Goal: Communication & Community: Participate in discussion

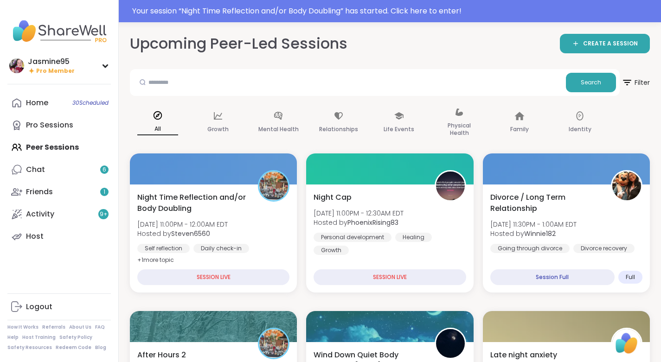
click at [301, 11] on div "Your session “ Night Time Reflection and/or Body Doubling ” has started. Click …" at bounding box center [393, 11] width 523 height 11
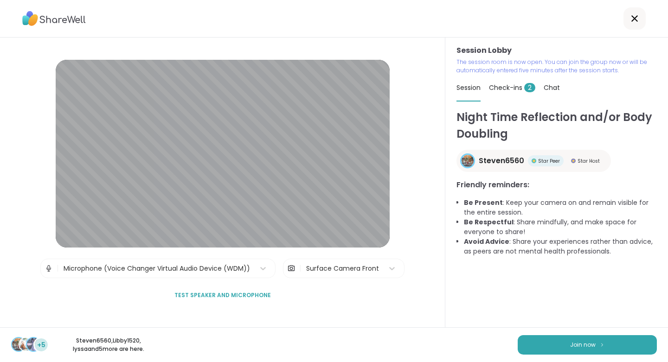
click at [597, 349] on button "Join now" at bounding box center [587, 344] width 139 height 19
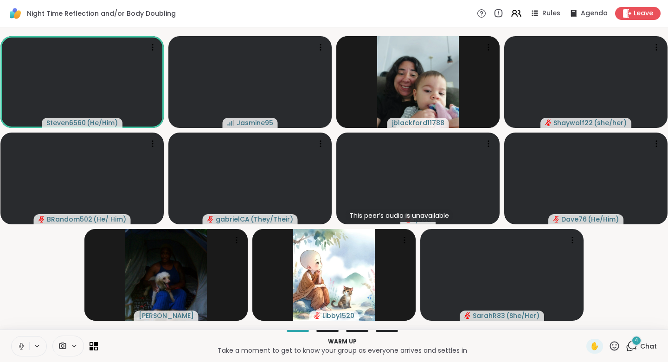
click at [15, 343] on button at bounding box center [21, 346] width 18 height 19
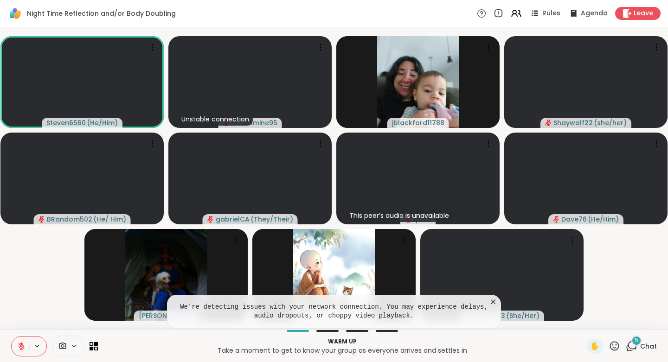
click at [640, 342] on span "Chat" at bounding box center [648, 346] width 17 height 9
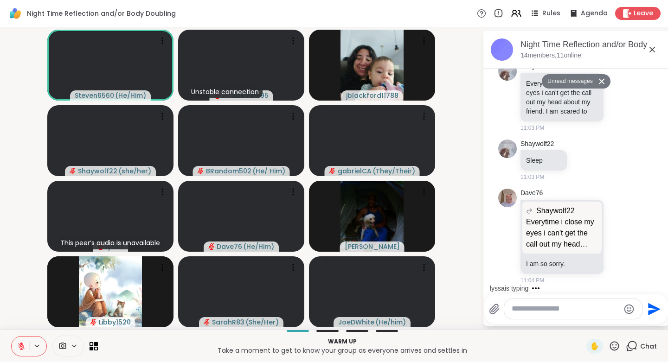
scroll to position [227, 0]
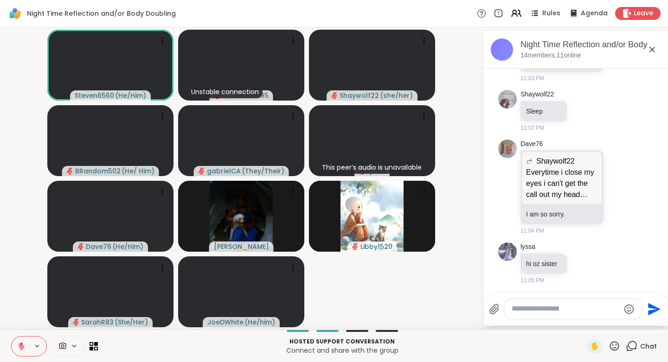
click at [591, 264] on icon at bounding box center [593, 263] width 8 height 11
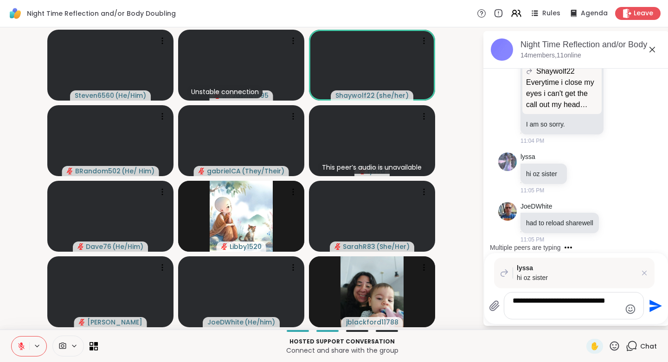
scroll to position [462, 0]
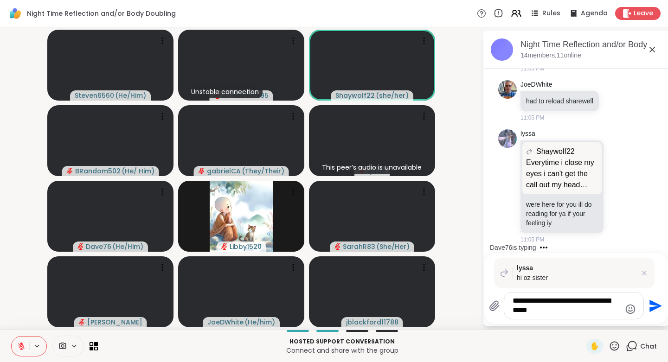
type textarea "**********"
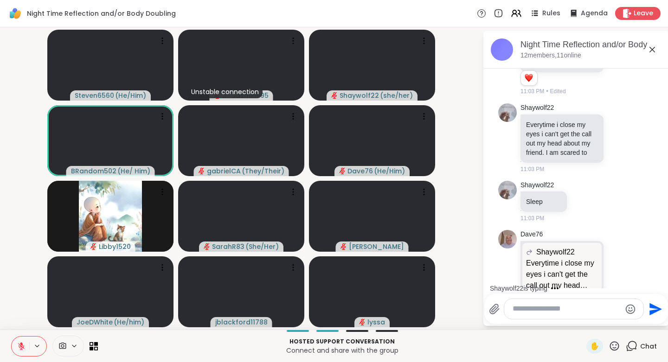
scroll to position [131, 0]
click at [616, 143] on icon at bounding box center [620, 138] width 8 height 9
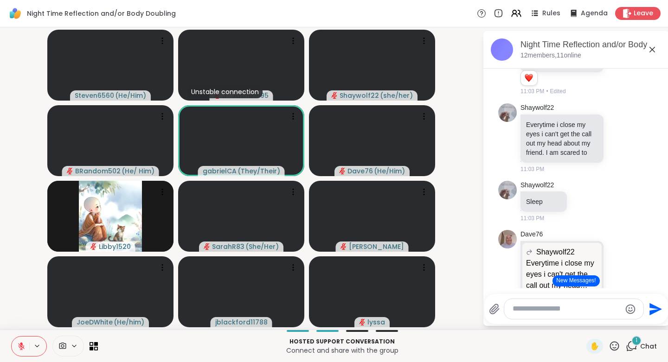
click at [616, 128] on div "Select Reaction: Heart" at bounding box center [620, 123] width 8 height 8
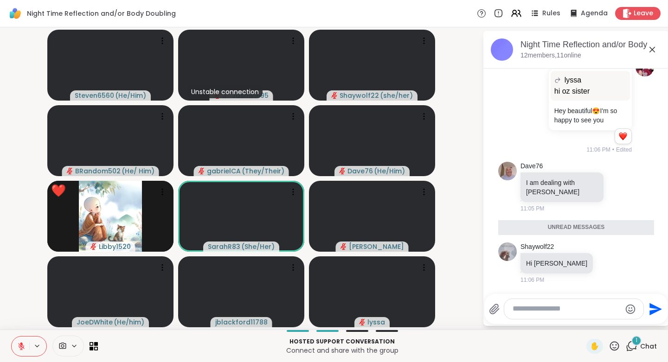
scroll to position [646, 0]
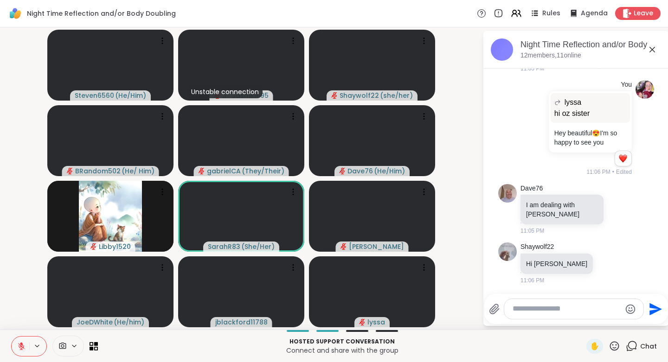
click at [616, 262] on icon at bounding box center [619, 263] width 6 height 6
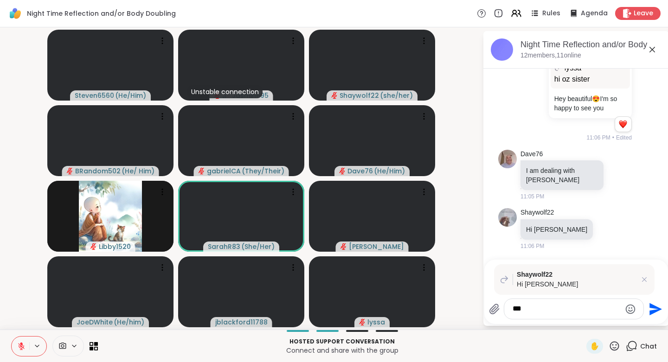
type textarea "****"
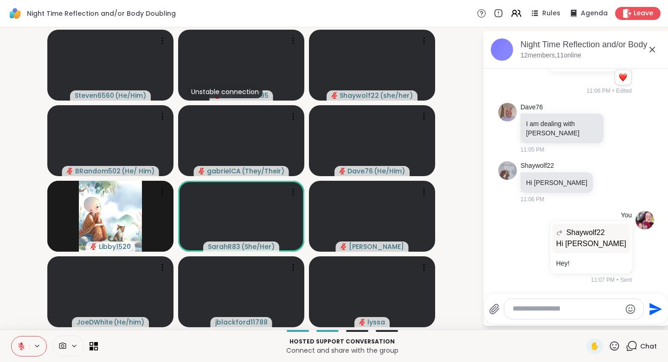
click at [612, 342] on icon at bounding box center [615, 346] width 12 height 12
click at [583, 317] on span "❤️" at bounding box center [587, 321] width 9 height 11
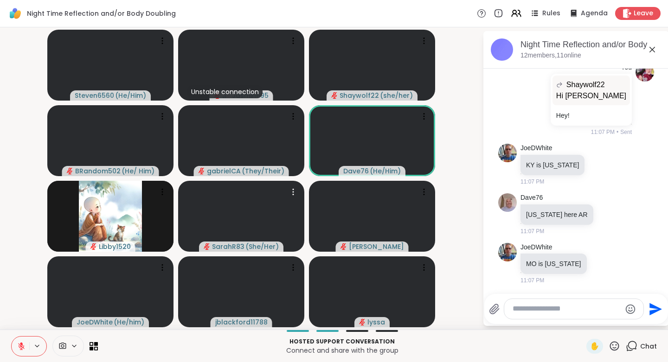
scroll to position [925, 0]
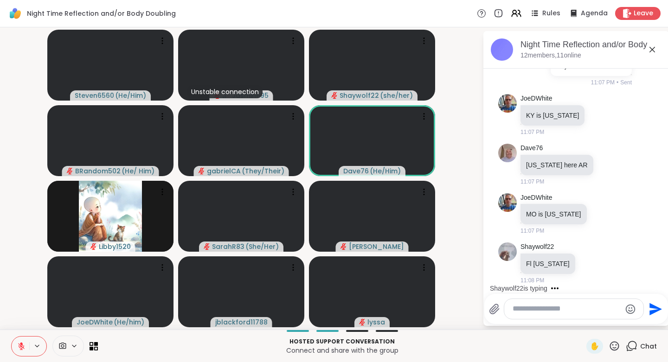
click at [523, 311] on textarea "Type your message" at bounding box center [567, 309] width 108 height 10
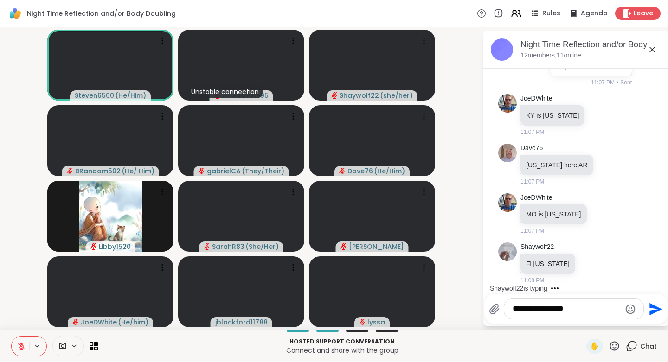
type textarea "**********"
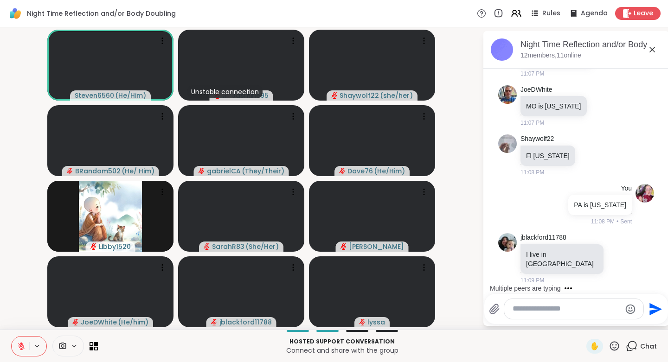
scroll to position [1138, 0]
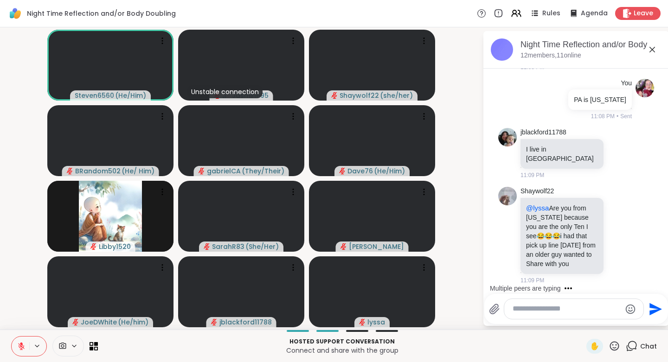
click at [17, 341] on button at bounding box center [21, 346] width 18 height 19
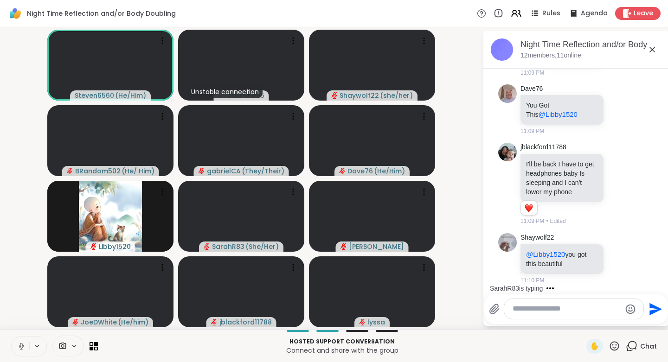
scroll to position [1405, 0]
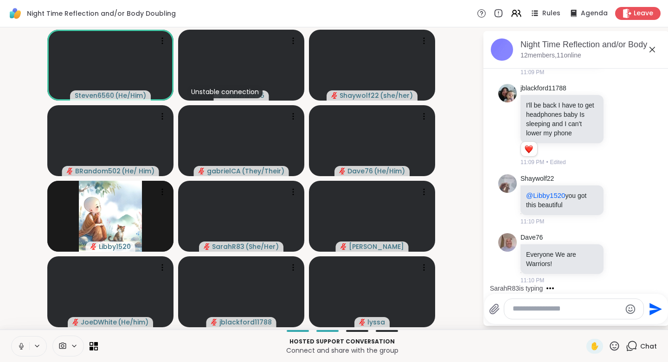
click at [18, 340] on button at bounding box center [21, 346] width 18 height 19
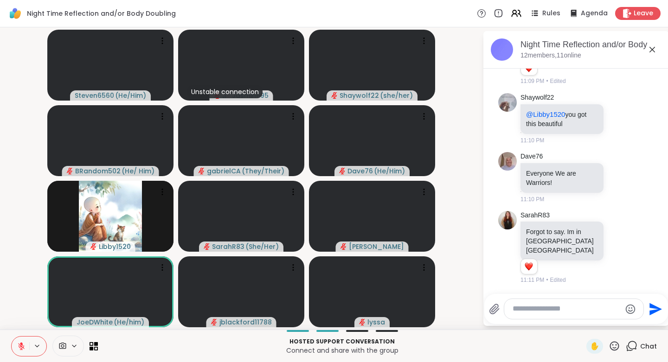
scroll to position [1477, 0]
click at [610, 347] on icon at bounding box center [614, 345] width 9 height 9
click at [583, 318] on span "❤️" at bounding box center [587, 321] width 9 height 11
click at [523, 306] on textarea "Type your message" at bounding box center [567, 309] width 108 height 10
type textarea "*"
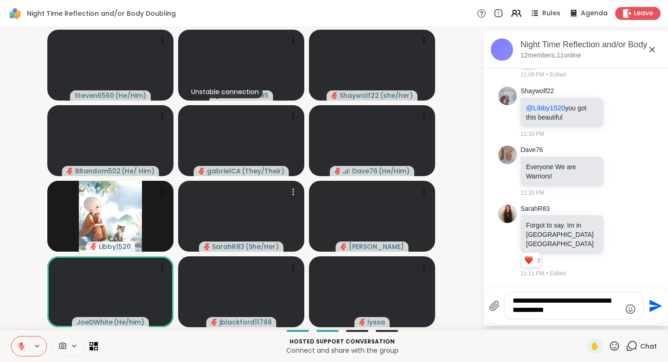
type textarea "**********"
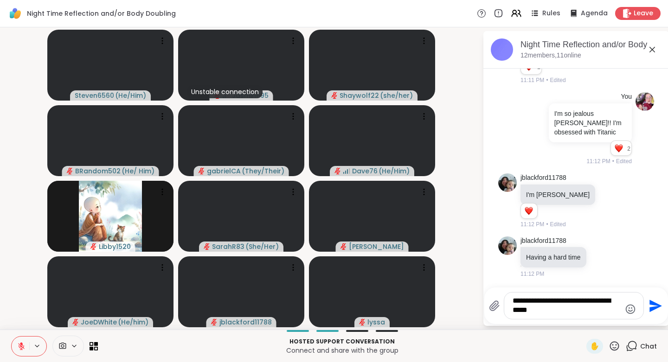
scroll to position [1690, 0]
type textarea "**********"
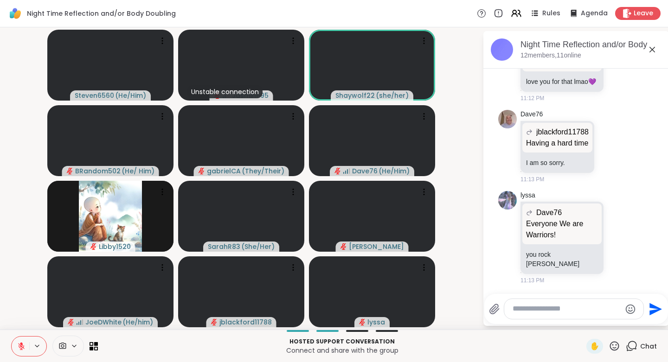
scroll to position [2100, 0]
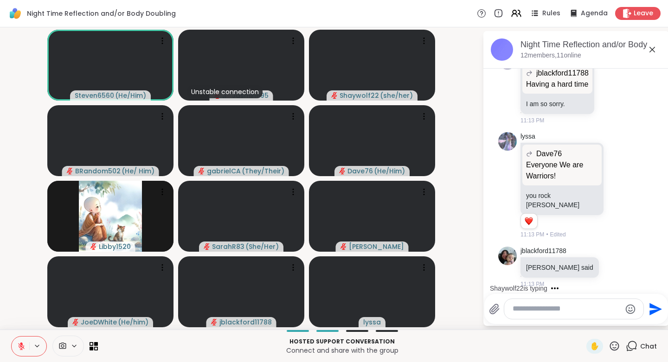
click at [609, 346] on icon at bounding box center [615, 346] width 12 height 12
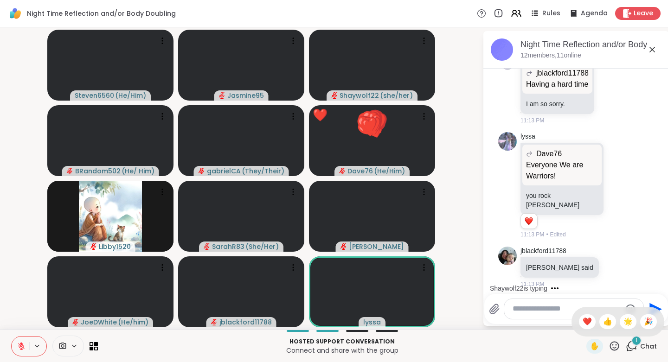
scroll to position [2194, 0]
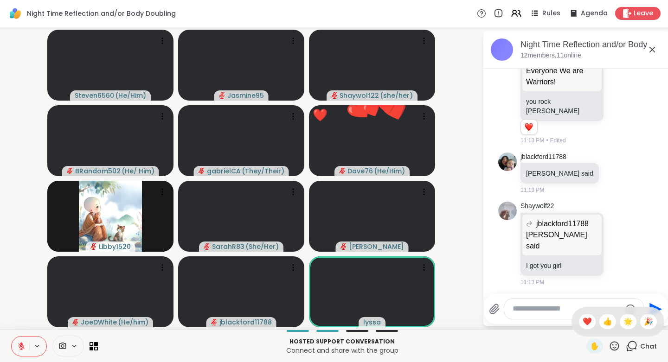
click at [583, 322] on span "❤️" at bounding box center [587, 321] width 9 height 11
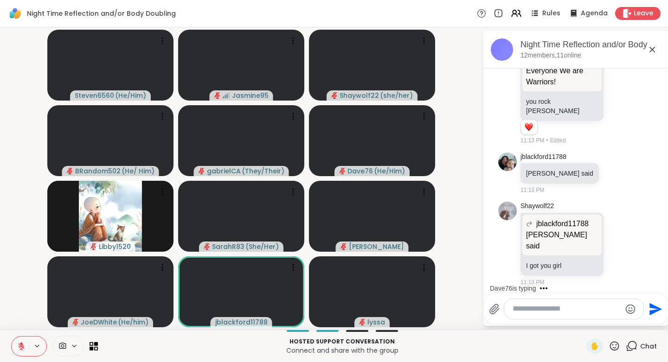
click at [609, 346] on icon at bounding box center [615, 346] width 12 height 12
click at [583, 320] on span "❤️" at bounding box center [587, 321] width 9 height 11
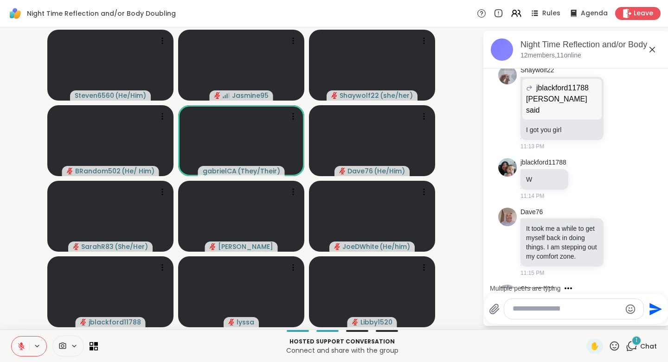
scroll to position [2420, 0]
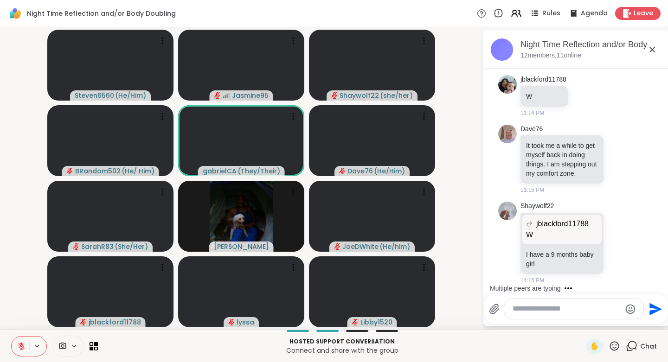
click at [616, 242] on icon at bounding box center [620, 242] width 8 height 9
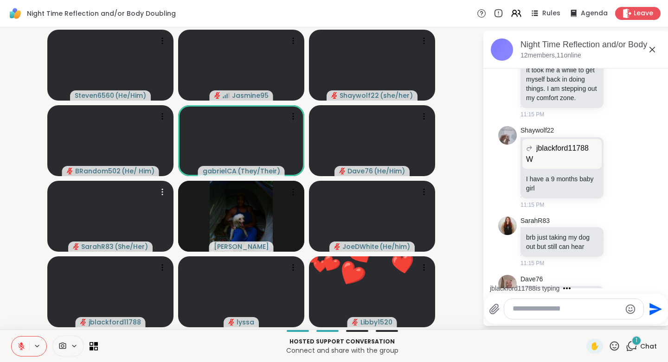
scroll to position [2547, 0]
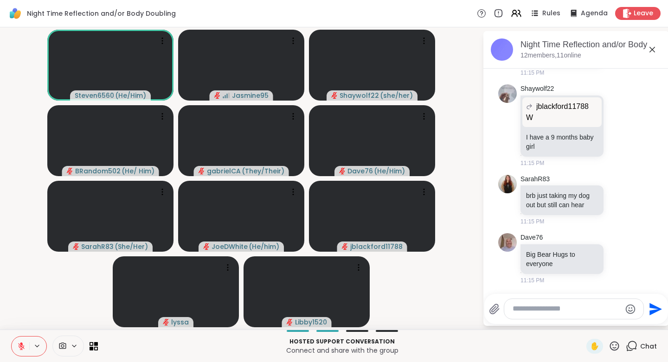
click at [616, 256] on icon at bounding box center [619, 258] width 7 height 7
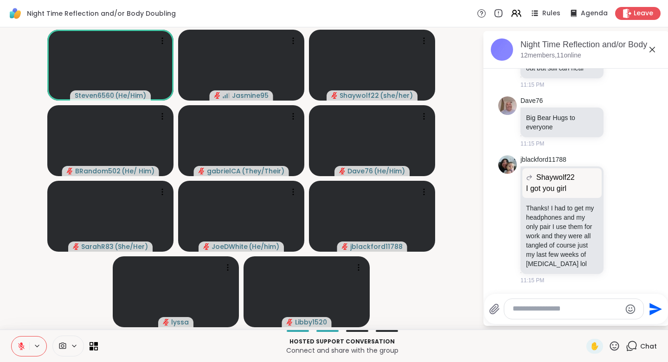
click at [616, 103] on div "Select Reaction: Heart" at bounding box center [620, 107] width 8 height 8
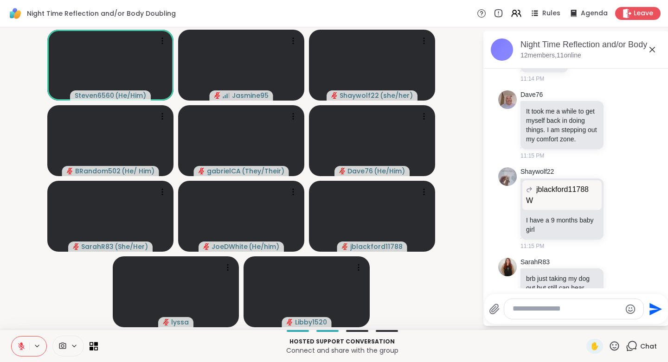
scroll to position [2447, 0]
click at [616, 213] on icon at bounding box center [620, 208] width 8 height 9
click at [610, 196] on button "Select Reaction: Heart" at bounding box center [619, 194] width 19 height 19
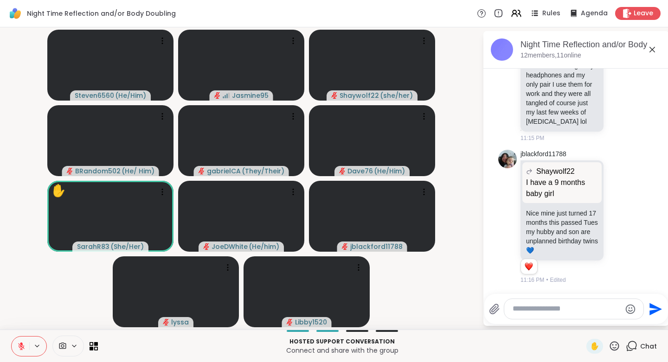
scroll to position [2871, 0]
click at [616, 212] on icon at bounding box center [620, 216] width 8 height 9
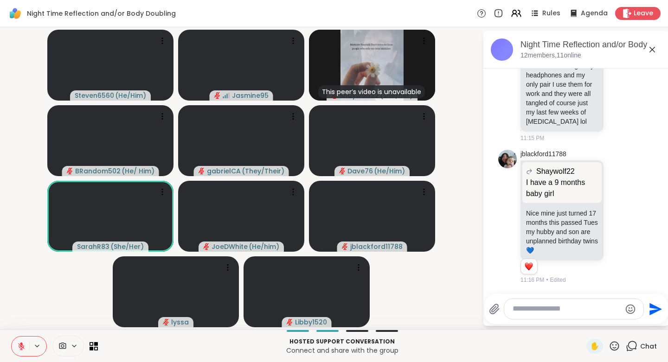
click at [616, 198] on div "Select Reaction: Heart" at bounding box center [620, 202] width 8 height 8
click at [609, 344] on icon at bounding box center [615, 346] width 12 height 12
click at [583, 319] on span "❤️" at bounding box center [587, 321] width 9 height 11
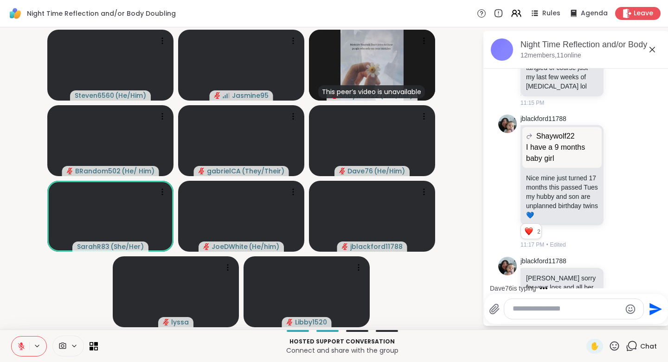
scroll to position [2939, 0]
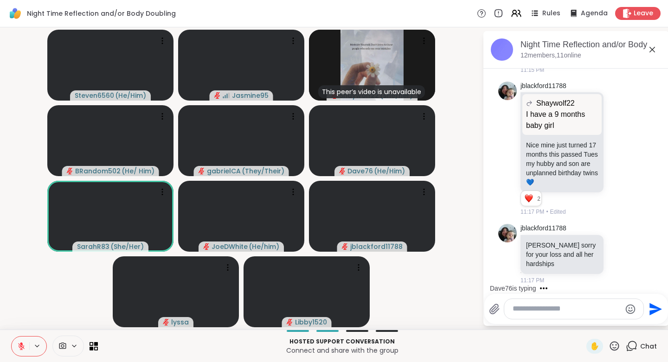
click at [611, 343] on icon at bounding box center [614, 345] width 9 height 9
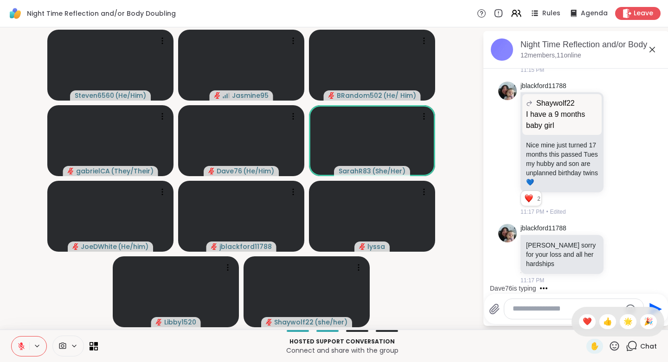
click at [583, 321] on span "❤️" at bounding box center [587, 321] width 9 height 11
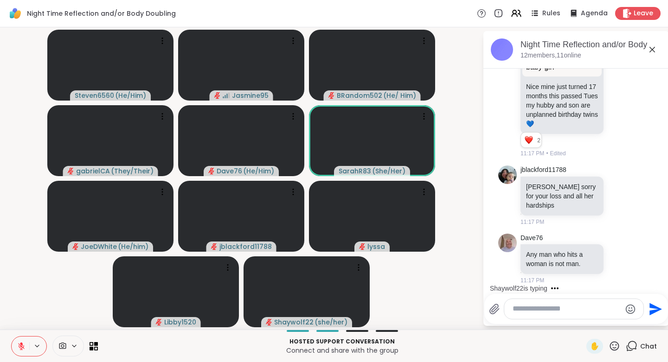
scroll to position [3094, 0]
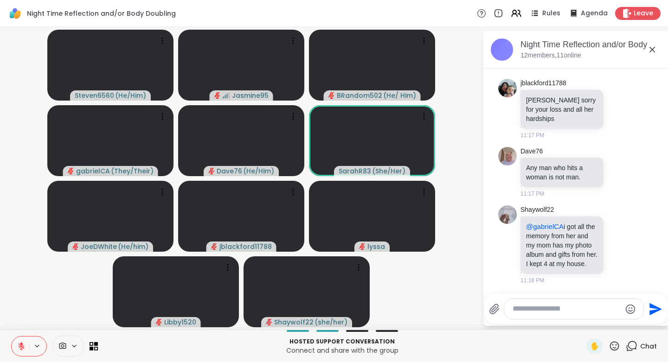
click at [610, 342] on icon at bounding box center [614, 345] width 9 height 9
click at [583, 324] on span "❤️" at bounding box center [587, 321] width 9 height 11
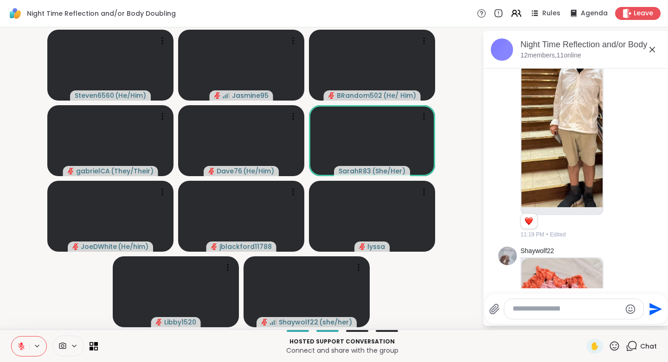
scroll to position [3376, 0]
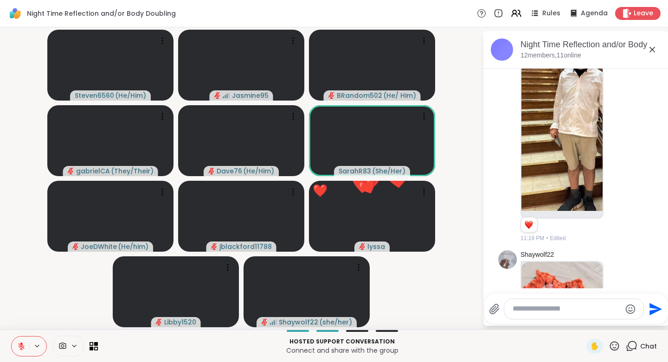
click at [616, 115] on icon at bounding box center [620, 109] width 8 height 9
click at [616, 99] on div "Select Reaction: Heart" at bounding box center [620, 95] width 8 height 8
click at [627, 114] on icon at bounding box center [630, 110] width 6 height 6
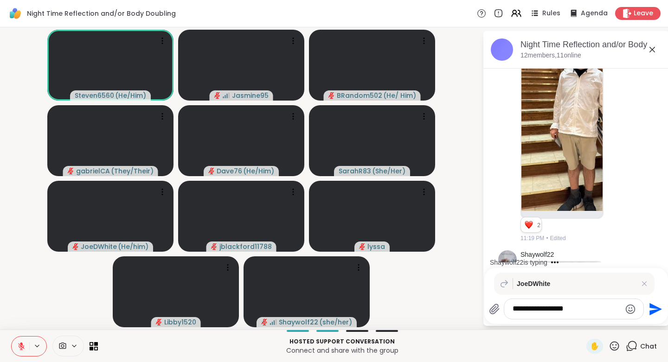
type textarea "**********"
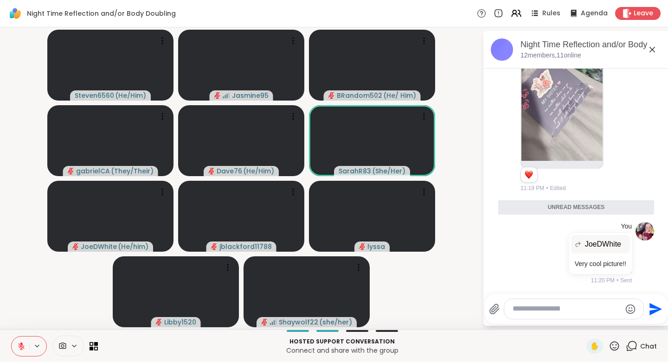
scroll to position [3721, 0]
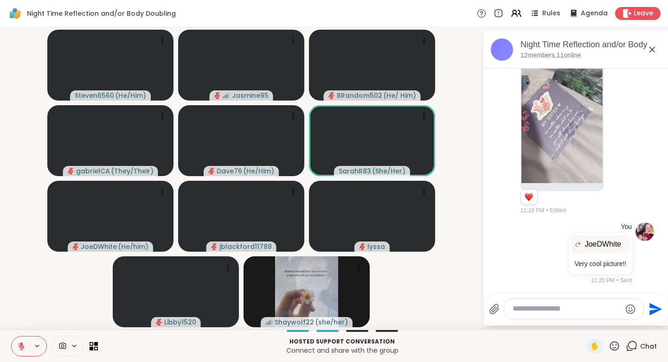
click at [609, 340] on icon at bounding box center [615, 346] width 12 height 12
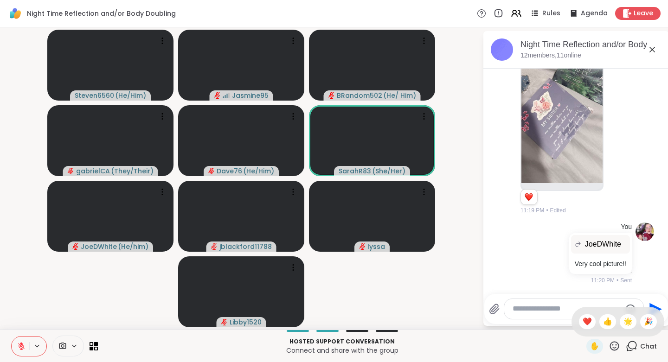
click at [583, 321] on span "❤️" at bounding box center [587, 321] width 9 height 11
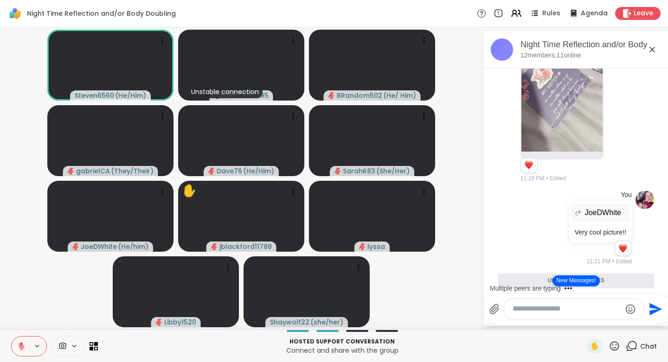
scroll to position [3847, 0]
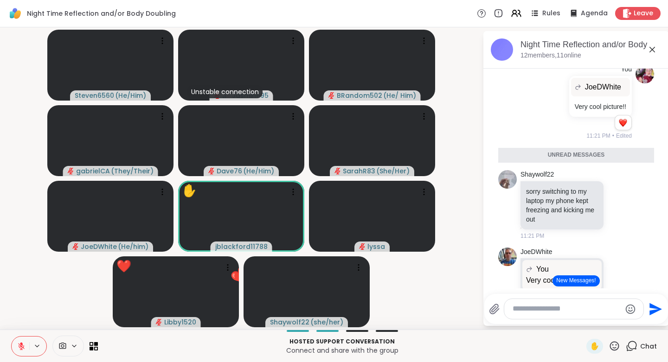
click at [611, 346] on icon at bounding box center [615, 346] width 12 height 12
click at [583, 324] on span "❤️" at bounding box center [587, 321] width 9 height 11
click at [610, 345] on icon at bounding box center [614, 345] width 9 height 9
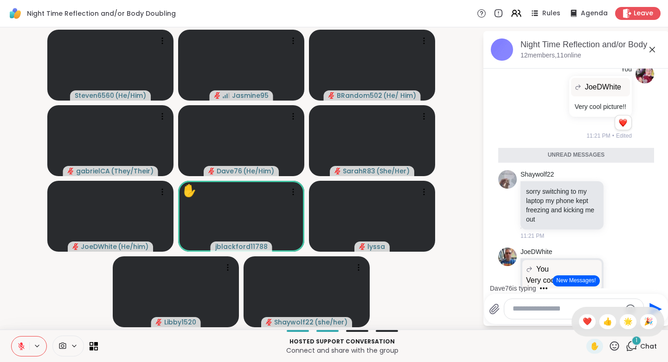
click at [623, 317] on span "🌟" at bounding box center [627, 321] width 9 height 11
click at [523, 308] on textarea "Type your message" at bounding box center [567, 309] width 108 height 10
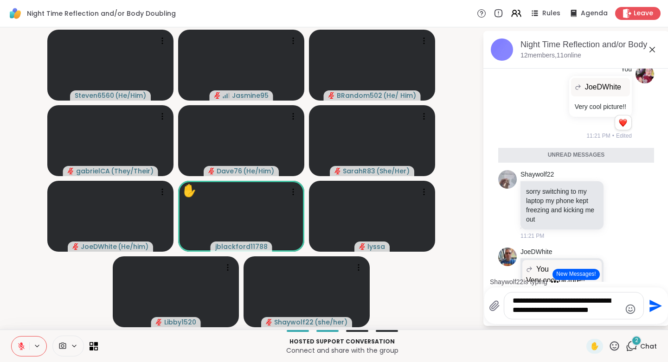
type textarea "**********"
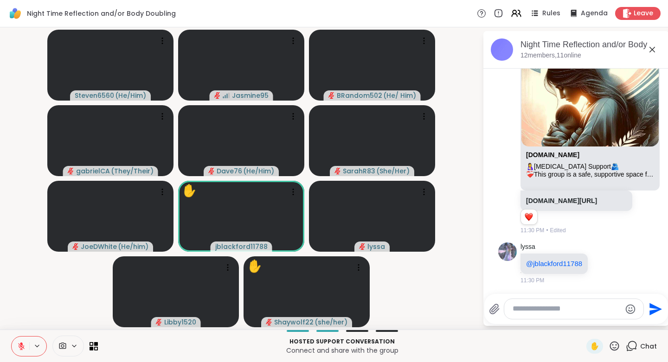
scroll to position [6179, 0]
click at [609, 347] on icon at bounding box center [615, 346] width 12 height 12
click at [583, 317] on span "❤️" at bounding box center [587, 321] width 9 height 11
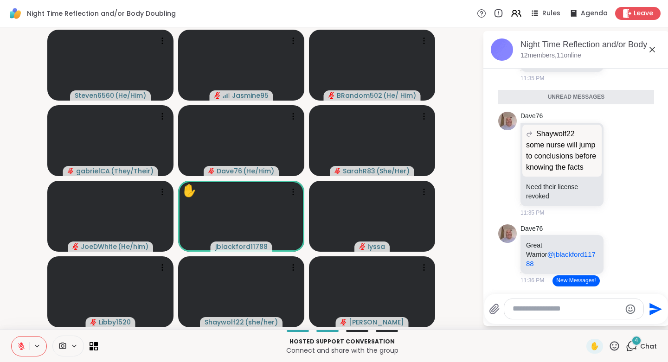
scroll to position [6906, 0]
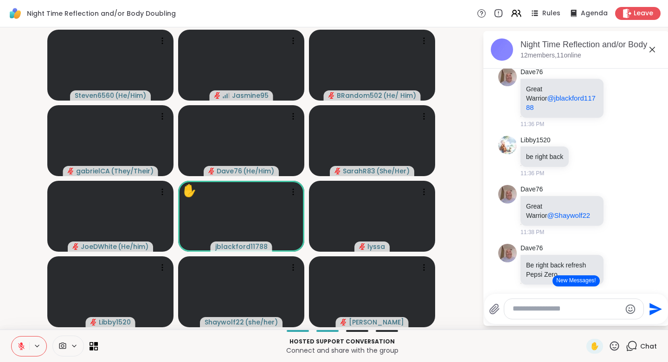
click at [572, 282] on button "New Messages!" at bounding box center [575, 281] width 47 height 11
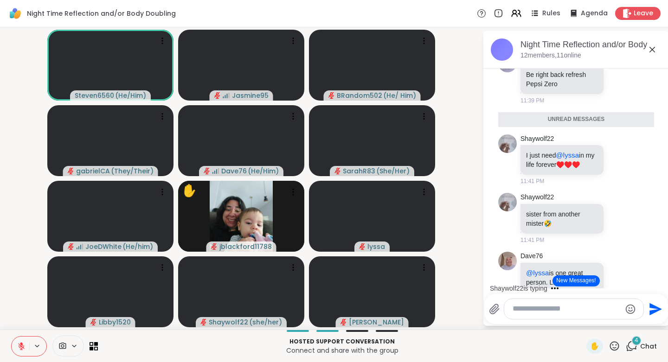
scroll to position [7259, 0]
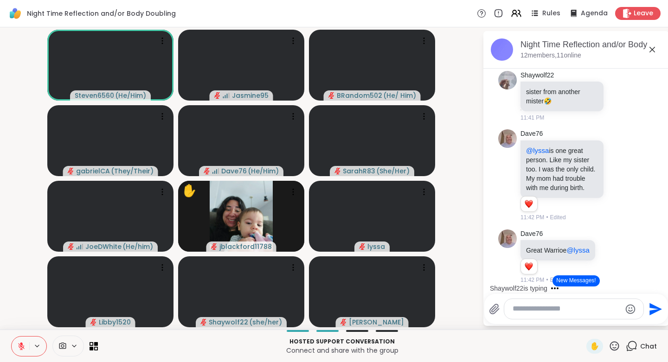
click at [610, 346] on icon at bounding box center [614, 345] width 9 height 9
click at [583, 316] on span "❤️" at bounding box center [587, 321] width 9 height 11
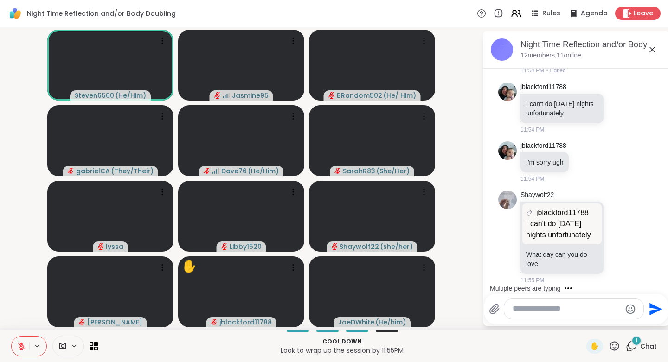
scroll to position [9163, 0]
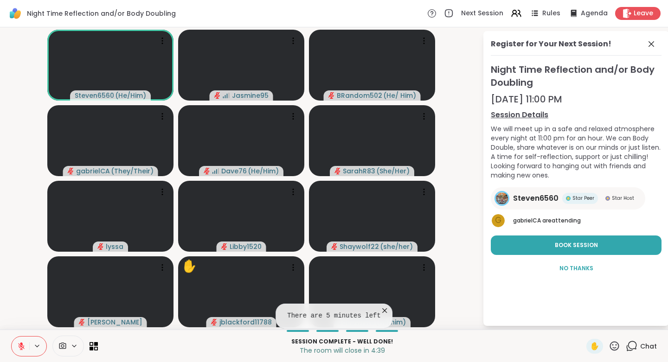
click at [547, 245] on button "Book Session" at bounding box center [576, 245] width 171 height 19
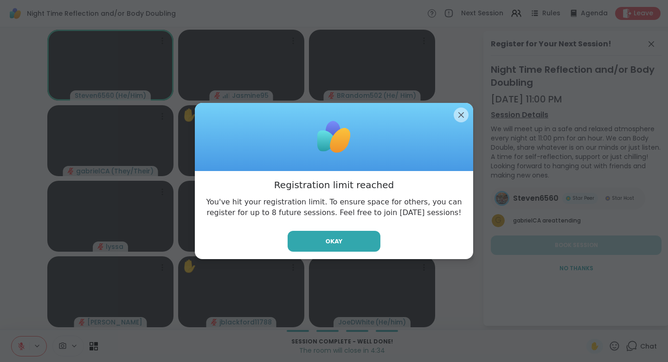
click at [352, 240] on button "Okay" at bounding box center [334, 241] width 93 height 21
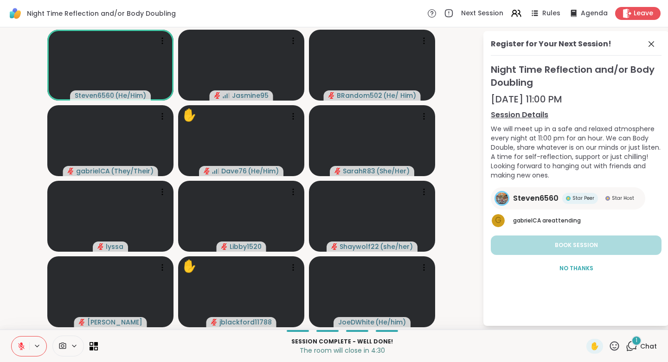
click at [631, 340] on div "1" at bounding box center [636, 341] width 10 height 10
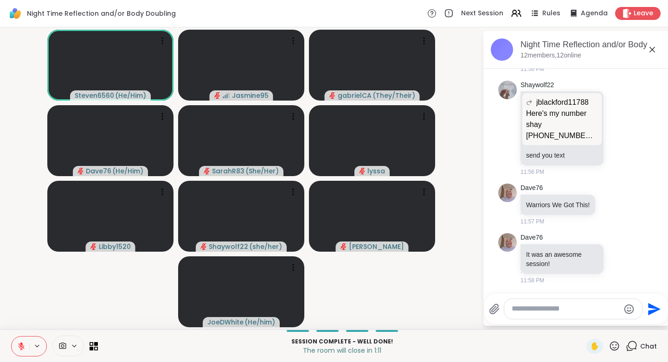
scroll to position [9560, 0]
click at [543, 14] on span "Rules" at bounding box center [551, 13] width 18 height 9
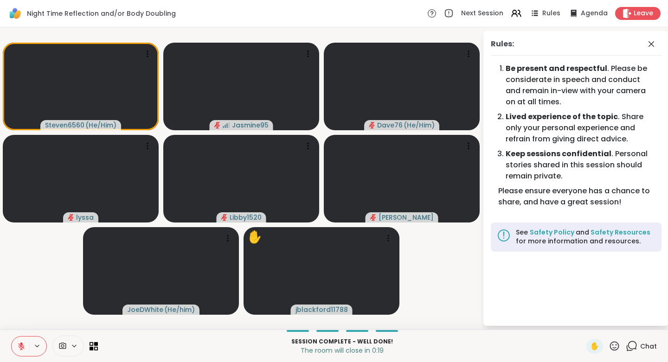
click at [622, 12] on icon at bounding box center [626, 13] width 9 height 9
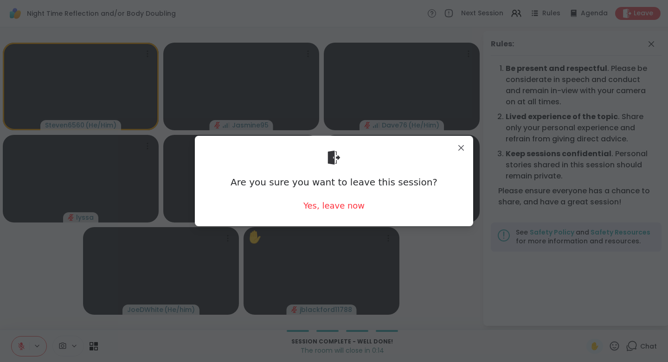
click at [325, 207] on div "Yes, leave now" at bounding box center [333, 206] width 61 height 12
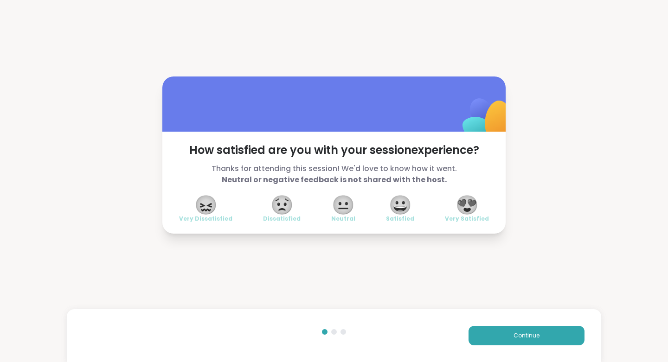
click at [513, 334] on span "Continue" at bounding box center [526, 336] width 26 height 8
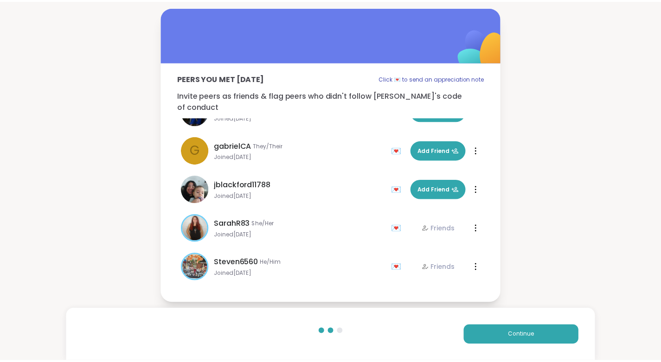
scroll to position [262, 0]
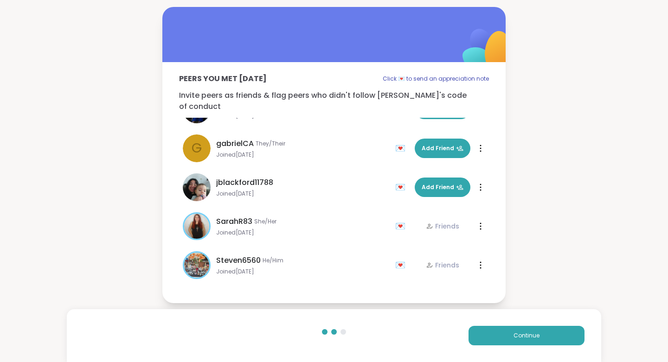
click at [497, 332] on button "Continue" at bounding box center [526, 335] width 116 height 19
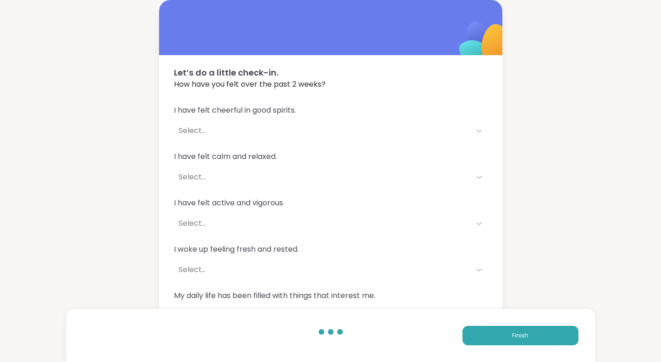
click at [493, 330] on button "Finish" at bounding box center [520, 335] width 116 height 19
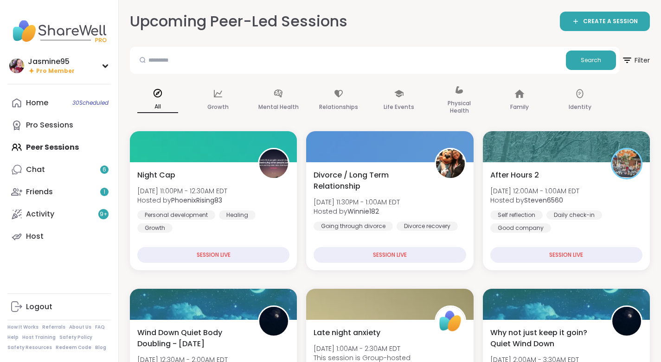
click at [65, 192] on link "Friends 1" at bounding box center [58, 192] width 103 height 22
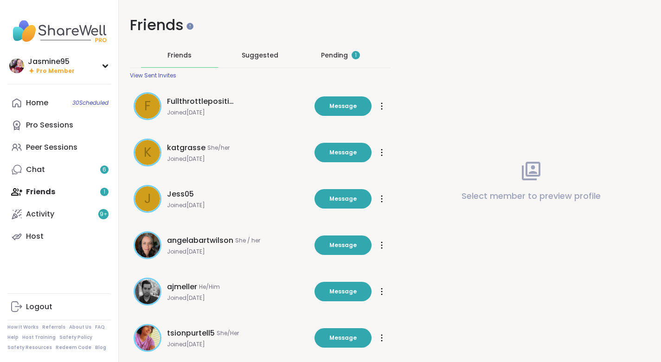
click at [334, 58] on div "Pending 1" at bounding box center [340, 55] width 39 height 9
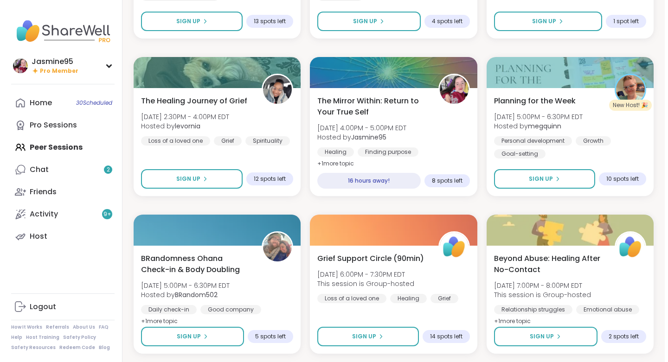
scroll to position [1174, 0]
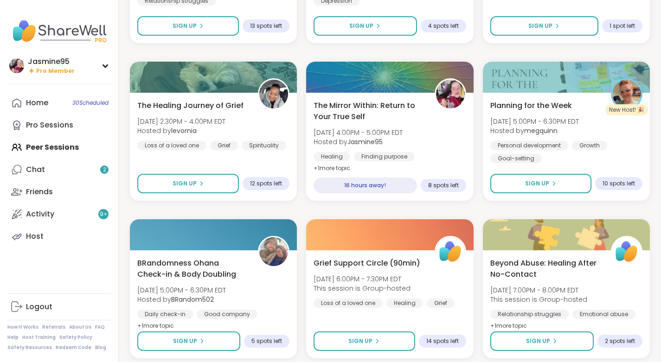
click at [375, 90] on div at bounding box center [389, 77] width 167 height 31
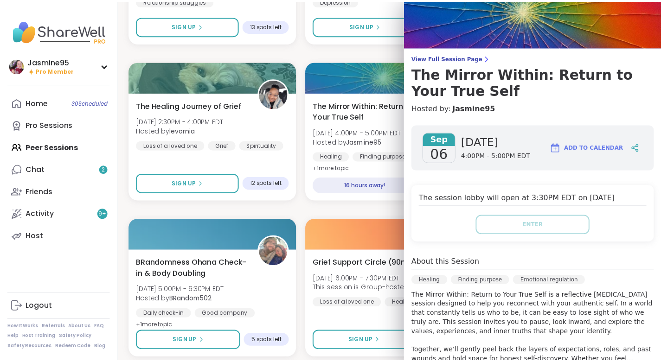
scroll to position [0, 0]
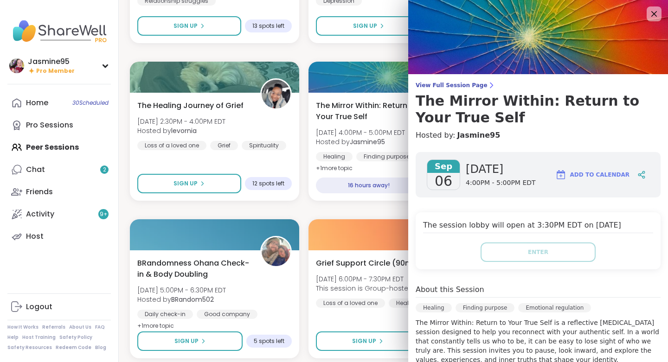
click at [648, 11] on icon at bounding box center [653, 13] width 11 height 11
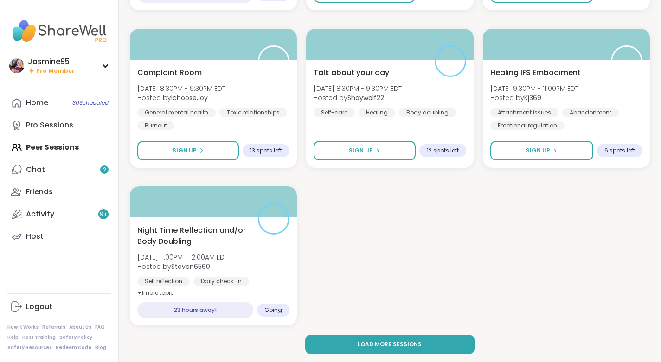
scroll to position [1681, 0]
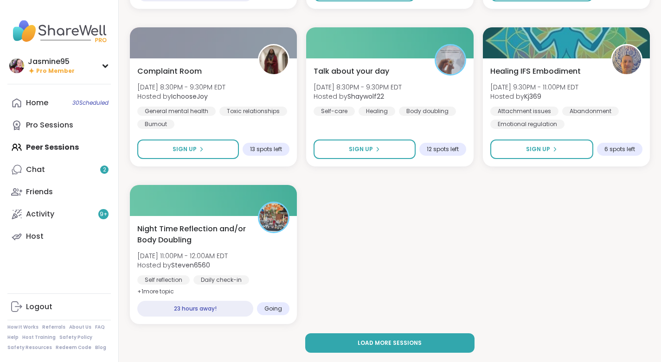
click at [357, 341] on button "Load more sessions" at bounding box center [390, 343] width 170 height 19
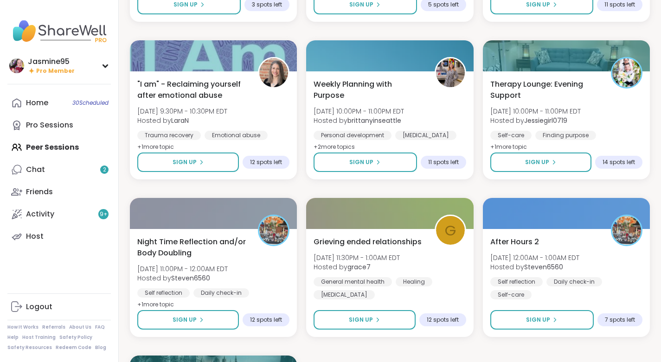
scroll to position [3405, 0]
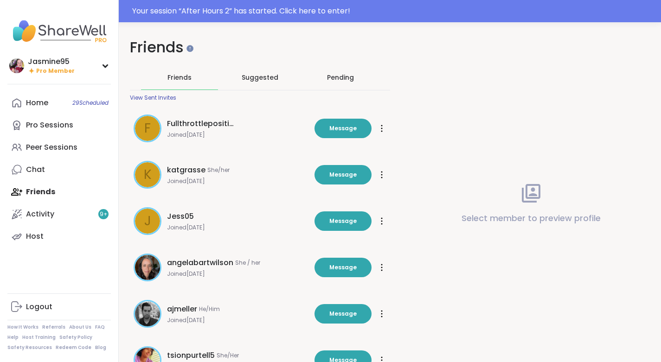
click at [338, 75] on div "Pending" at bounding box center [340, 77] width 27 height 9
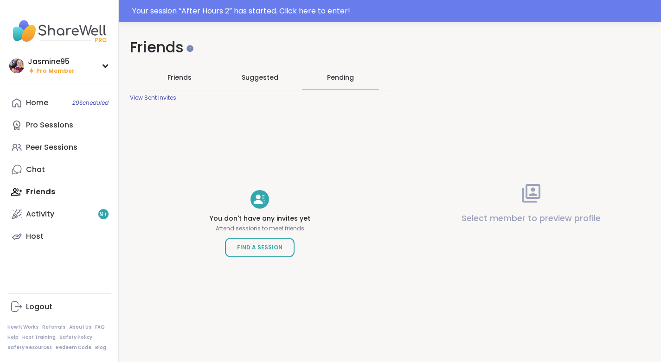
click at [248, 14] on div "Your session “ After Hours 2 ” has started. Click here to enter!" at bounding box center [393, 11] width 523 height 11
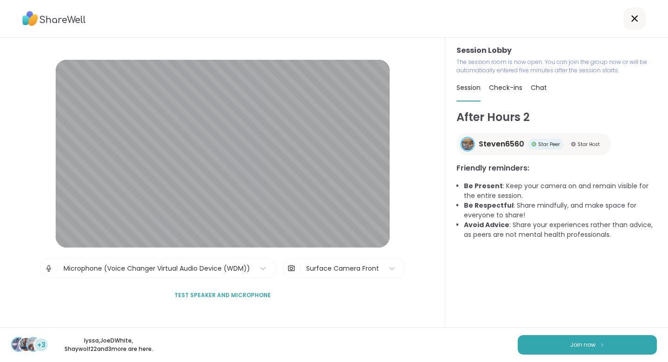
click at [570, 342] on span "Join now" at bounding box center [583, 345] width 26 height 8
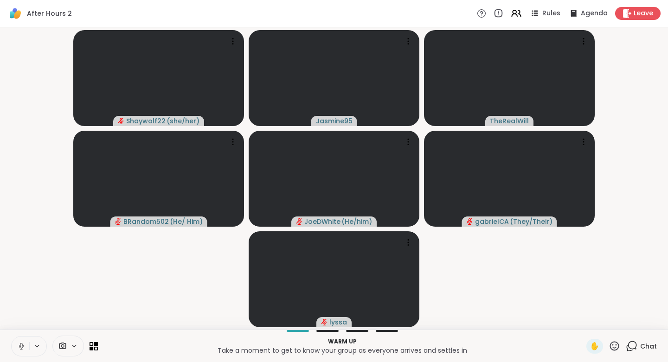
click at [22, 344] on icon at bounding box center [21, 345] width 2 height 4
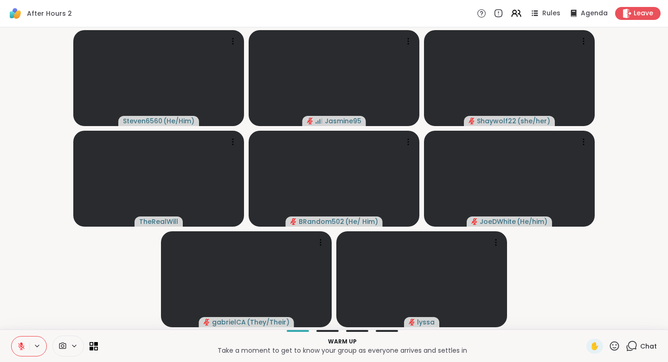
click at [627, 342] on icon at bounding box center [632, 346] width 12 height 12
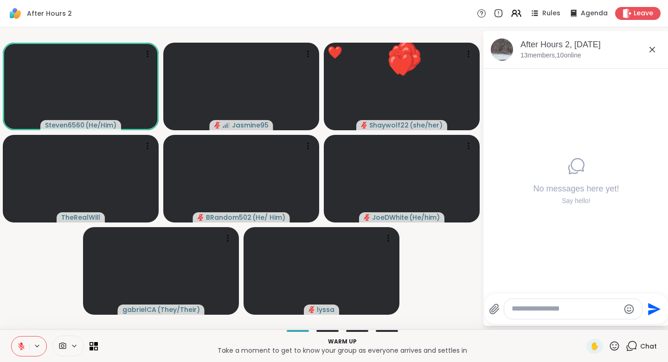
click at [20, 346] on icon at bounding box center [21, 346] width 6 height 6
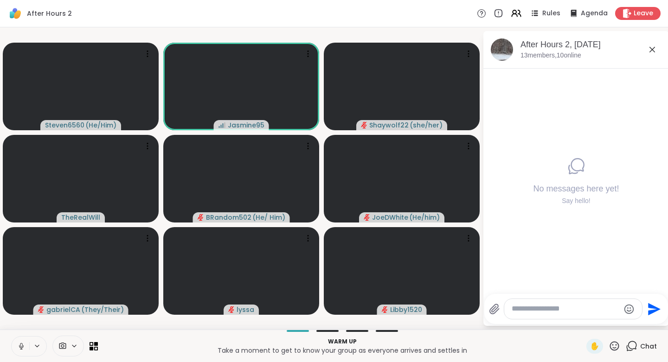
click at [22, 345] on icon at bounding box center [21, 346] width 8 height 8
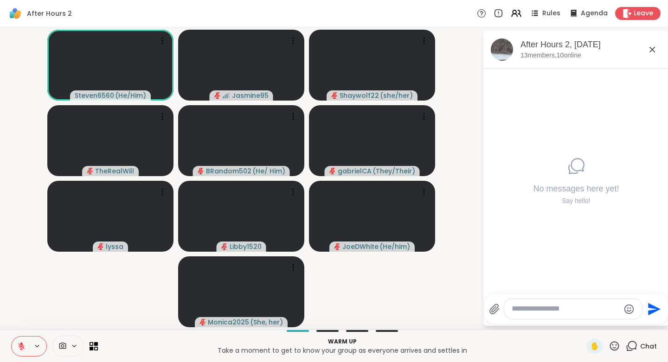
click at [530, 308] on textarea "Type your message" at bounding box center [566, 309] width 108 height 10
type textarea "*"
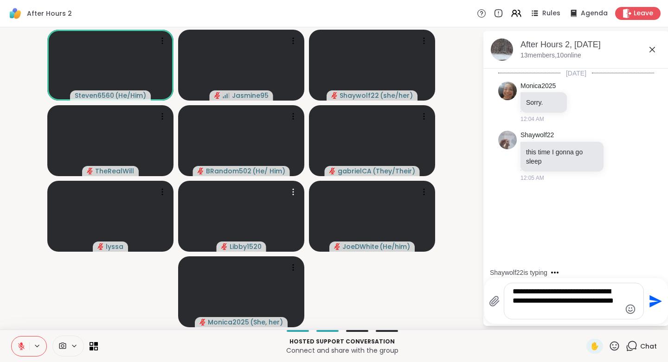
type textarea "**********"
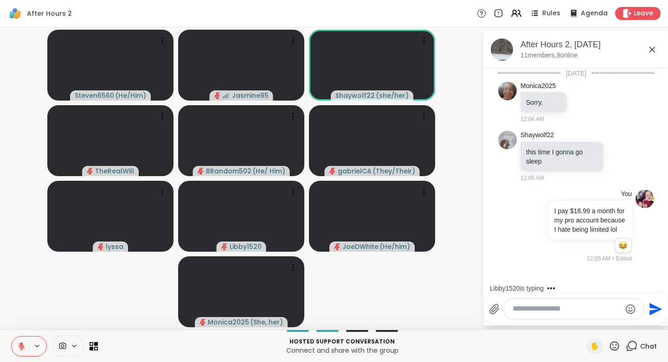
scroll to position [65, 0]
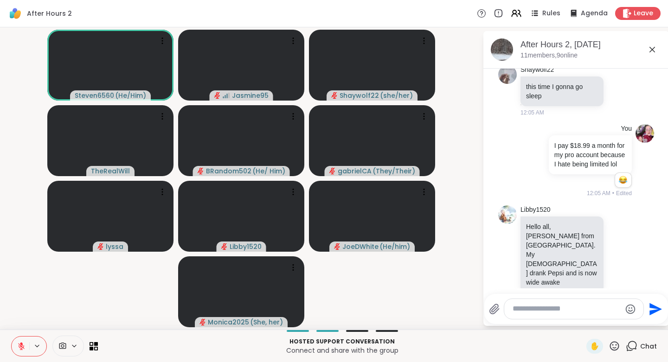
click at [616, 251] on icon at bounding box center [620, 254] width 8 height 9
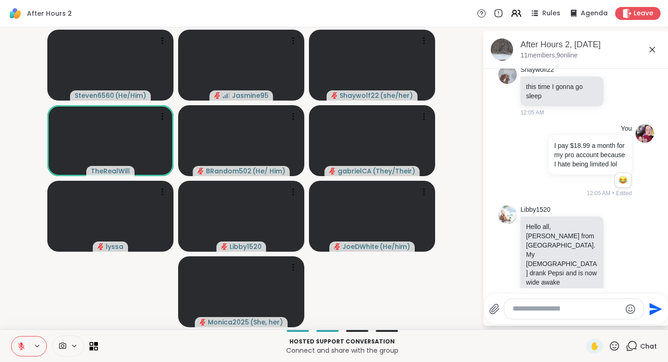
click at [575, 235] on div "Select Reaction: Joy" at bounding box center [579, 239] width 8 height 8
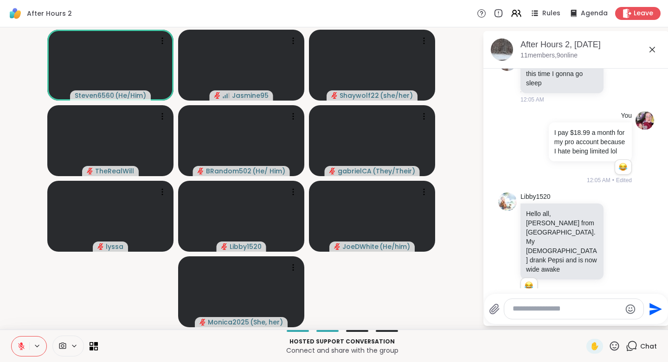
drag, startPoint x: 562, startPoint y: 4, endPoint x: 550, endPoint y: 15, distance: 16.5
click at [550, 15] on span "Rules" at bounding box center [551, 13] width 18 height 9
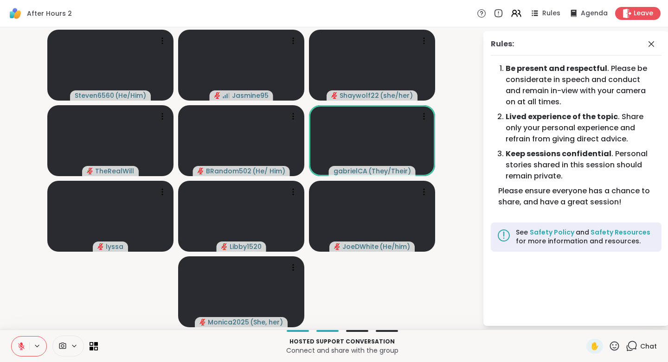
click at [543, 17] on span "Rules" at bounding box center [551, 13] width 18 height 9
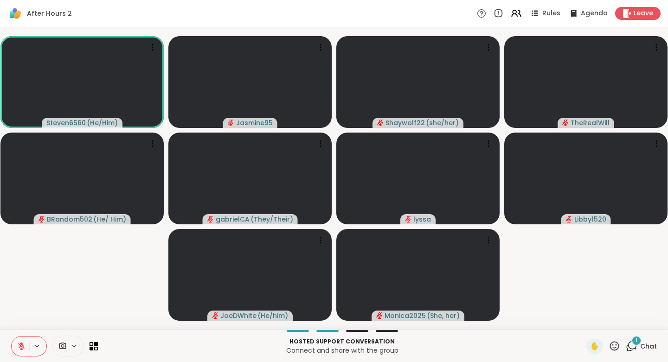
click at [20, 340] on button at bounding box center [21, 346] width 18 height 19
click at [19, 342] on icon at bounding box center [21, 346] width 8 height 8
click at [642, 342] on span "Chat" at bounding box center [648, 346] width 17 height 9
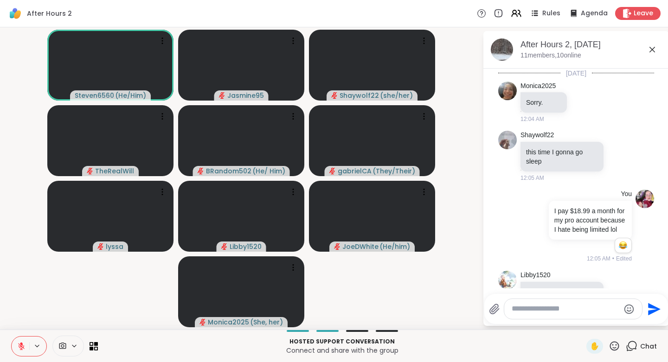
scroll to position [269, 0]
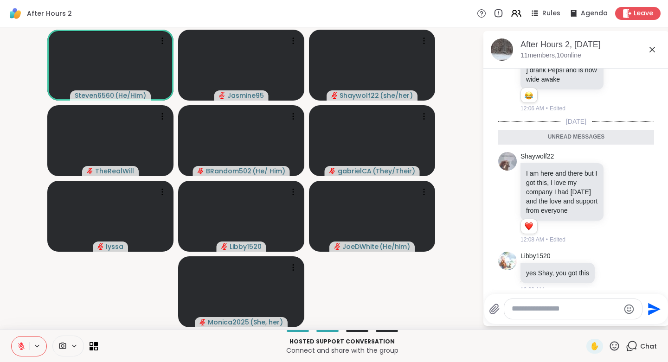
click at [616, 193] on icon at bounding box center [620, 197] width 8 height 9
click at [616, 179] on div "Select Reaction: Heart" at bounding box center [620, 183] width 8 height 8
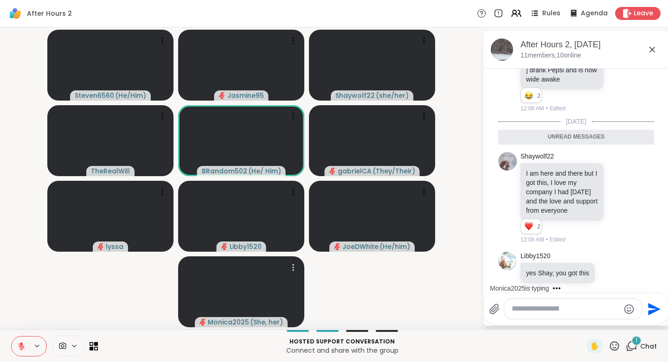
scroll to position [314, 0]
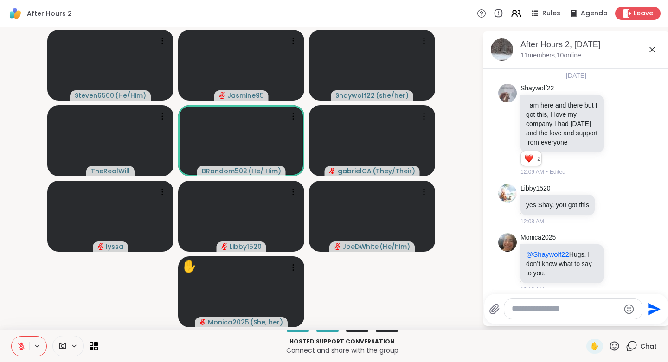
click at [553, 9] on span "Rules" at bounding box center [551, 13] width 18 height 9
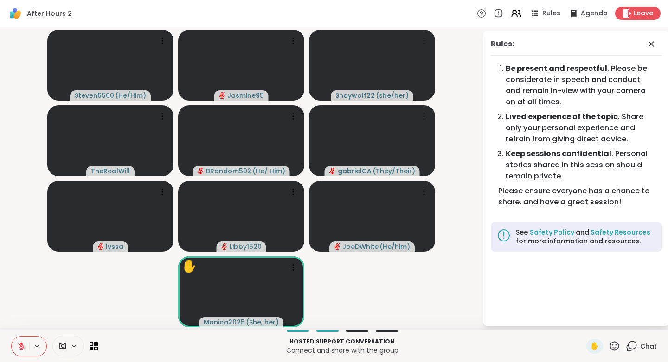
click at [593, 346] on div "✋" at bounding box center [594, 346] width 17 height 15
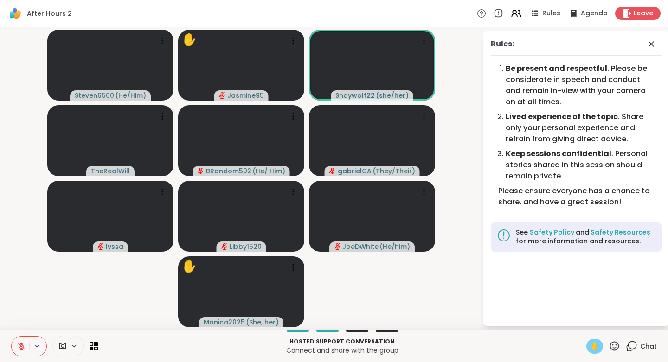
click at [627, 346] on icon at bounding box center [632, 346] width 12 height 12
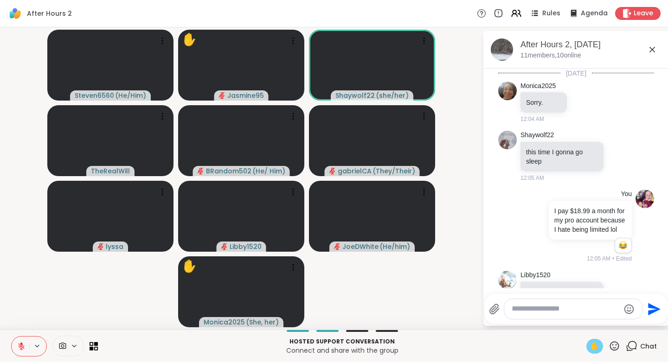
scroll to position [318, 0]
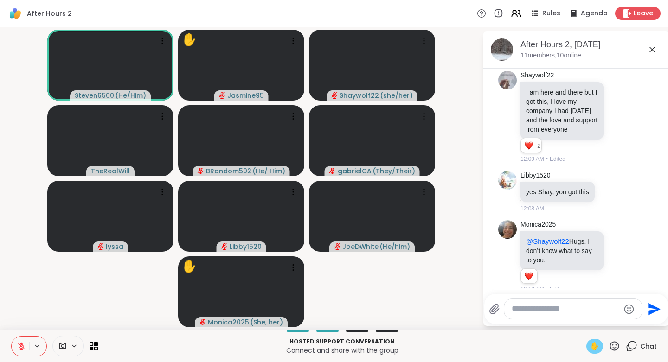
click at [24, 340] on button at bounding box center [21, 346] width 18 height 19
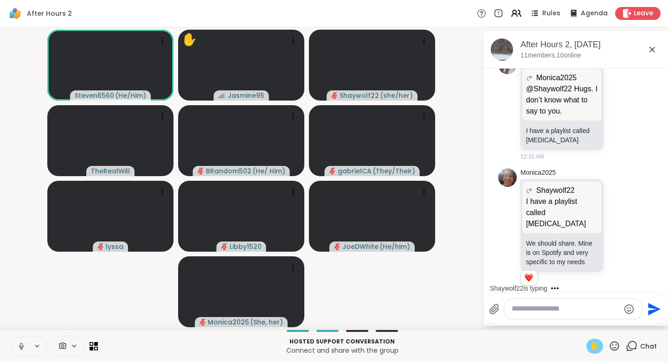
scroll to position [705, 0]
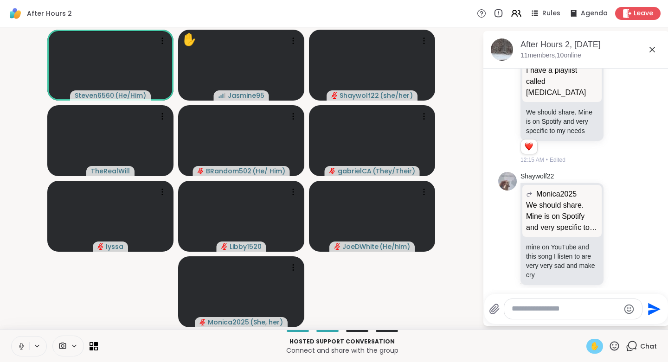
click at [590, 342] on span "✋" at bounding box center [594, 346] width 9 height 11
click at [611, 345] on icon at bounding box center [615, 346] width 12 height 12
click at [583, 318] on span "❤️" at bounding box center [587, 321] width 9 height 11
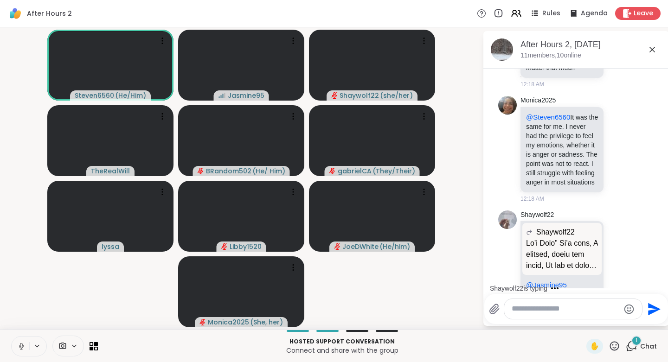
scroll to position [1615, 0]
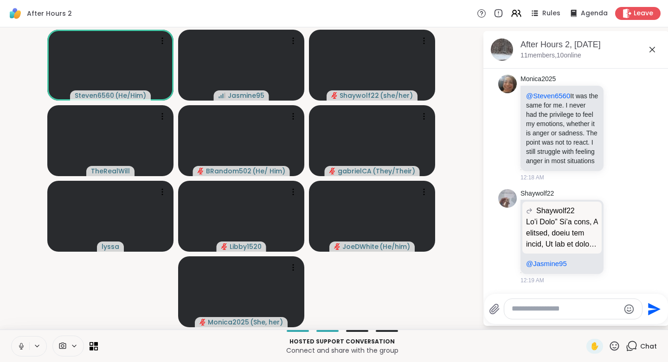
click at [20, 346] on icon at bounding box center [21, 346] width 8 height 8
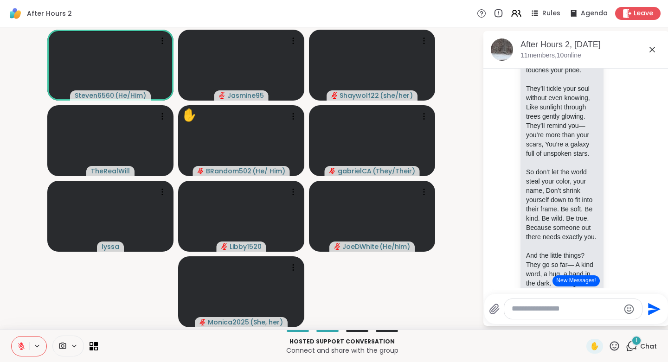
scroll to position [1271, 0]
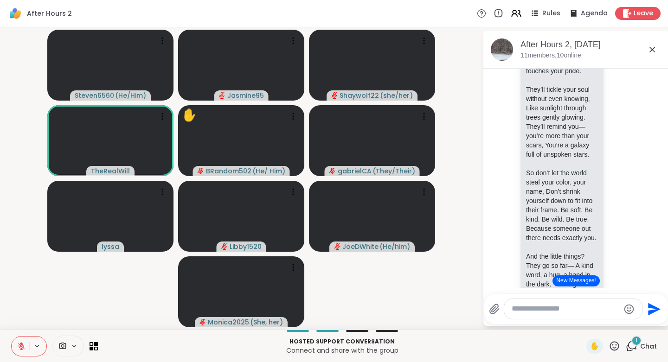
click at [616, 82] on icon at bounding box center [620, 76] width 8 height 9
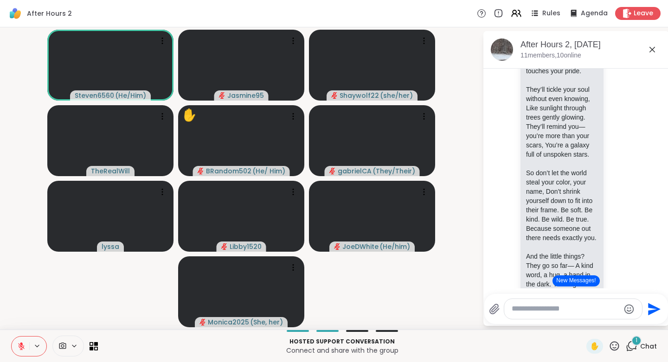
click at [616, 66] on div "Select Reaction: Heart" at bounding box center [620, 62] width 8 height 8
click at [627, 80] on icon at bounding box center [630, 77] width 6 height 6
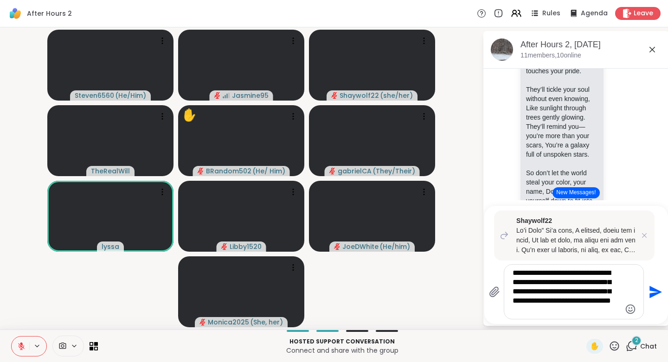
type textarea "**********"
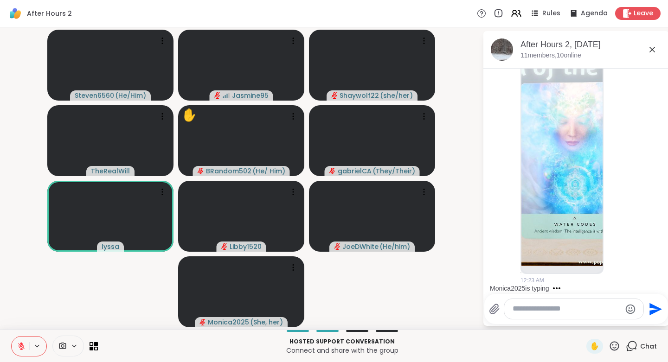
scroll to position [2400, 0]
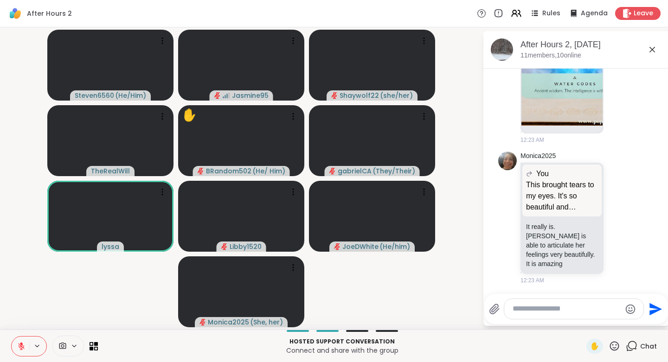
click at [626, 221] on icon at bounding box center [630, 217] width 8 height 11
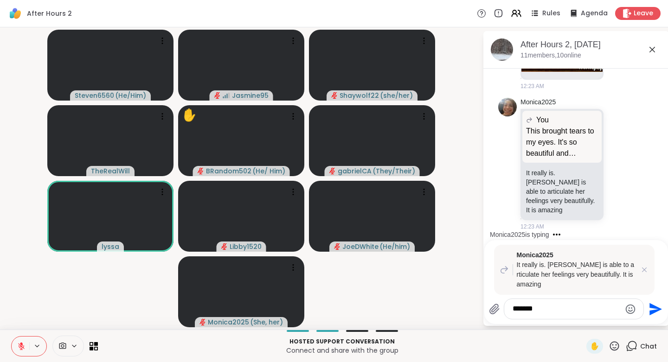
type textarea "********"
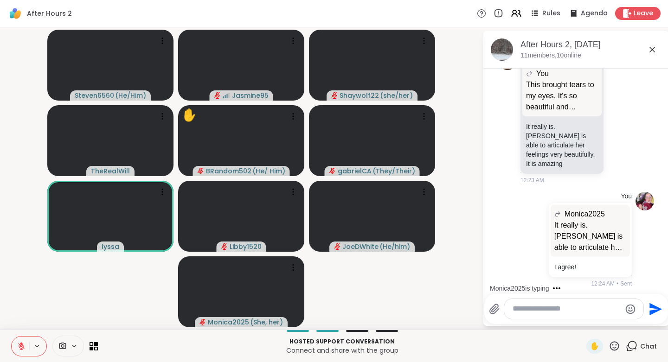
scroll to position [2504, 0]
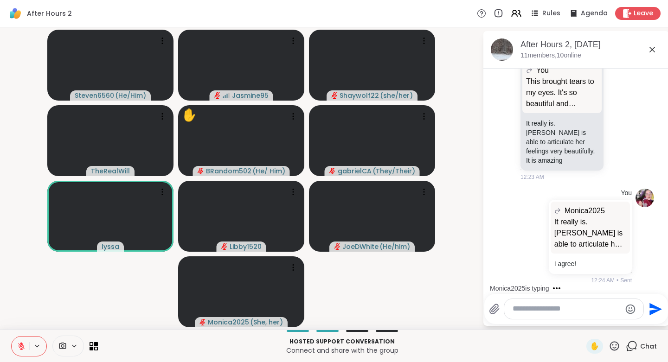
click at [616, 112] on icon at bounding box center [620, 114] width 8 height 9
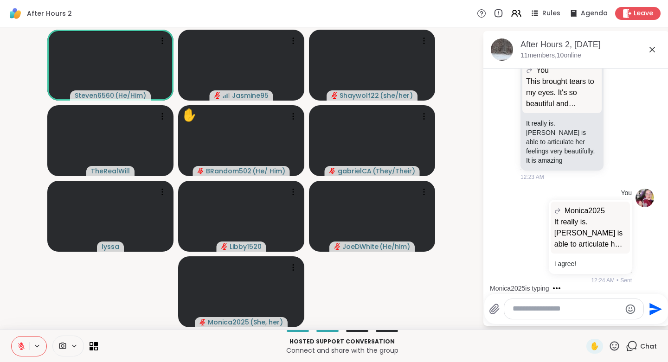
click at [616, 98] on div "Select Reaction: Heart" at bounding box center [620, 100] width 8 height 8
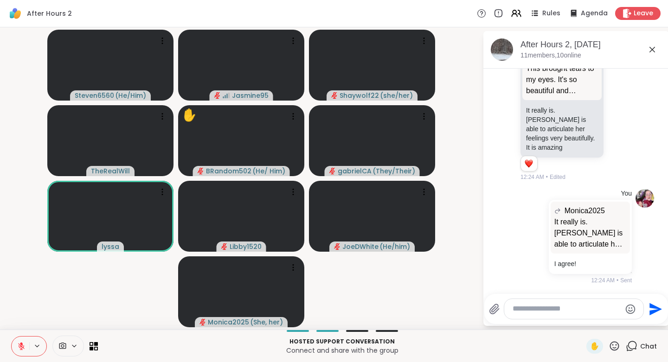
scroll to position [2517, 0]
click at [553, 11] on span "Rules" at bounding box center [551, 13] width 18 height 9
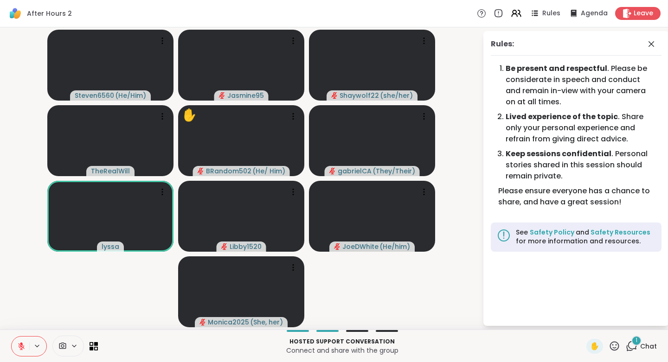
click at [640, 345] on span "Chat" at bounding box center [648, 346] width 17 height 9
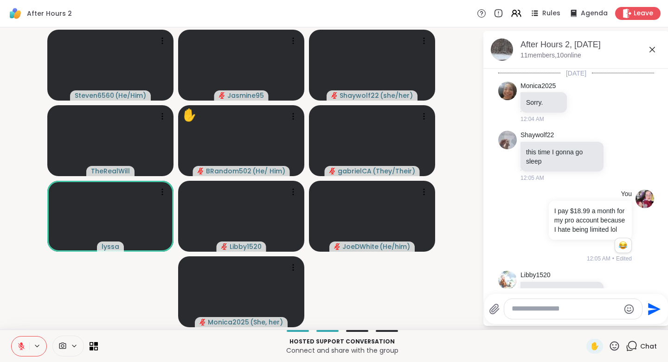
scroll to position [2679, 0]
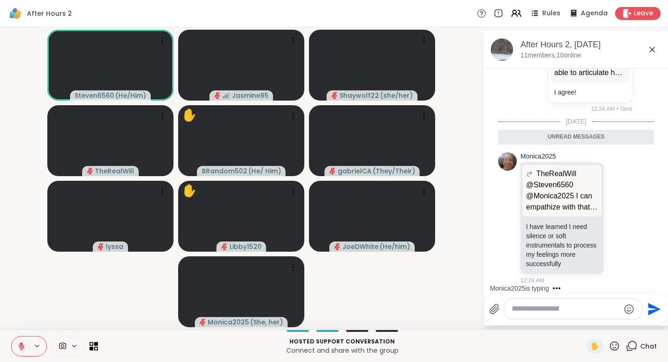
click at [593, 346] on span "✋" at bounding box center [594, 346] width 9 height 11
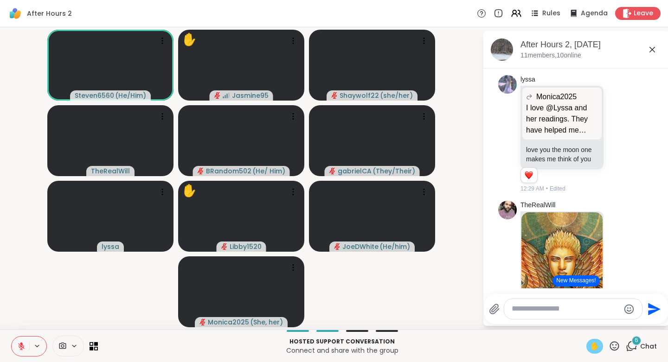
scroll to position [2968, 0]
click at [17, 343] on icon at bounding box center [21, 346] width 8 height 8
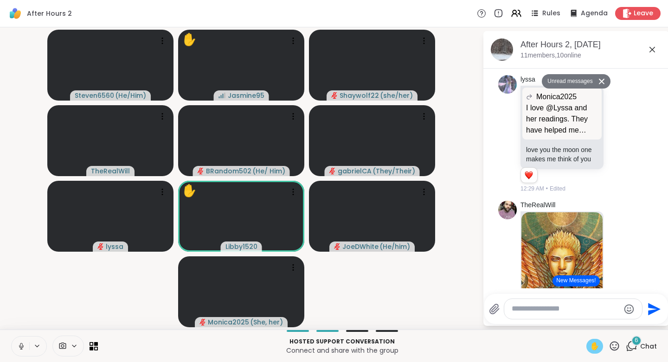
click at [22, 344] on icon at bounding box center [21, 345] width 2 height 4
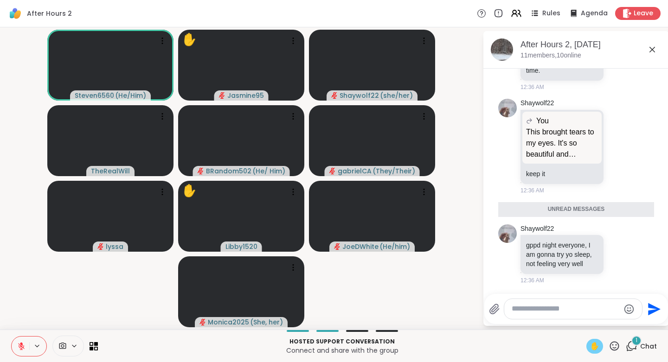
scroll to position [4129, 0]
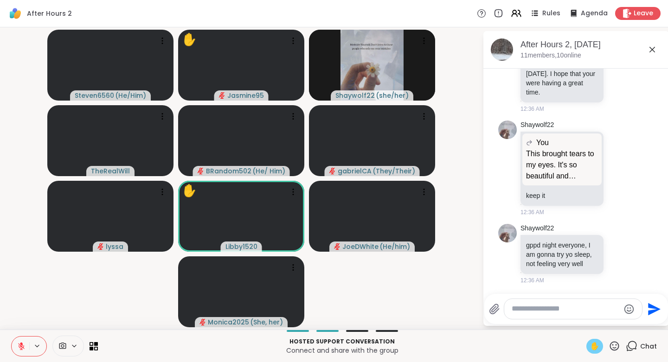
click at [616, 165] on icon at bounding box center [619, 168] width 7 height 7
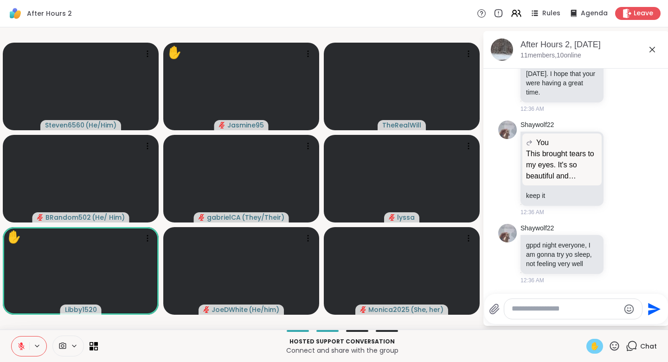
scroll to position [4142, 0]
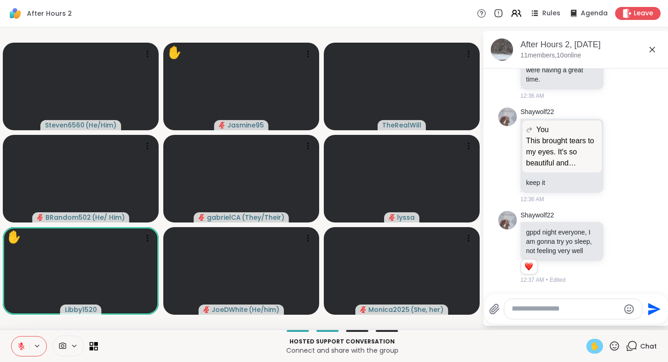
click at [610, 137] on button "Select Reaction: Heart" at bounding box center [619, 140] width 19 height 19
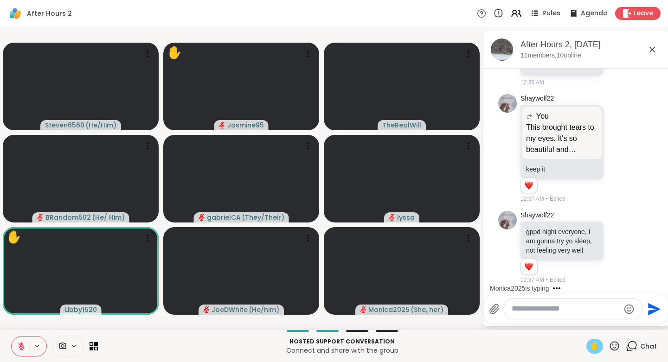
click at [627, 250] on icon at bounding box center [630, 247] width 6 height 6
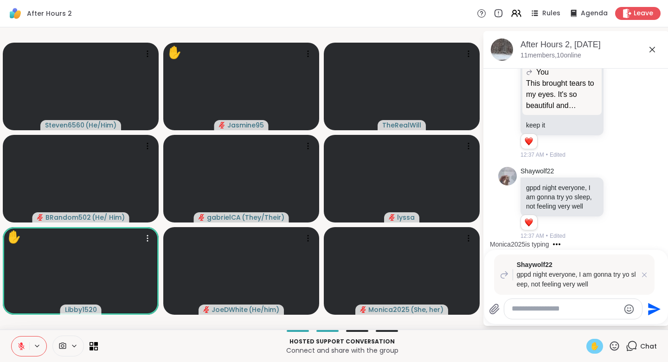
type textarea "*"
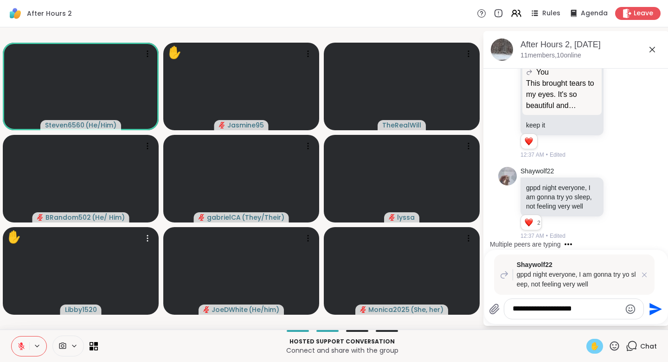
scroll to position [4302, 0]
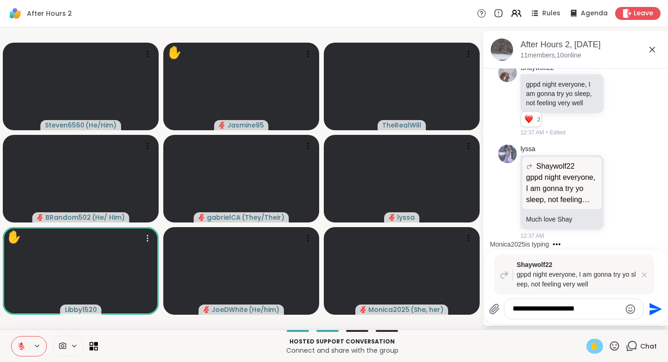
type textarea "**********"
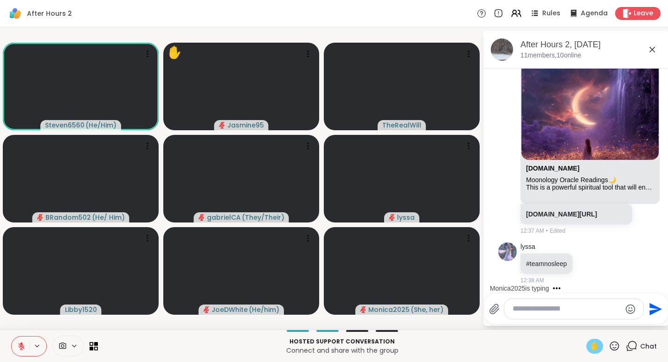
scroll to position [4754, 0]
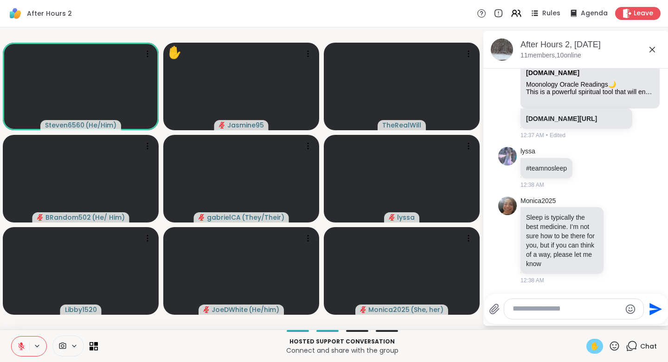
click at [24, 341] on button at bounding box center [21, 346] width 18 height 19
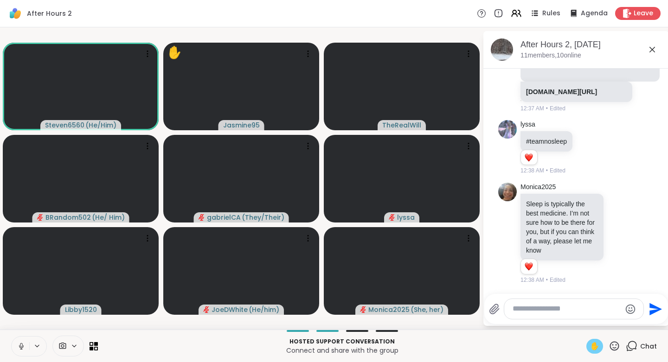
scroll to position [4781, 0]
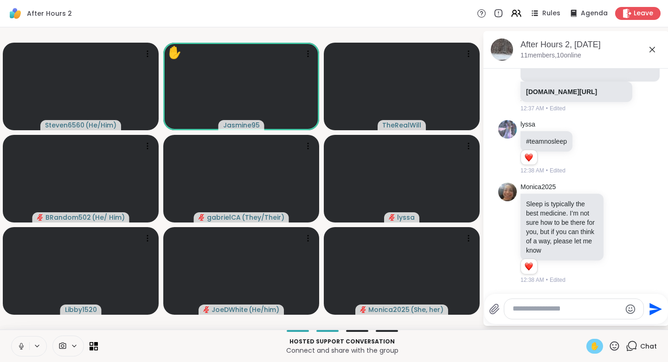
click at [592, 346] on span "✋" at bounding box center [594, 346] width 9 height 11
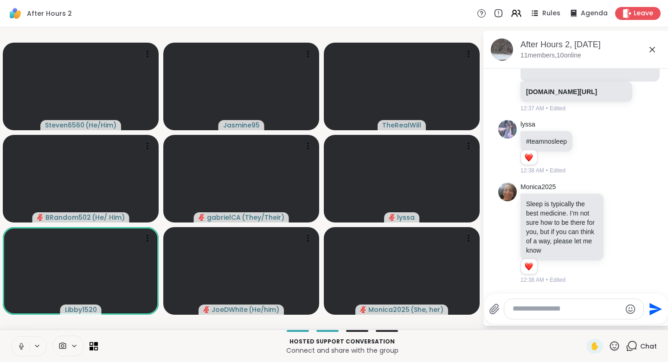
scroll to position [4619, 0]
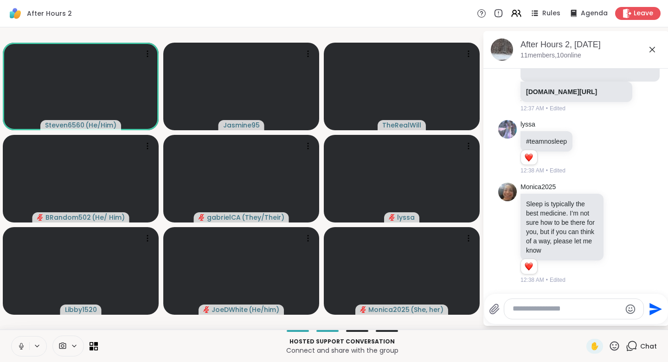
click at [587, 96] on link "sharewellnow.com/session/2847208f-8ea2-42ea-b83f-9f1bd5dbf6c0" at bounding box center [561, 91] width 71 height 7
click at [609, 344] on icon at bounding box center [615, 346] width 12 height 12
click at [583, 318] on span "❤️" at bounding box center [587, 321] width 9 height 11
click at [609, 340] on div "✋" at bounding box center [603, 346] width 34 height 15
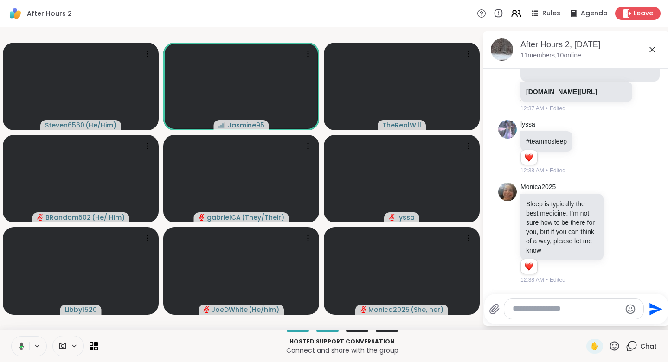
click at [609, 343] on icon at bounding box center [615, 346] width 12 height 12
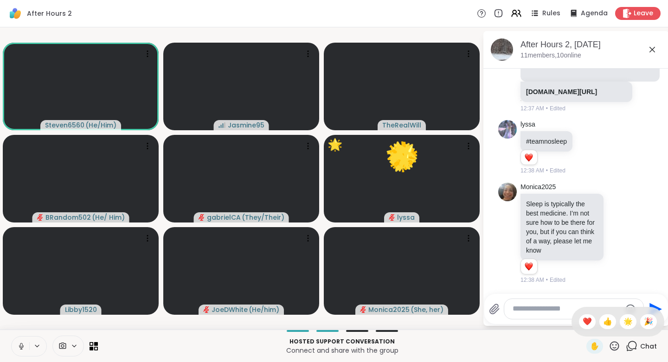
click at [620, 316] on div "🌟" at bounding box center [628, 321] width 17 height 15
click at [19, 345] on icon at bounding box center [21, 346] width 8 height 8
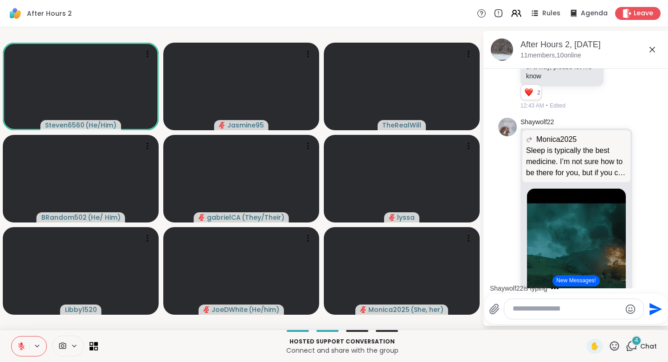
scroll to position [4971, 0]
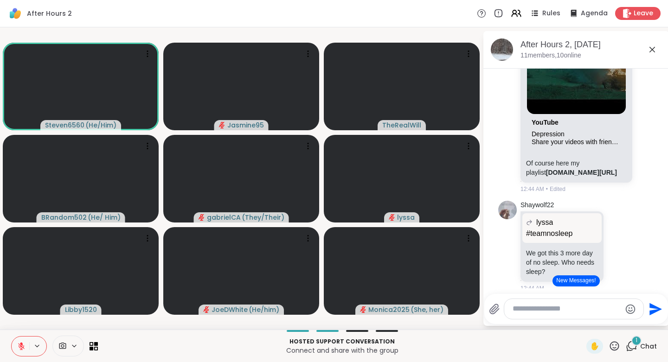
click at [562, 281] on button "New Messages!" at bounding box center [575, 281] width 47 height 11
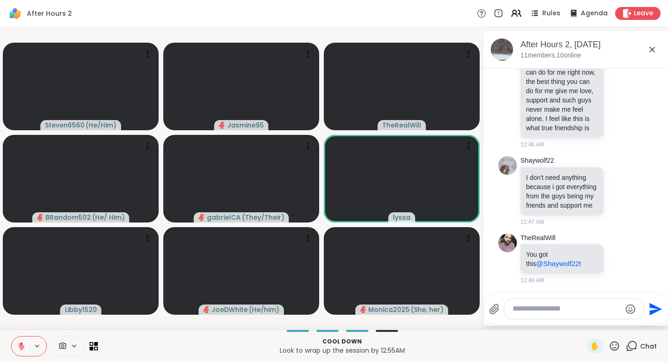
scroll to position [5587, 0]
click at [540, 314] on textarea "Type your message" at bounding box center [567, 309] width 108 height 10
paste textarea "**********"
type textarea "**********"
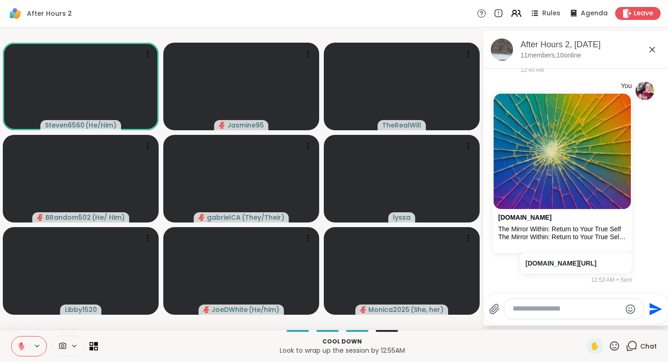
scroll to position [5816, 0]
click at [493, 180] on icon at bounding box center [495, 183] width 6 height 6
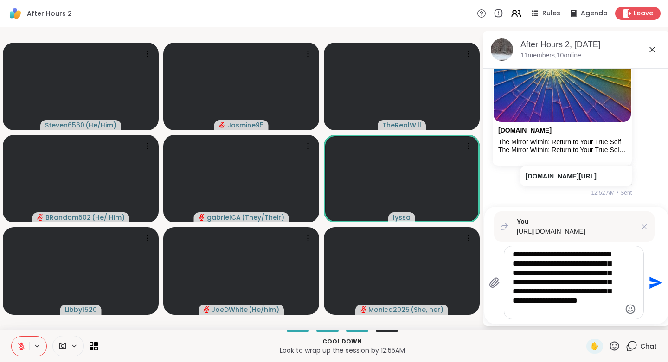
type textarea "**********"
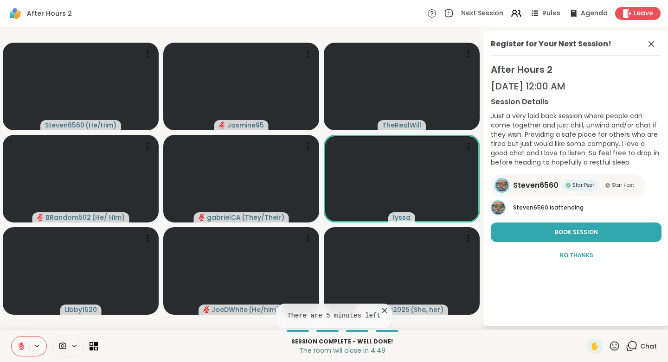
click at [632, 341] on div "Chat" at bounding box center [641, 346] width 31 height 15
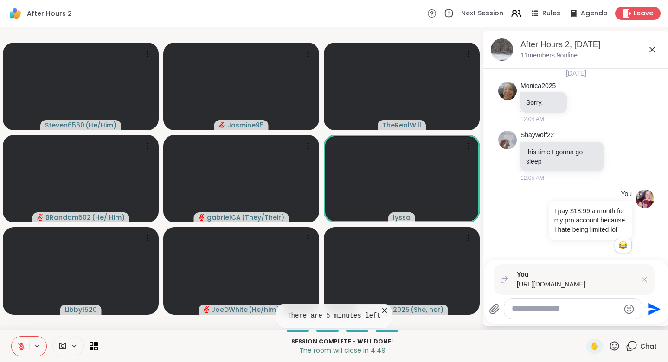
scroll to position [5851, 0]
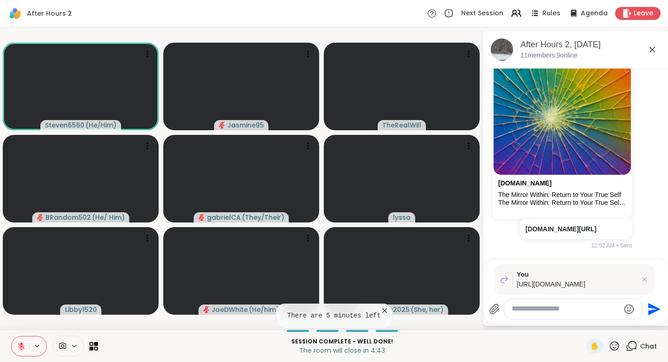
click at [526, 305] on textarea "Type your message" at bounding box center [566, 309] width 108 height 10
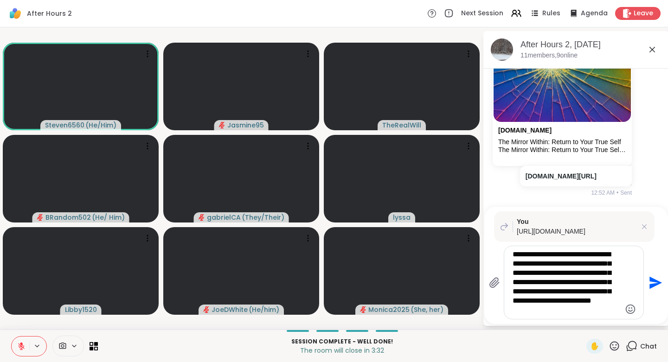
type textarea "**********"
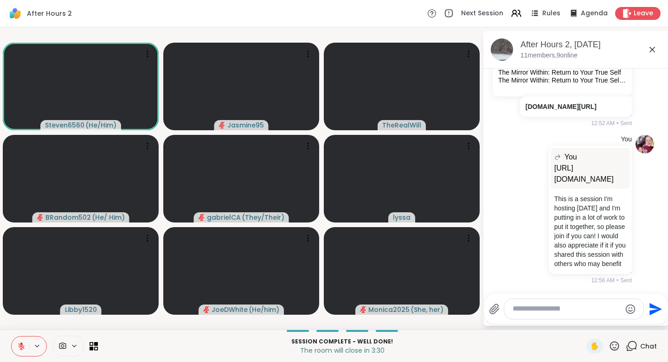
scroll to position [5993, 0]
click at [588, 339] on div "Session Complete - well done! The room will close in 3:21 ✋ Chat" at bounding box center [334, 346] width 668 height 32
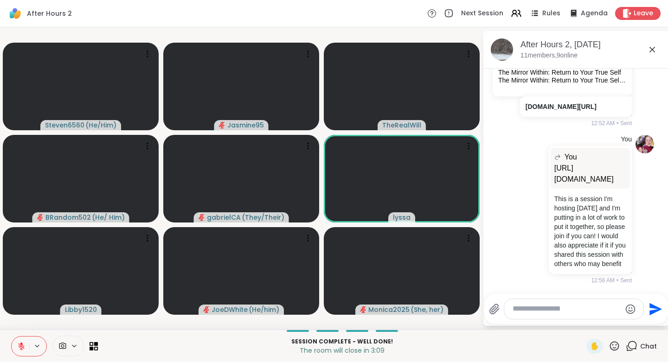
click at [591, 345] on span "✋" at bounding box center [594, 346] width 9 height 11
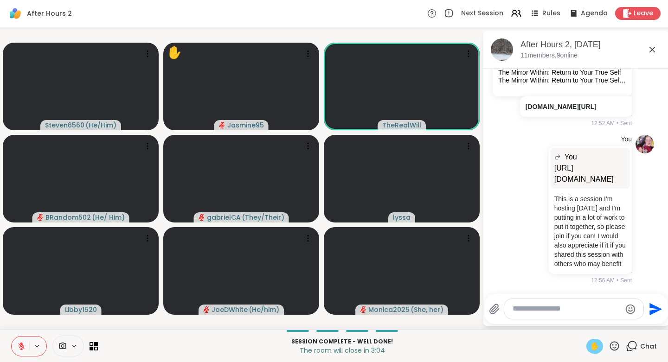
click at [20, 341] on button at bounding box center [21, 346] width 18 height 19
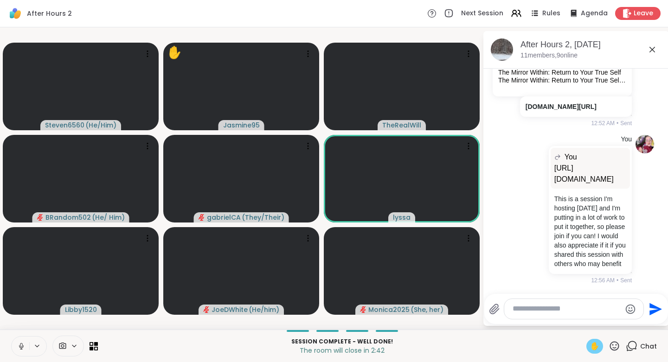
click at [609, 346] on icon at bounding box center [615, 346] width 12 height 12
click at [583, 318] on span "❤️" at bounding box center [587, 321] width 9 height 11
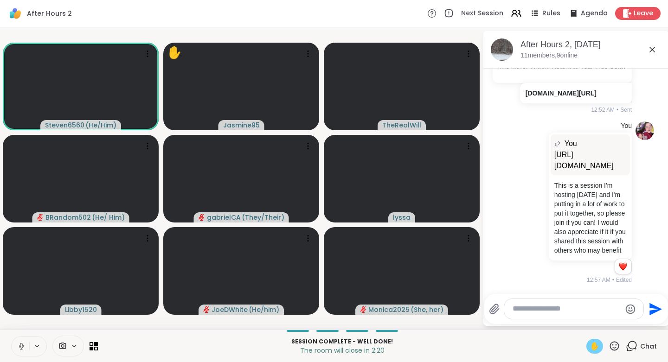
scroll to position [6007, 0]
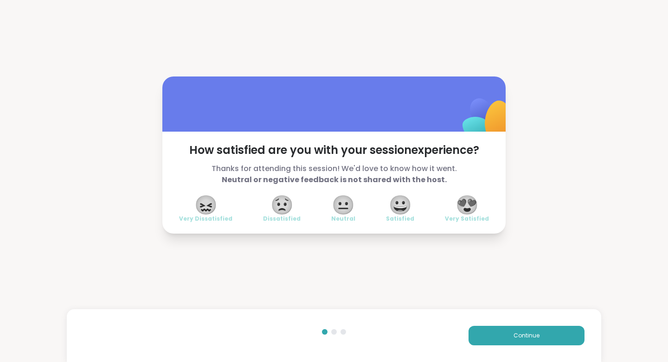
click at [504, 334] on button "Continue" at bounding box center [526, 335] width 116 height 19
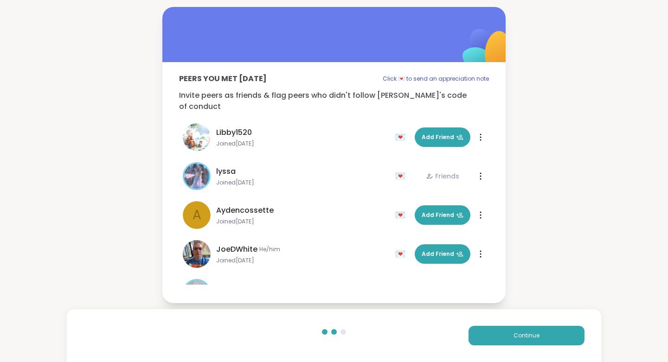
click at [501, 335] on button "Continue" at bounding box center [526, 335] width 116 height 19
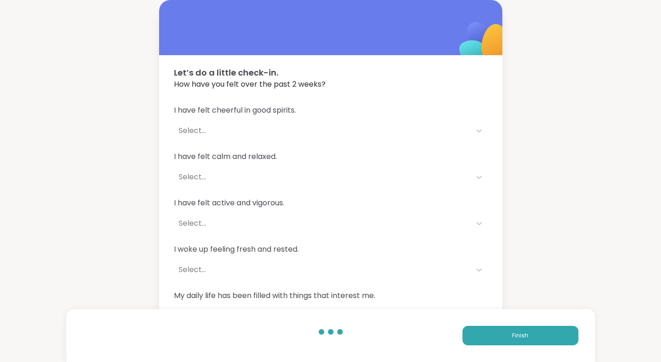
click at [497, 340] on button "Finish" at bounding box center [520, 335] width 116 height 19
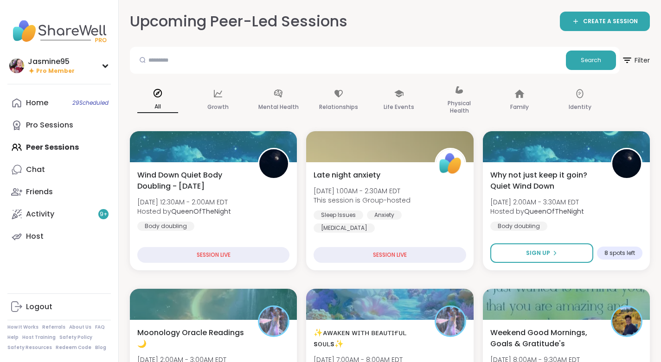
click at [69, 169] on link "Chat" at bounding box center [58, 170] width 103 height 22
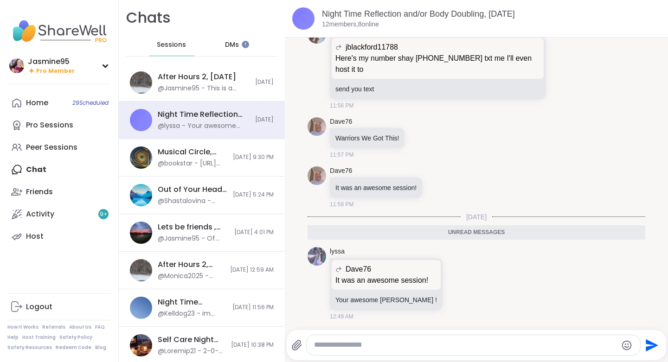
click at [229, 87] on div "@Jasmine95 - This is a session I'm hosting tomorrow and I'm putting in a lot of…" at bounding box center [204, 88] width 92 height 9
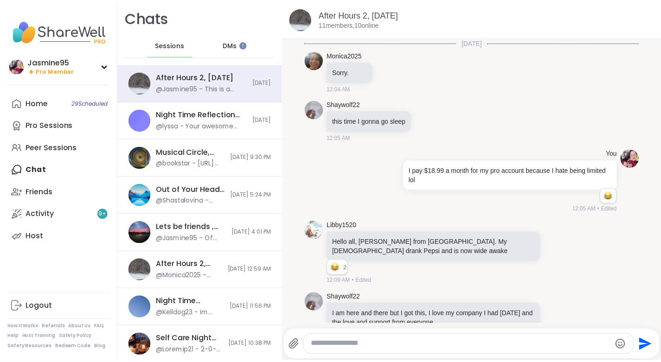
scroll to position [4635, 0]
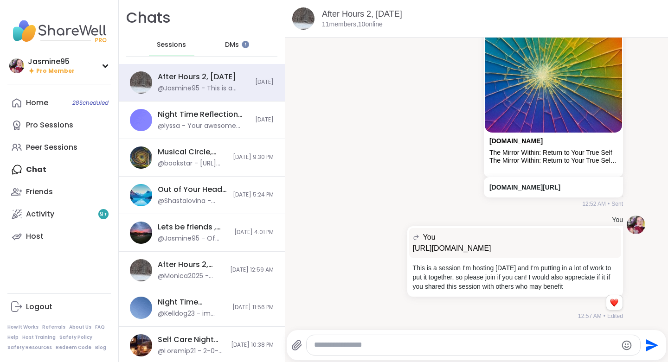
click at [71, 231] on link "Host" at bounding box center [58, 236] width 103 height 22
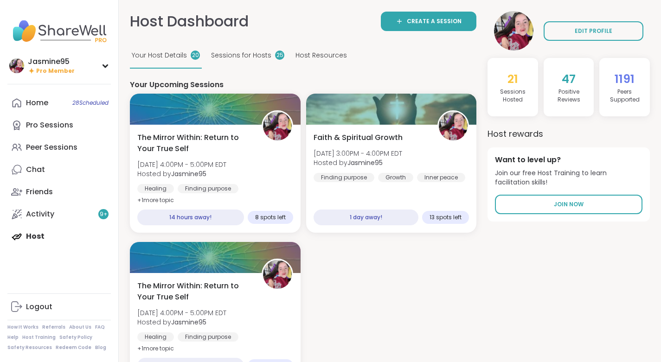
click at [442, 17] on link "Create a session" at bounding box center [429, 21] width 96 height 19
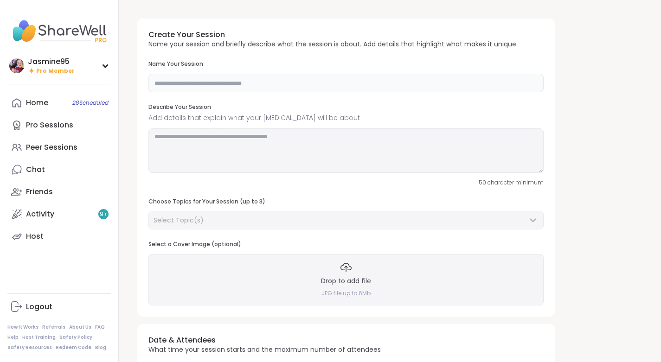
click at [212, 82] on input "text" at bounding box center [345, 83] width 395 height 19
paste input "**********"
type input "**********"
click at [212, 143] on textarea at bounding box center [345, 150] width 395 height 45
paste textarea "**********"
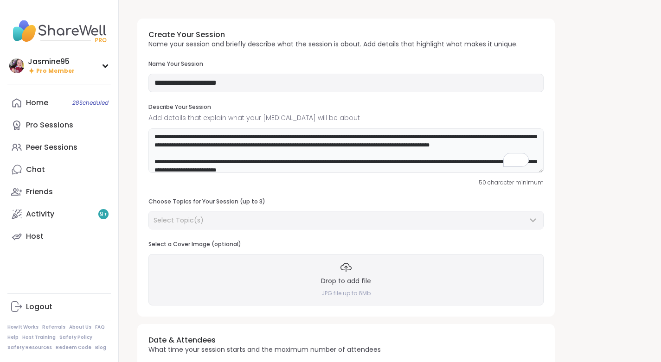
scroll to position [10, 0]
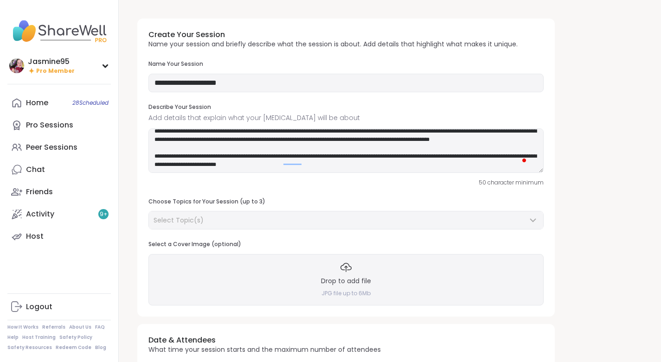
click at [527, 158] on button "Open Grammarly. 1 suggestions." at bounding box center [523, 160] width 7 height 7
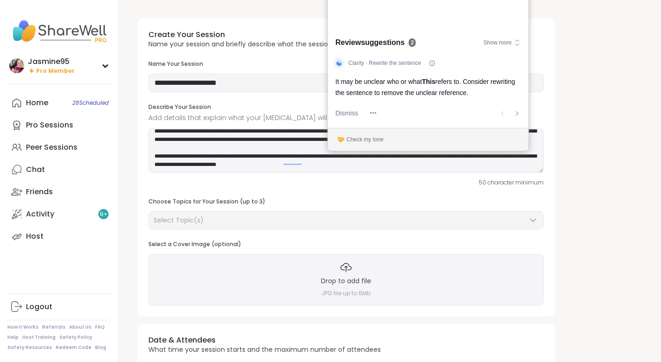
click at [344, 111] on span "Dismiss" at bounding box center [346, 113] width 23 height 10
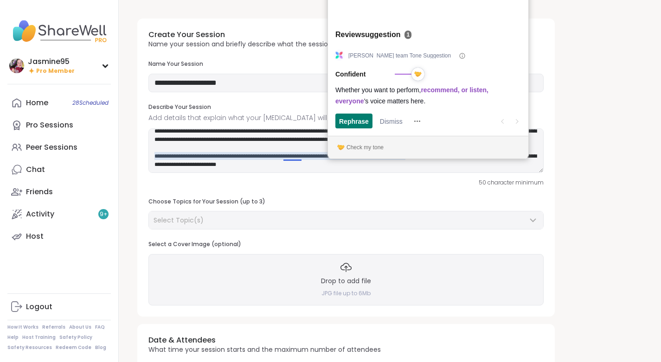
click at [351, 120] on span "Rephrase" at bounding box center [354, 121] width 30 height 10
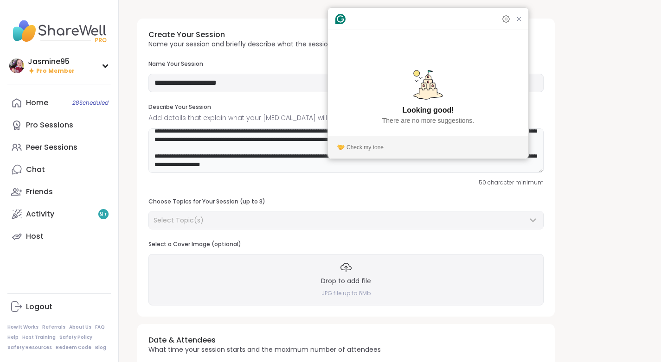
type textarea "**********"
click at [520, 23] on icon "Close Grammarly Assistant" at bounding box center [518, 18] width 7 height 7
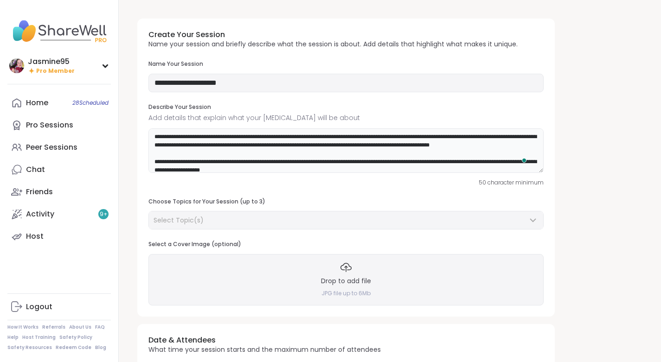
scroll to position [0, 0]
click at [208, 215] on div "Select Topic(s)" at bounding box center [346, 221] width 394 height 18
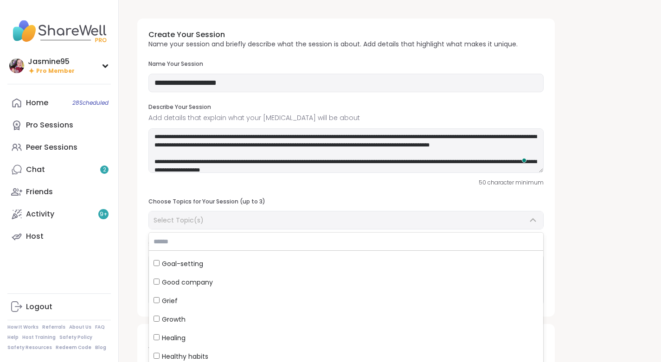
scroll to position [331, 0]
click at [200, 283] on span "Good company" at bounding box center [187, 281] width 51 height 9
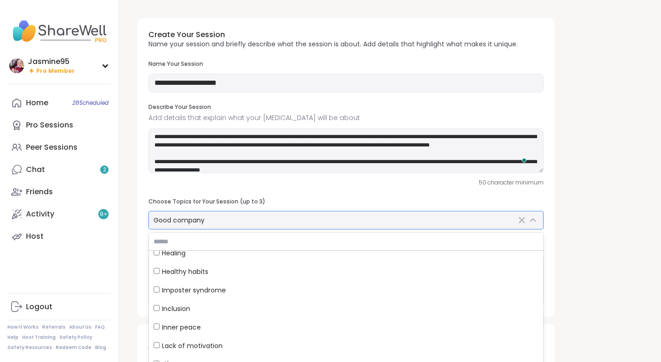
scroll to position [416, 0]
click at [204, 313] on div "Inclusion" at bounding box center [346, 308] width 385 height 9
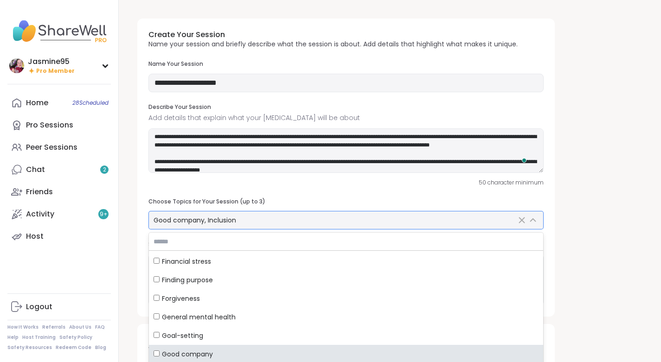
scroll to position [258, 0]
click at [218, 314] on span "General mental health" at bounding box center [199, 317] width 74 height 9
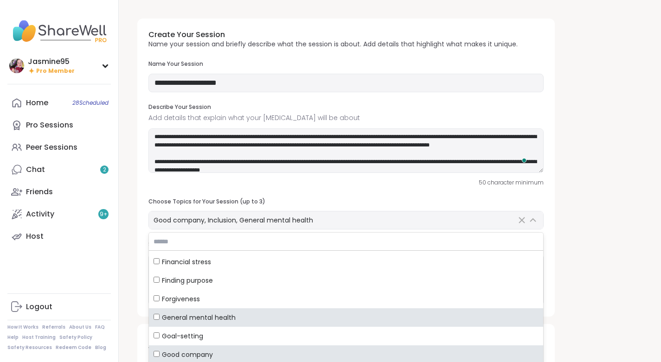
click at [587, 151] on div "**********" at bounding box center [390, 322] width 520 height 623
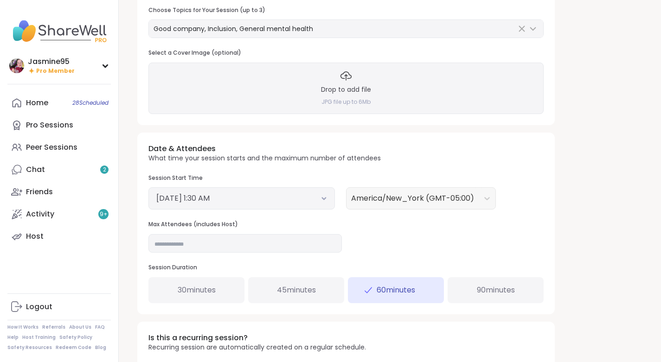
scroll to position [192, 0]
click at [261, 195] on button "September 6, 2025 1:30 AM" at bounding box center [241, 197] width 171 height 11
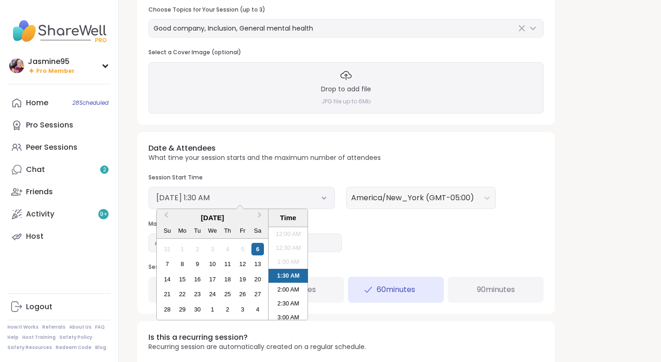
scroll to position [2, 0]
click at [184, 264] on div "8" at bounding box center [182, 264] width 13 height 13
click at [288, 294] on li "8:00 PM" at bounding box center [288, 294] width 39 height 14
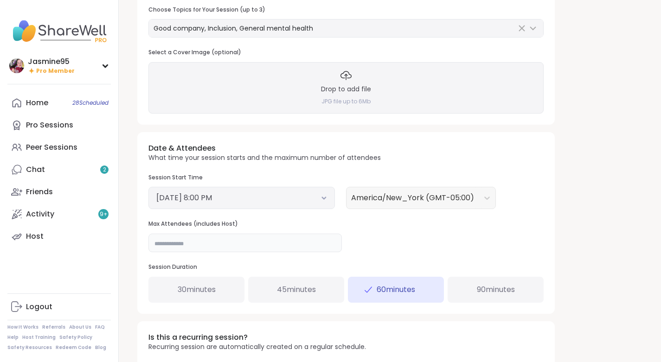
click at [176, 245] on input "**" at bounding box center [244, 243] width 193 height 19
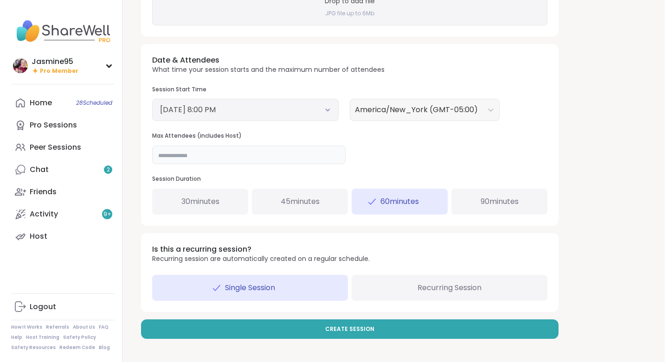
scroll to position [281, 0]
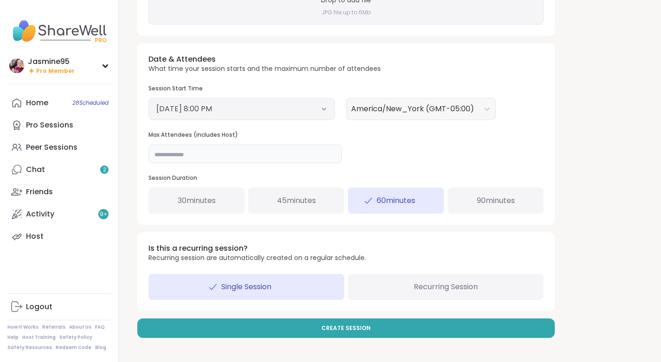
type input "**"
click at [369, 328] on button "Create Session" at bounding box center [345, 328] width 417 height 19
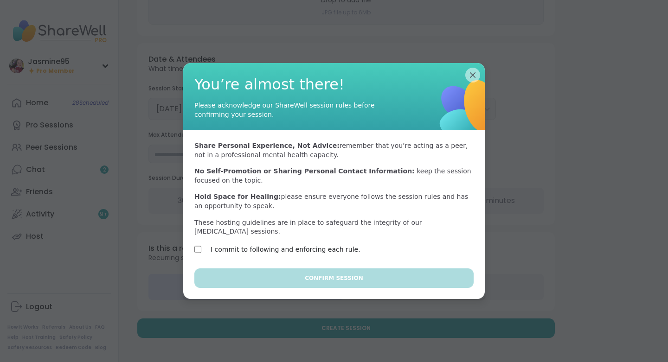
click at [277, 244] on label "I commit to following and enforcing each rule." at bounding box center [286, 249] width 150 height 11
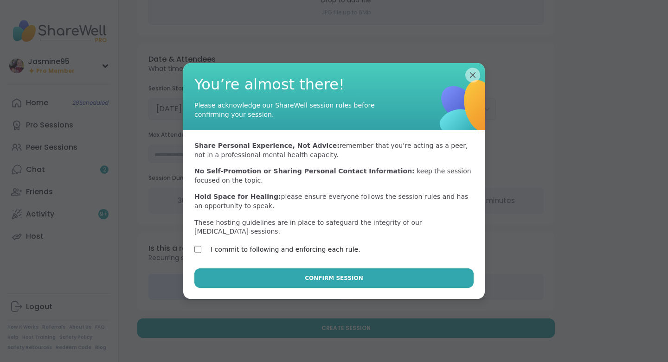
click at [348, 274] on span "Confirm Session" at bounding box center [334, 278] width 58 height 8
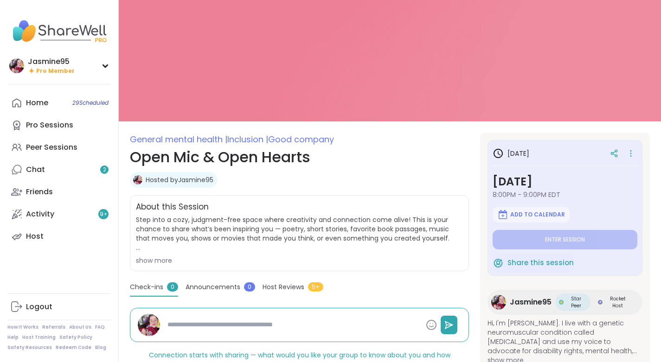
click at [443, 169] on div "General mental health | Inclusion | Good company Open Mic & Open Hearts Hosted …" at bounding box center [299, 158] width 339 height 51
click at [45, 237] on link "Host" at bounding box center [58, 236] width 103 height 22
type textarea "*"
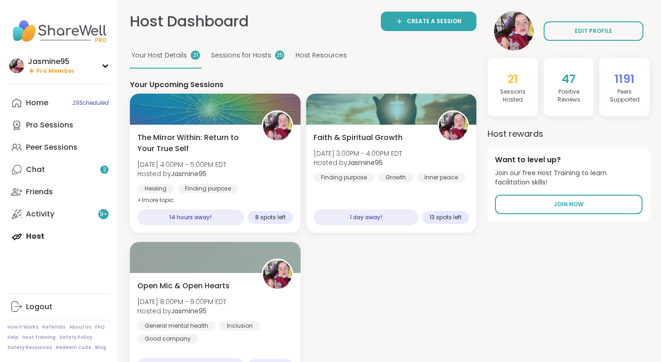
click at [420, 12] on link "Create a session" at bounding box center [429, 21] width 96 height 19
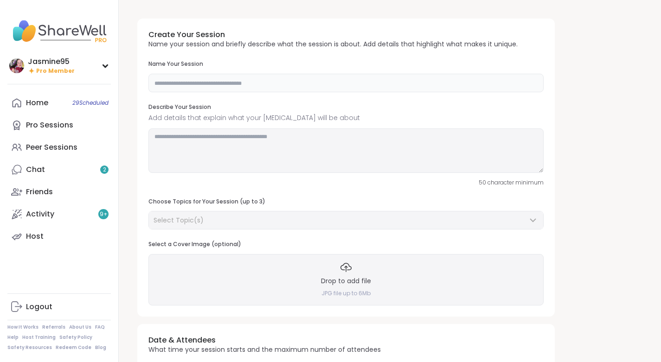
click at [204, 86] on input "text" at bounding box center [345, 83] width 395 height 19
type input "**********"
click at [218, 141] on textarea at bounding box center [345, 150] width 395 height 45
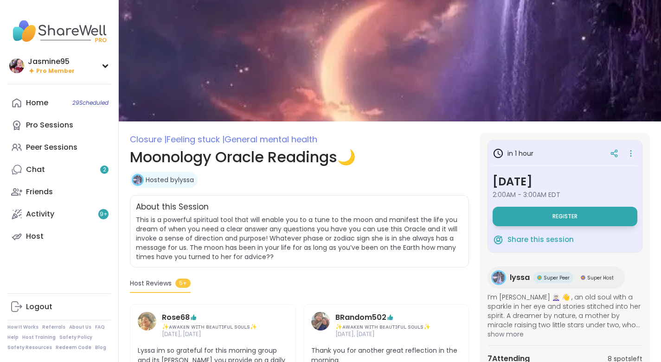
click at [74, 237] on link "Host" at bounding box center [58, 236] width 103 height 22
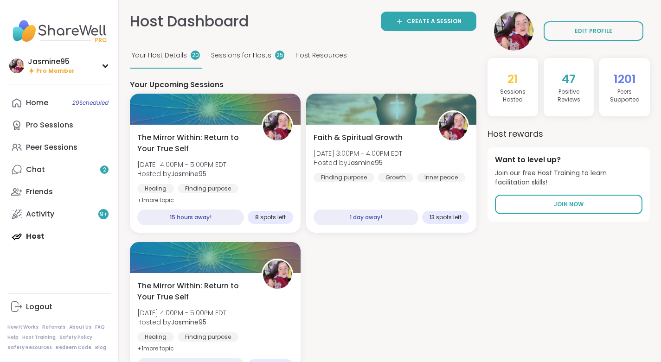
click at [203, 138] on span "The Mirror Within: Return to Your True Self" at bounding box center [194, 143] width 114 height 22
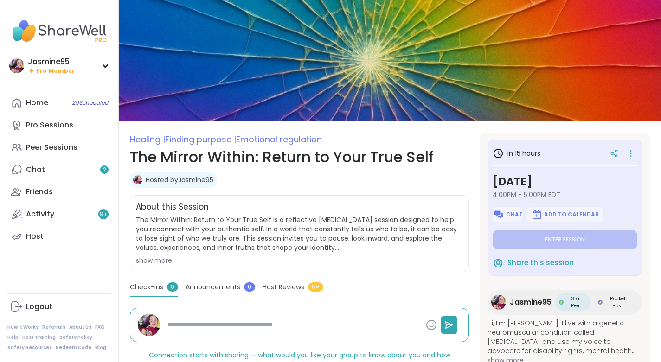
click at [610, 154] on icon at bounding box center [614, 153] width 8 height 8
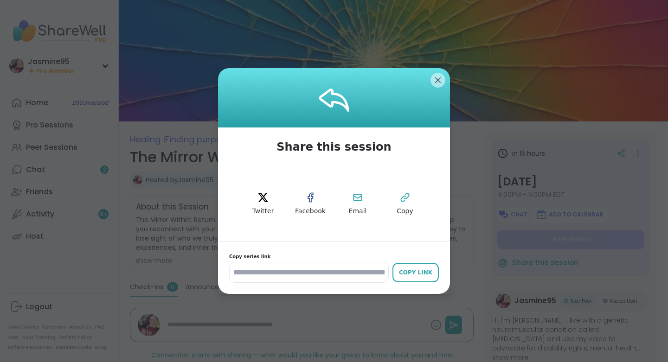
click at [401, 199] on icon at bounding box center [404, 197] width 11 height 11
type textarea "*"
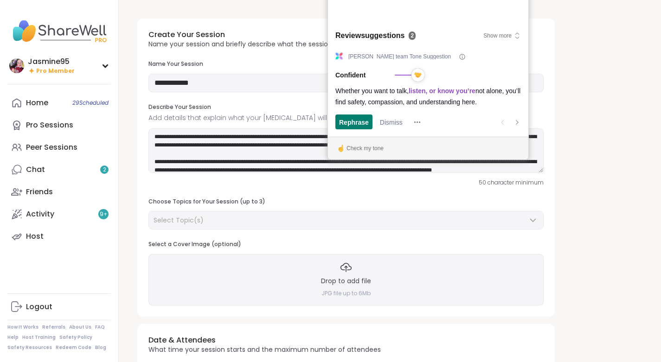
scroll to position [24, 0]
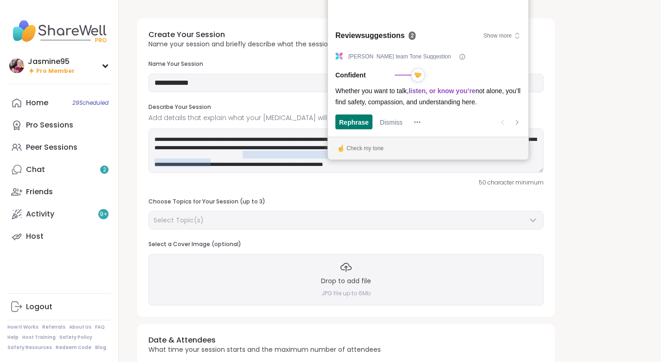
click at [356, 123] on span "Rephrase" at bounding box center [354, 122] width 30 height 10
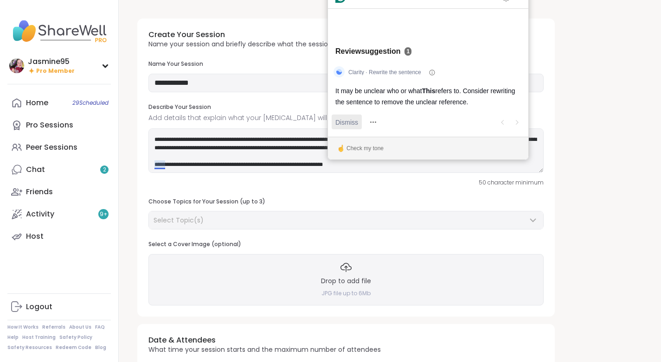
click at [343, 120] on span "Dismiss" at bounding box center [346, 122] width 23 height 10
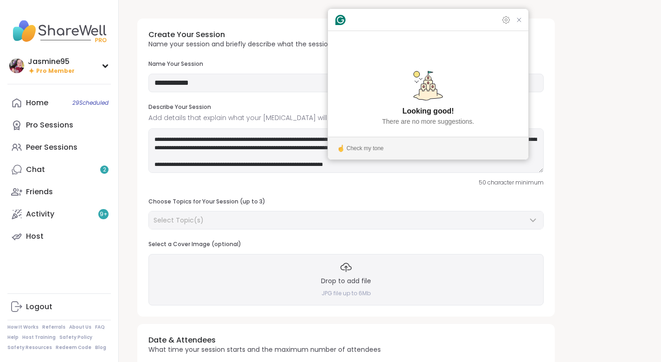
click at [518, 24] on icon "Close Grammarly Assistant" at bounding box center [518, 19] width 7 height 7
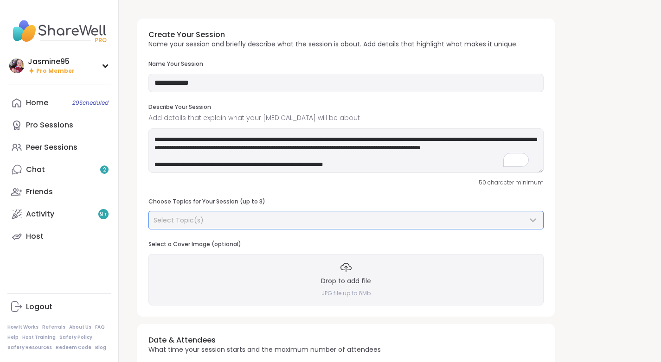
click at [204, 219] on div "Select Topic(s)" at bounding box center [341, 220] width 374 height 9
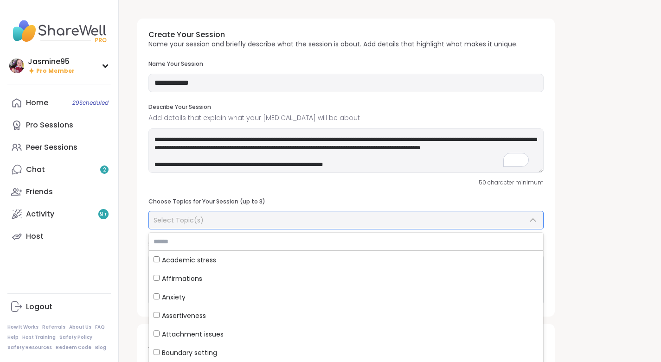
click at [199, 295] on div "Anxiety" at bounding box center [346, 297] width 385 height 9
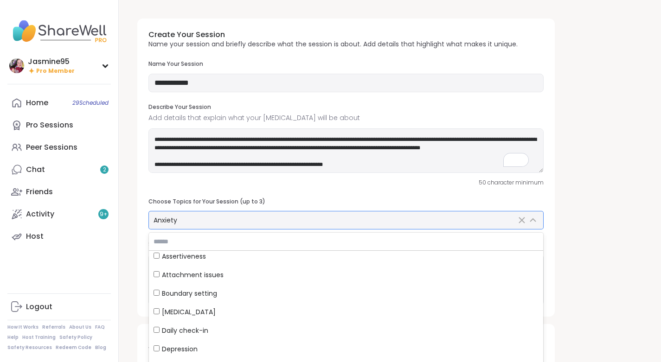
scroll to position [61, 0]
click at [228, 279] on label "Attachment issues" at bounding box center [346, 273] width 394 height 19
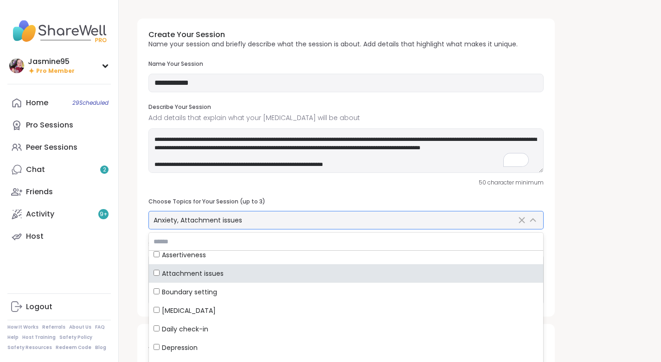
click at [199, 346] on div "Depression" at bounding box center [346, 347] width 385 height 9
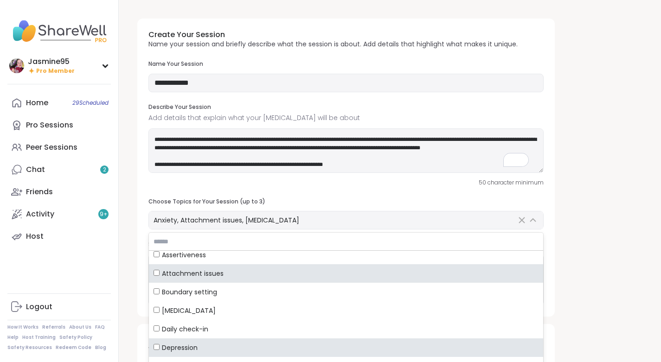
click at [560, 188] on div "**********" at bounding box center [390, 322] width 520 height 623
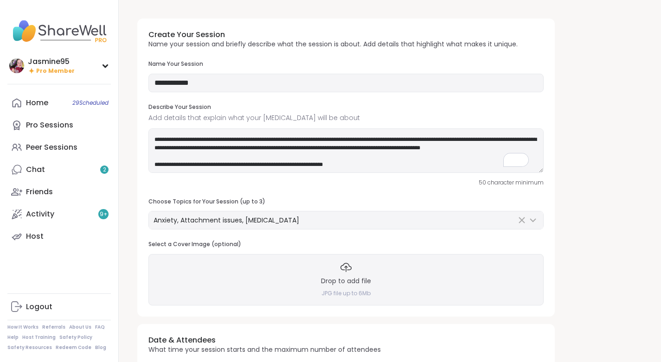
scroll to position [0, 0]
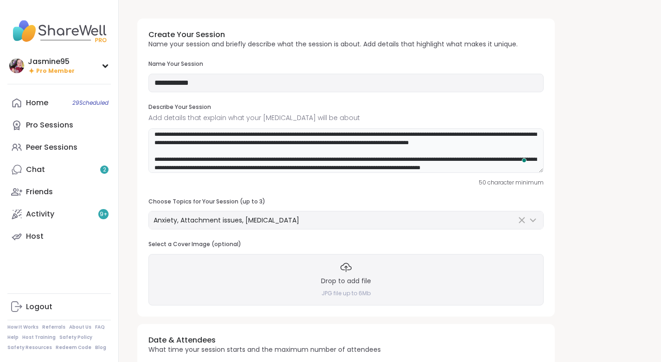
click at [424, 138] on textarea "**********" at bounding box center [345, 150] width 395 height 45
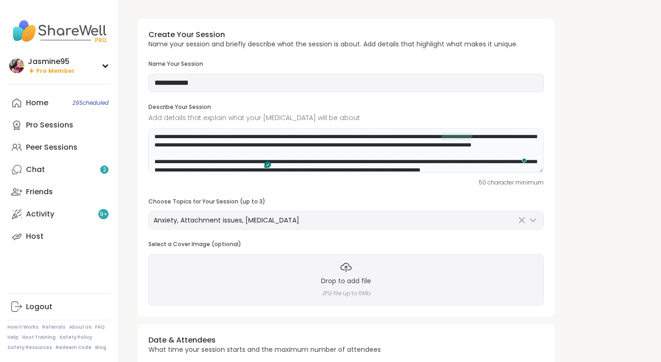
click at [258, 136] on textarea "**********" at bounding box center [345, 150] width 395 height 45
click at [515, 135] on textarea "**********" at bounding box center [345, 150] width 395 height 45
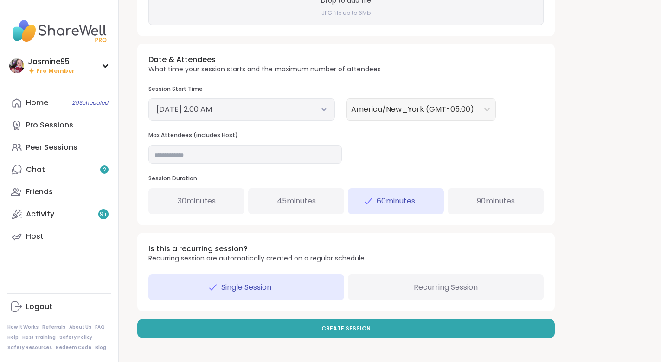
scroll to position [281, 0]
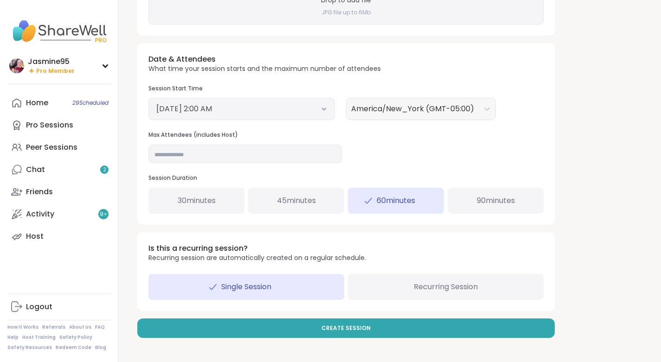
type textarea "**********"
click at [248, 112] on button "September 6, 2025 2:00 AM" at bounding box center [241, 108] width 171 height 11
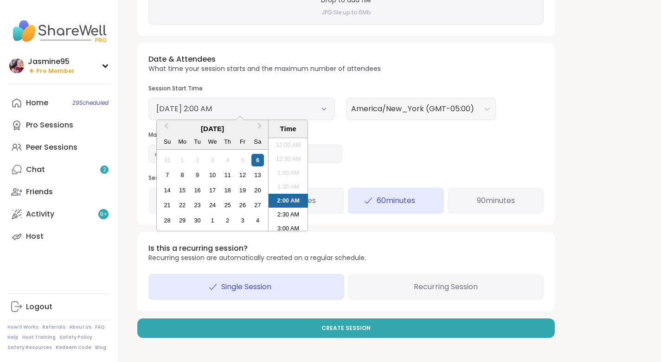
scroll to position [16, 0]
click at [200, 178] on div "9" at bounding box center [197, 175] width 13 height 13
click at [286, 193] on li "9:00 PM" at bounding box center [288, 191] width 39 height 14
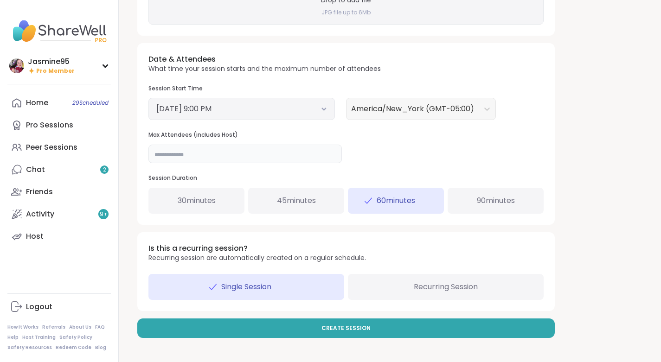
click at [182, 156] on input "**" at bounding box center [244, 154] width 193 height 19
type input "**"
click at [462, 288] on span "Recurring Session" at bounding box center [446, 287] width 64 height 11
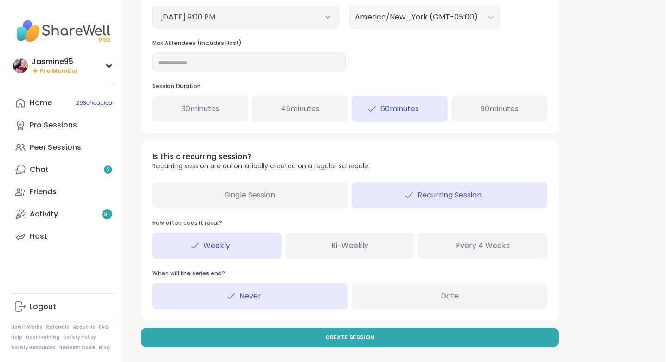
scroll to position [382, 0]
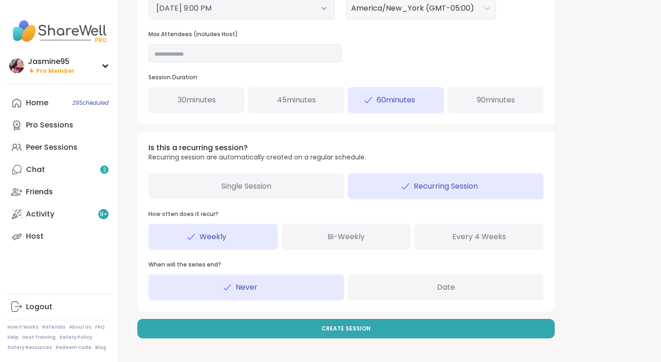
click at [306, 326] on button "Create Session" at bounding box center [345, 328] width 417 height 19
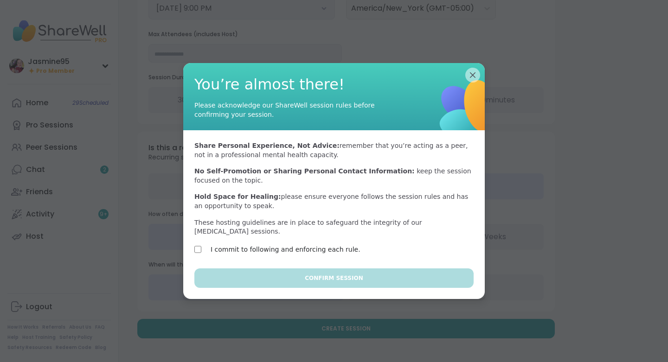
click at [313, 246] on label "I commit to following and enforcing each rule." at bounding box center [286, 249] width 150 height 11
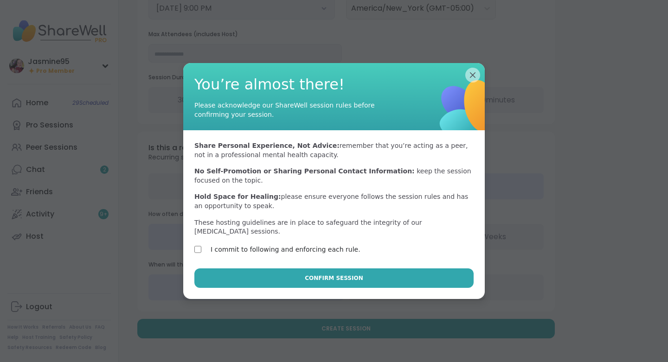
click at [330, 274] on span "Confirm Session" at bounding box center [334, 278] width 58 height 8
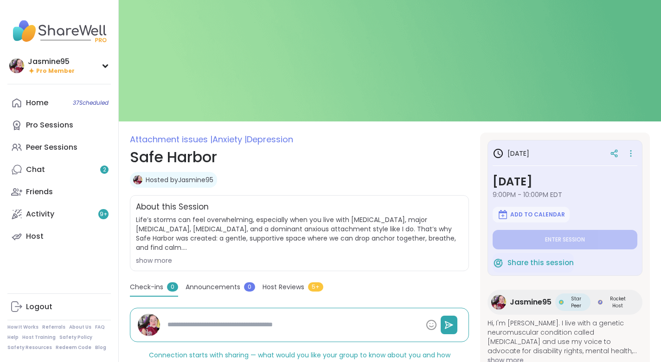
click at [51, 238] on link "Host" at bounding box center [58, 236] width 103 height 22
type textarea "*"
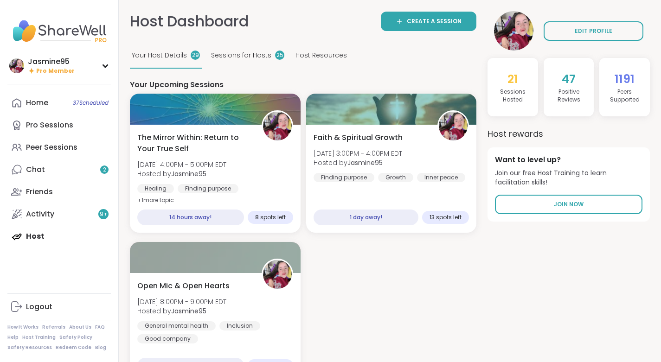
click at [425, 18] on span "Create a session" at bounding box center [434, 21] width 55 height 8
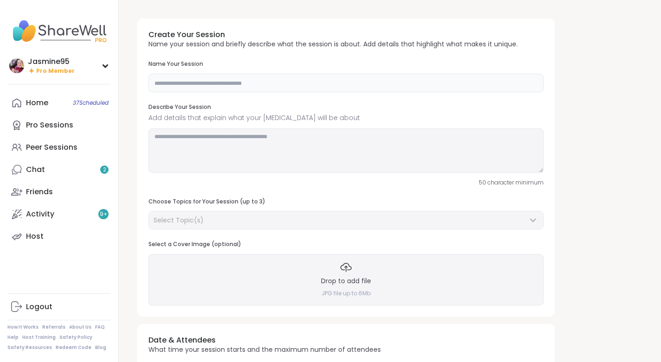
click at [214, 85] on input "text" at bounding box center [345, 83] width 395 height 19
type input "**********"
click at [220, 144] on textarea at bounding box center [345, 150] width 395 height 45
paste textarea "**********"
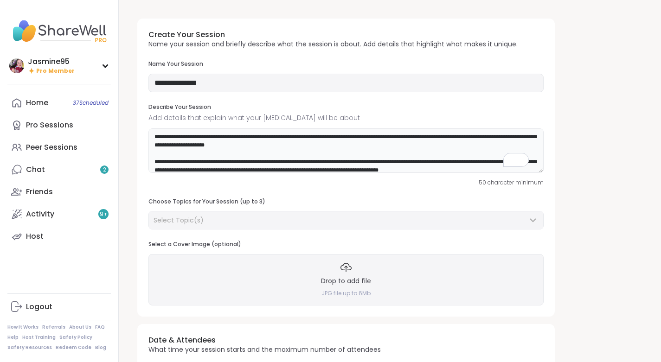
scroll to position [26, 0]
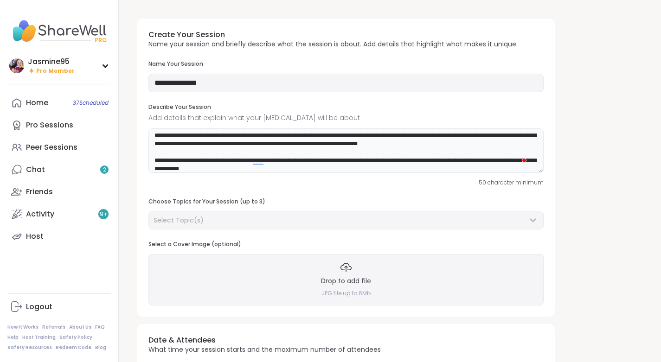
click at [261, 160] on textarea "**********" at bounding box center [345, 150] width 395 height 45
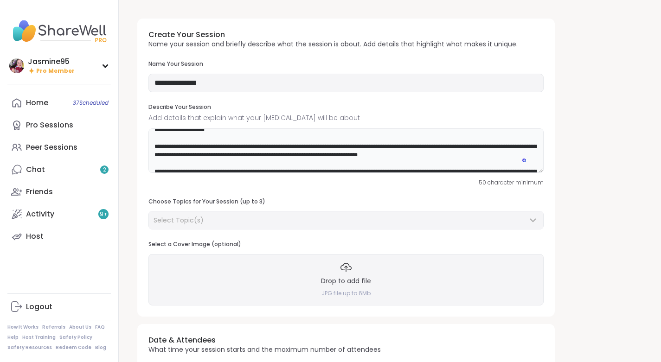
scroll to position [0, 0]
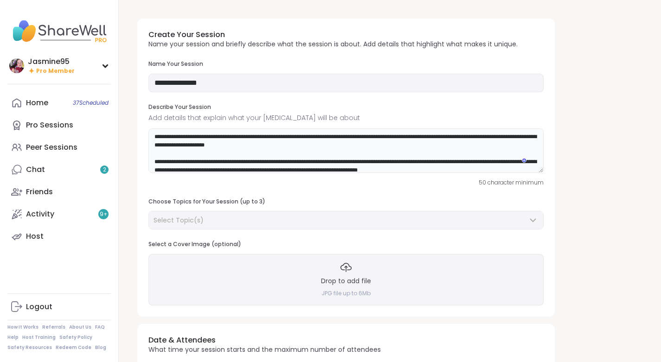
click at [218, 143] on textarea "**********" at bounding box center [345, 150] width 395 height 45
type textarea "**********"
click at [526, 159] on icon "Open Grammarly." at bounding box center [524, 160] width 4 height 5
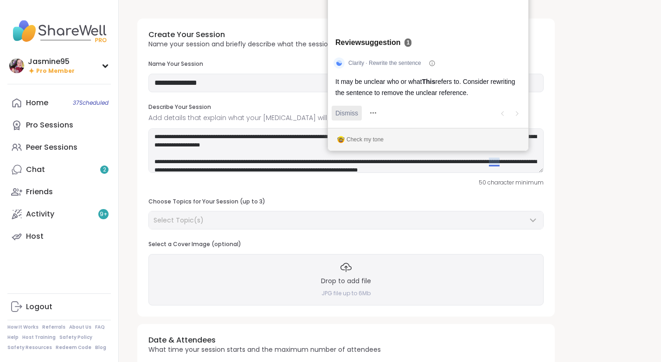
click at [348, 109] on span "Dismiss" at bounding box center [346, 113] width 23 height 10
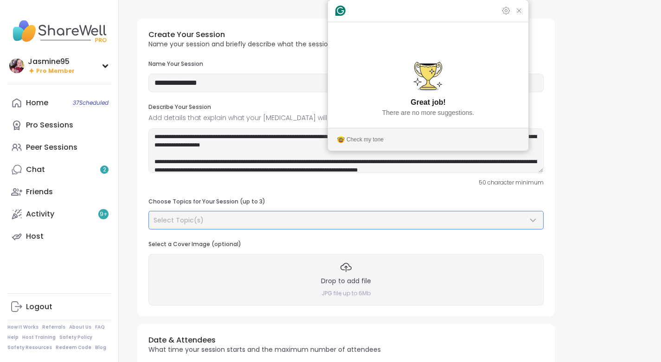
click at [221, 224] on div "Select Topic(s)" at bounding box center [341, 220] width 374 height 9
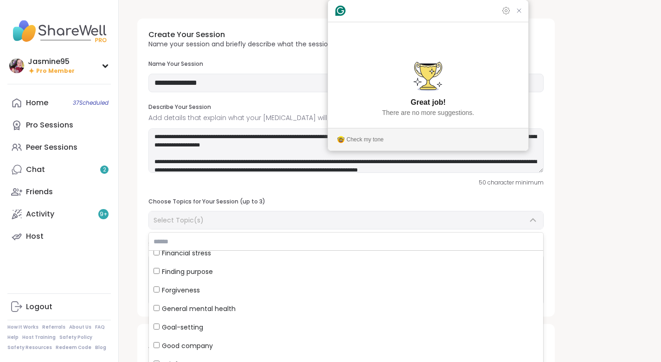
scroll to position [267, 0]
click at [189, 328] on span "Goal-setting" at bounding box center [182, 326] width 41 height 9
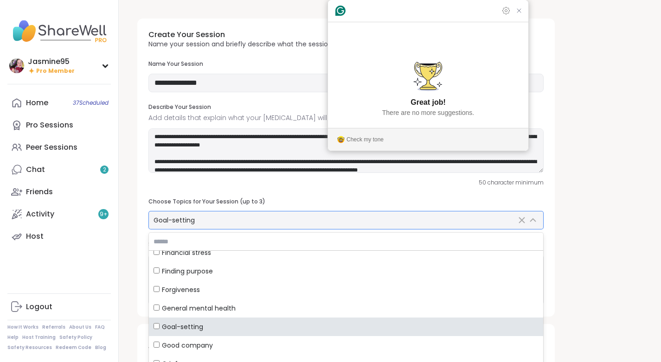
click at [209, 348] on span "Good company" at bounding box center [187, 345] width 51 height 9
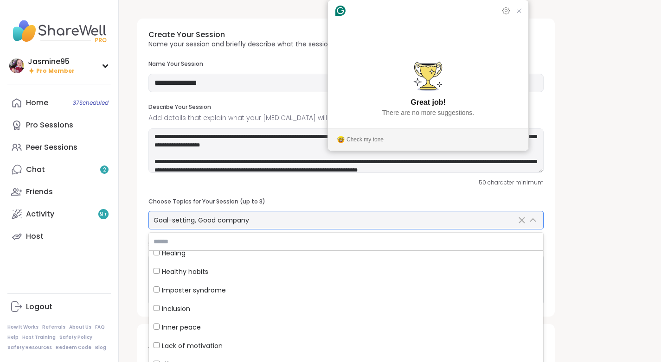
scroll to position [416, 0]
click at [209, 274] on div "Healthy habits" at bounding box center [346, 271] width 385 height 9
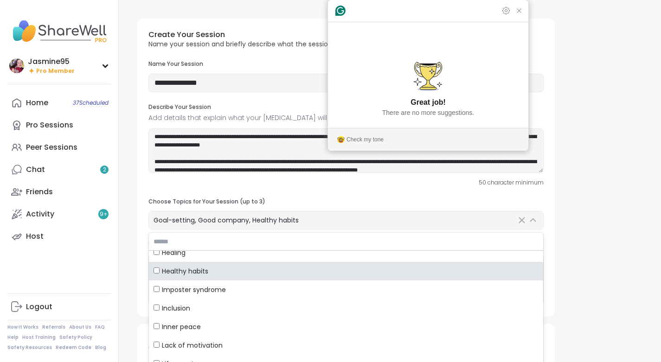
click at [518, 14] on icon "Close Grammarly Assistant" at bounding box center [518, 10] width 7 height 7
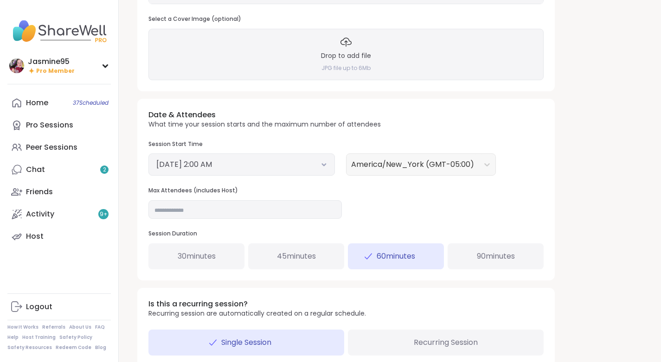
scroll to position [237, 0]
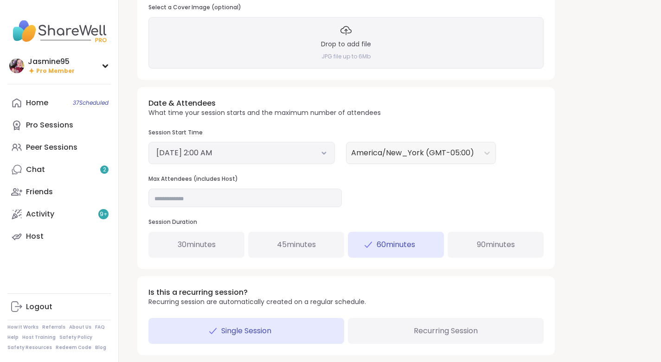
click at [261, 154] on button "September 6, 2025 2:00 AM" at bounding box center [241, 153] width 171 height 11
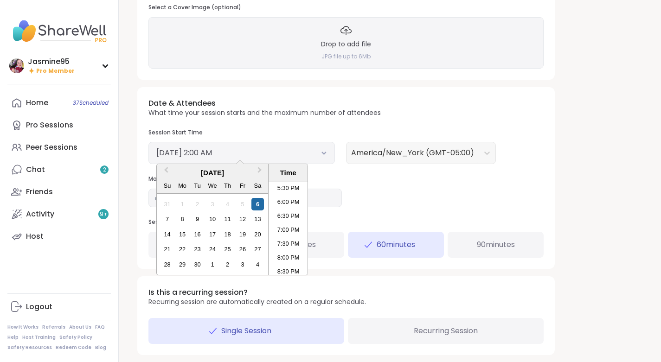
scroll to position [485, 0]
click at [167, 235] on div "14" at bounding box center [167, 234] width 13 height 13
click at [281, 247] on li "1:00 PM" at bounding box center [288, 247] width 39 height 14
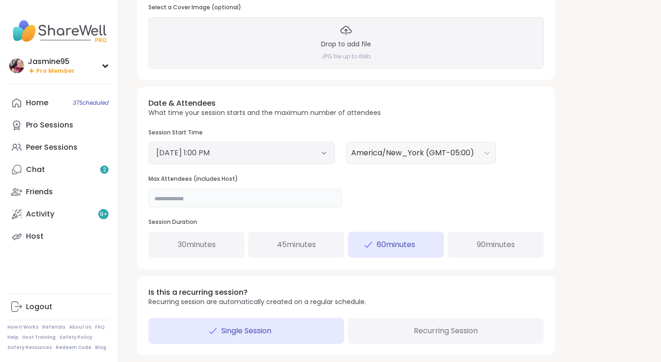
click at [214, 196] on input "**" at bounding box center [244, 198] width 193 height 19
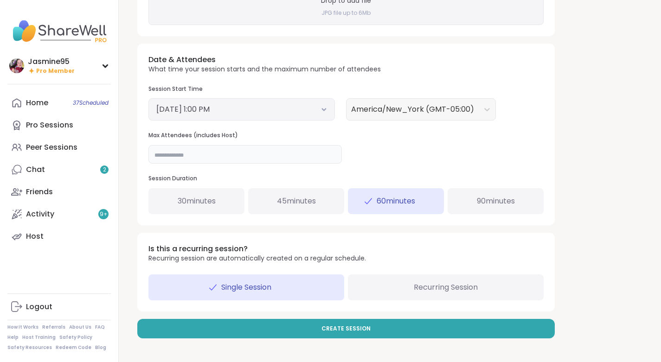
scroll to position [281, 0]
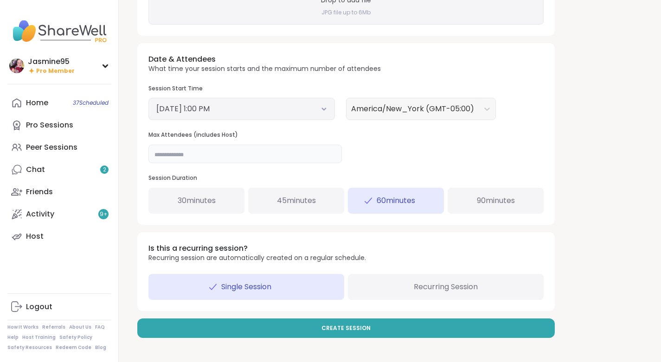
type input "**"
click at [416, 291] on span "Recurring Session" at bounding box center [446, 287] width 64 height 11
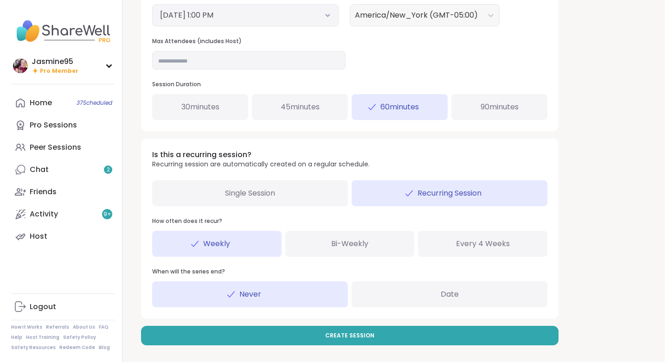
scroll to position [382, 0]
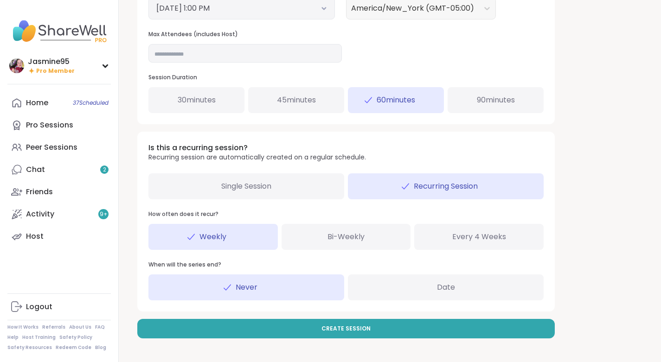
click at [339, 327] on span "Create Session" at bounding box center [345, 329] width 49 height 8
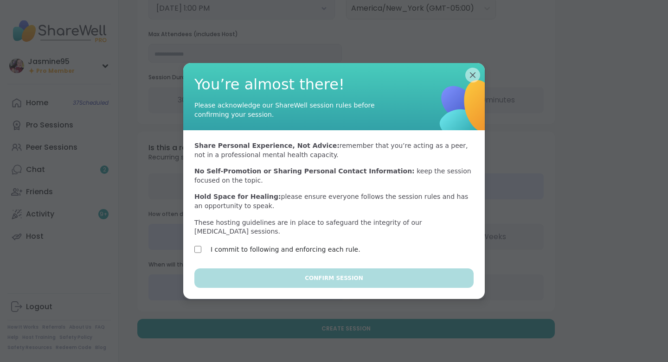
click at [264, 244] on label "I commit to following and enforcing each rule." at bounding box center [286, 249] width 150 height 11
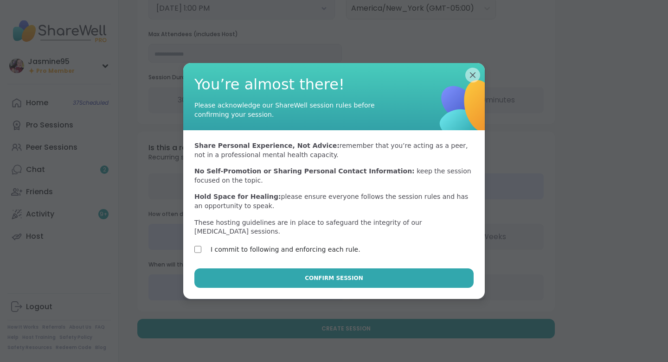
click at [294, 269] on button "Confirm Session" at bounding box center [333, 278] width 279 height 19
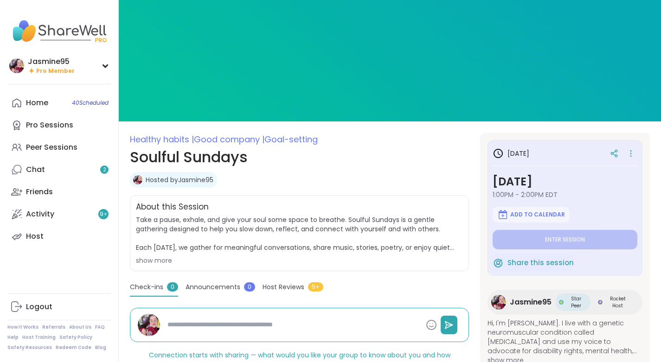
click at [79, 148] on link "Peer Sessions" at bounding box center [58, 147] width 103 height 22
type textarea "*"
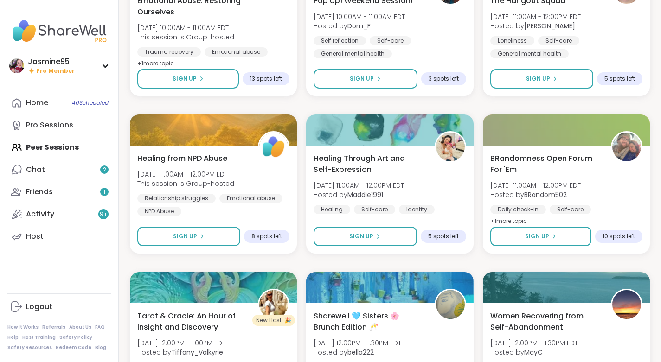
scroll to position [490, 0]
click at [579, 177] on div "BRandomness Open Forum For 'Em Sat, Sep 06 | 11:00AM - 12:00PM EDT Hosted by BR…" at bounding box center [566, 190] width 152 height 74
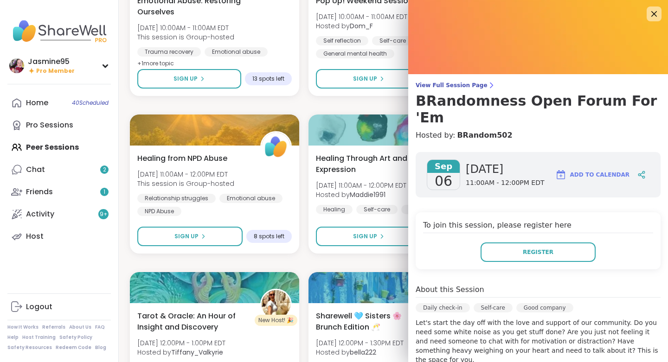
click at [648, 16] on icon at bounding box center [653, 13] width 11 height 11
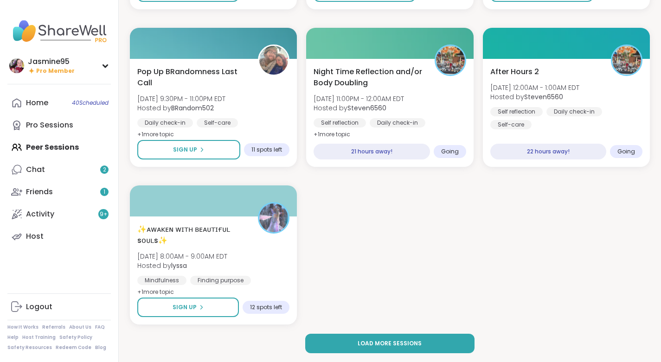
scroll to position [1681, 0]
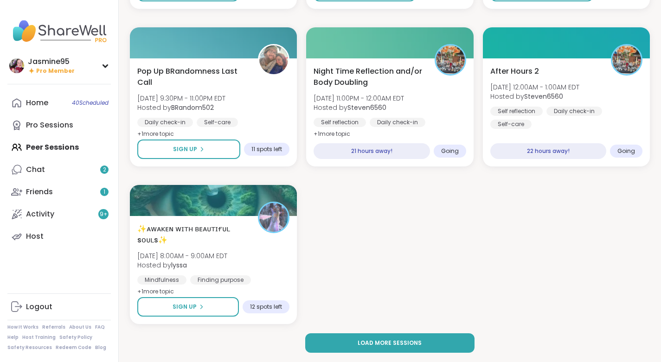
click at [381, 343] on span "Load more sessions" at bounding box center [390, 343] width 64 height 8
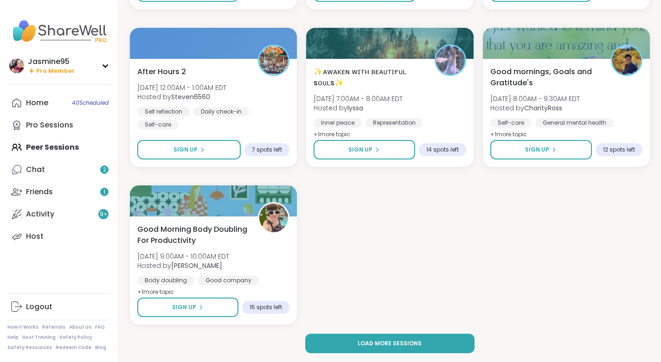
scroll to position [3574, 0]
click at [351, 338] on button "Load more sessions" at bounding box center [390, 343] width 170 height 19
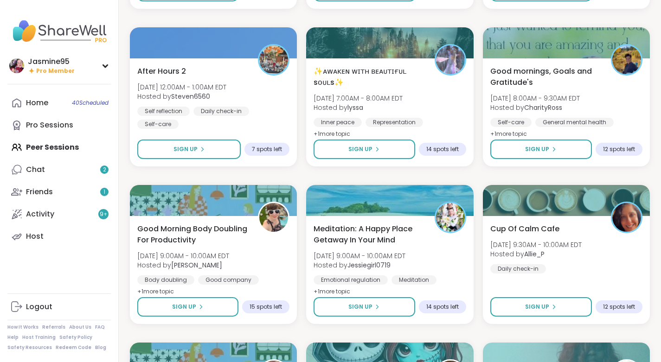
click at [175, 150] on span "Sign Up" at bounding box center [185, 149] width 24 height 8
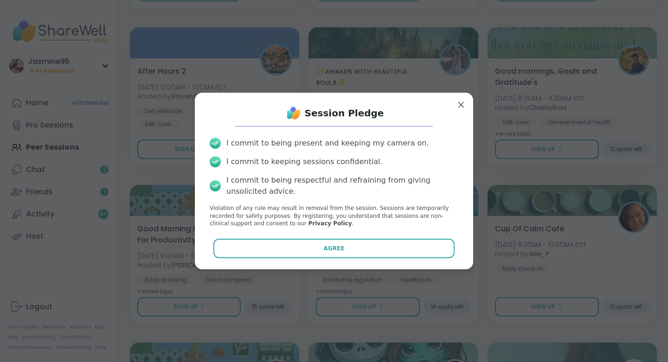
click at [318, 245] on button "Agree" at bounding box center [334, 248] width 242 height 19
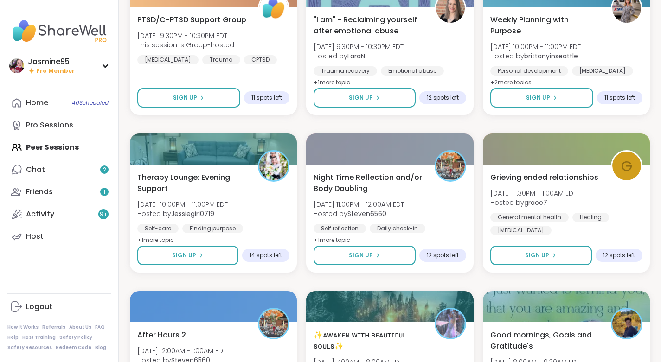
scroll to position [3303, 0]
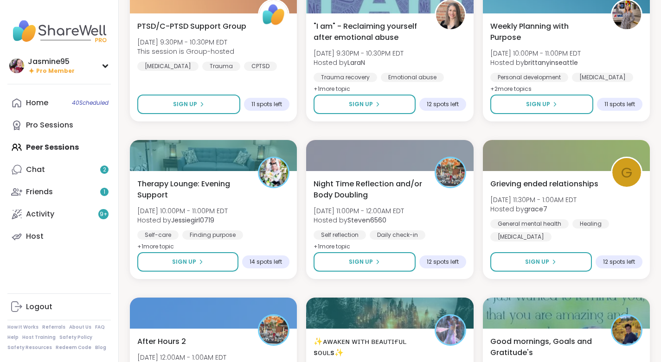
click at [388, 256] on button "Sign Up" at bounding box center [365, 261] width 102 height 19
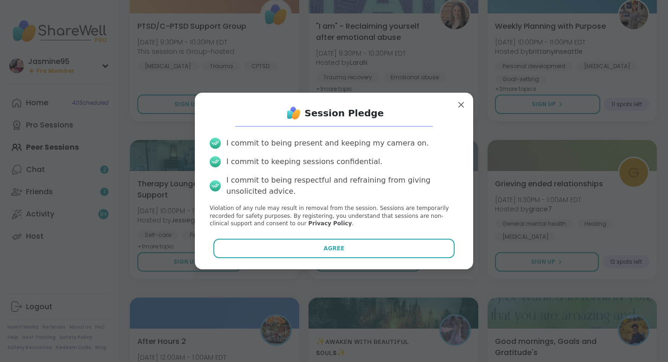
click at [349, 244] on button "Agree" at bounding box center [334, 248] width 242 height 19
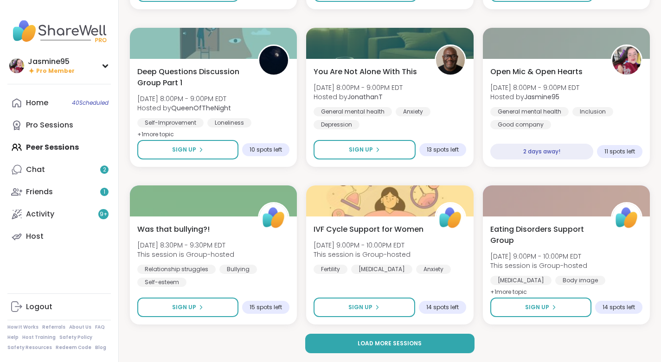
scroll to position [5151, 0]
click at [394, 343] on span "Load more sessions" at bounding box center [390, 343] width 64 height 8
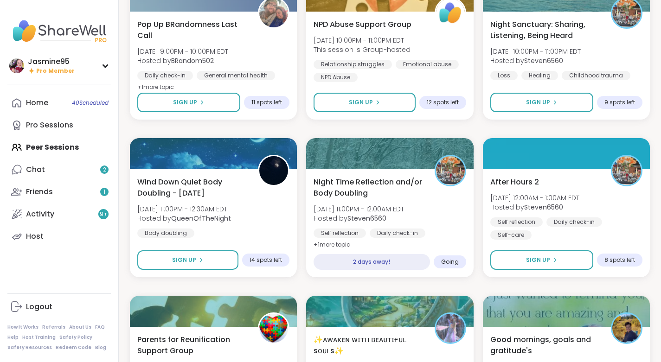
scroll to position [5514, 0]
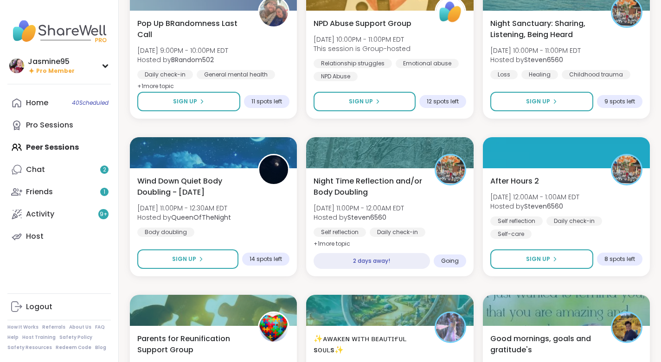
click at [539, 97] on button "Sign Up" at bounding box center [541, 101] width 103 height 19
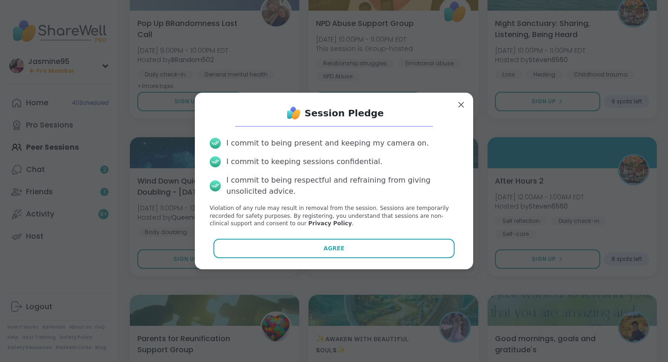
click at [316, 243] on button "Agree" at bounding box center [334, 248] width 242 height 19
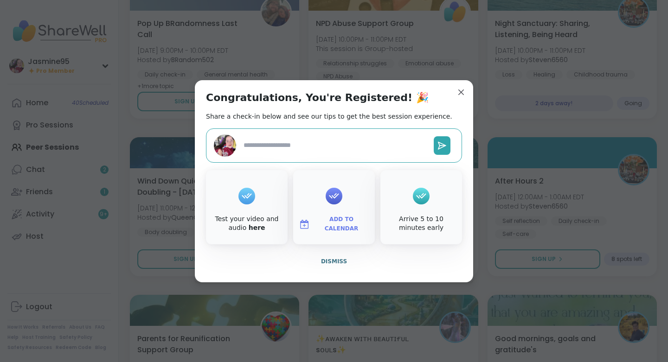
type textarea "*"
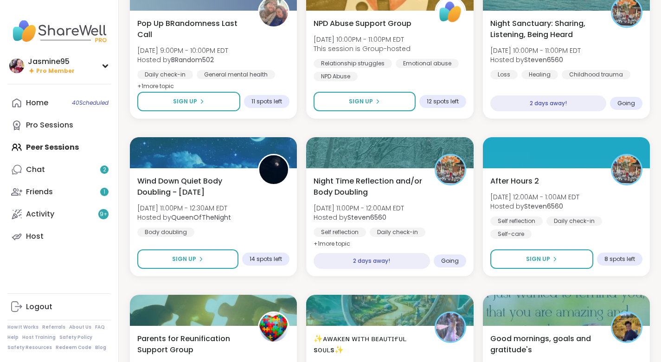
click at [511, 254] on button "Sign Up" at bounding box center [541, 259] width 103 height 19
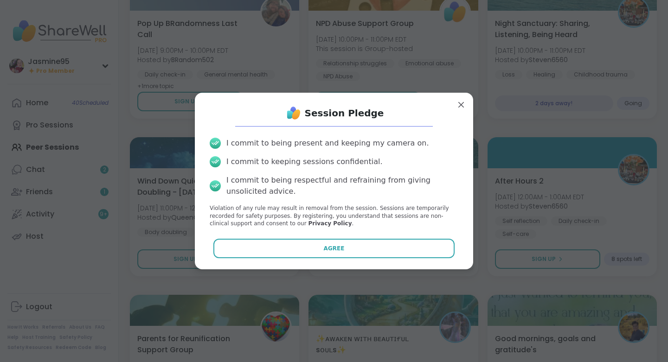
click at [337, 244] on button "Agree" at bounding box center [334, 248] width 242 height 19
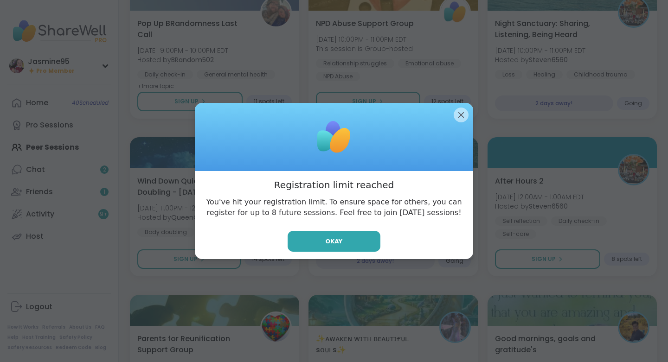
click at [337, 237] on span "Okay" at bounding box center [334, 241] width 17 height 8
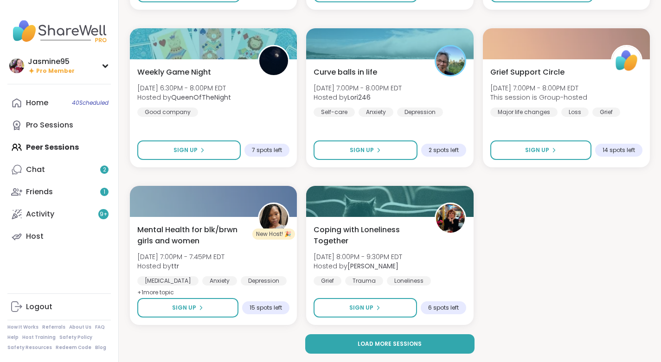
scroll to position [7043, 0]
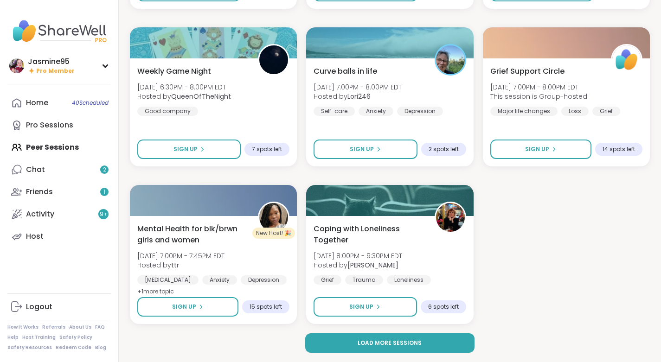
click at [83, 188] on link "Friends 1" at bounding box center [58, 192] width 103 height 22
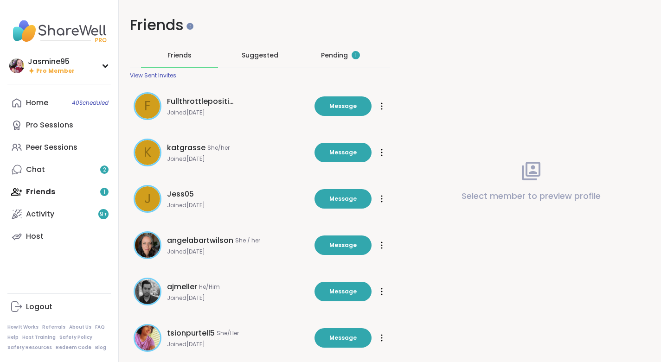
click at [348, 56] on div "Pending 1" at bounding box center [340, 55] width 39 height 9
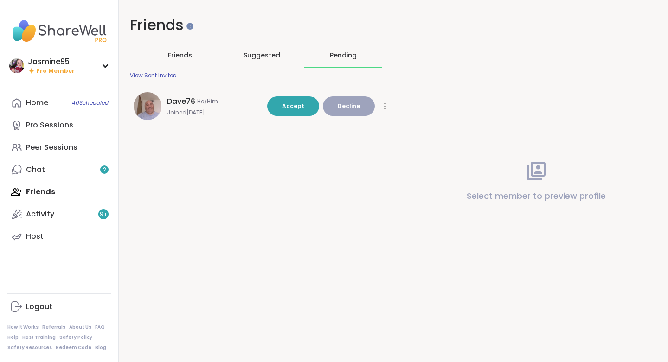
click at [289, 101] on button "Accept" at bounding box center [293, 105] width 52 height 19
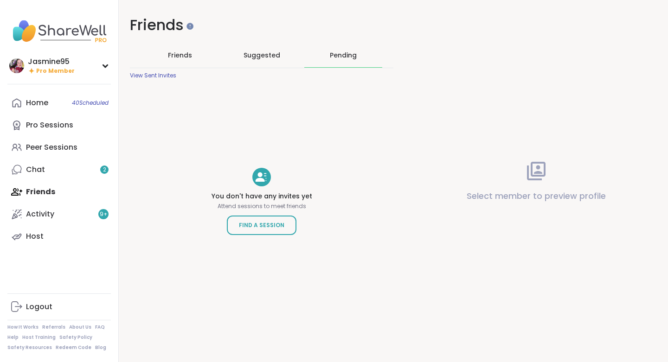
click at [80, 170] on link "Chat 2" at bounding box center [58, 170] width 103 height 22
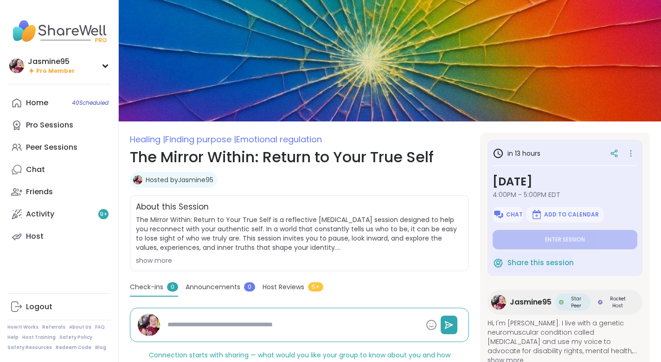
click at [75, 129] on link "Pro Sessions" at bounding box center [58, 125] width 103 height 22
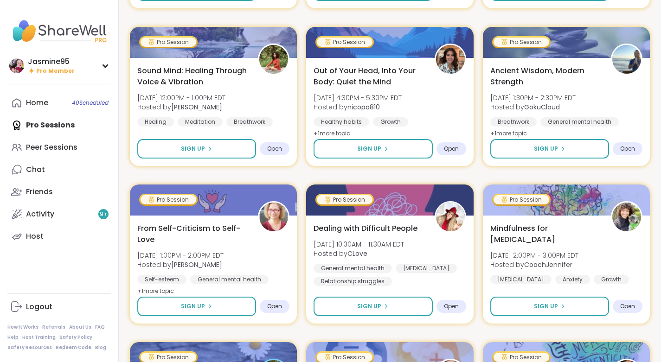
scroll to position [1070, 0]
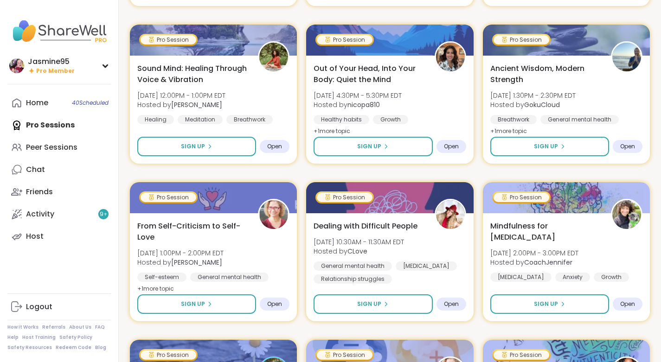
click at [379, 147] on span "Sign Up" at bounding box center [369, 146] width 24 height 8
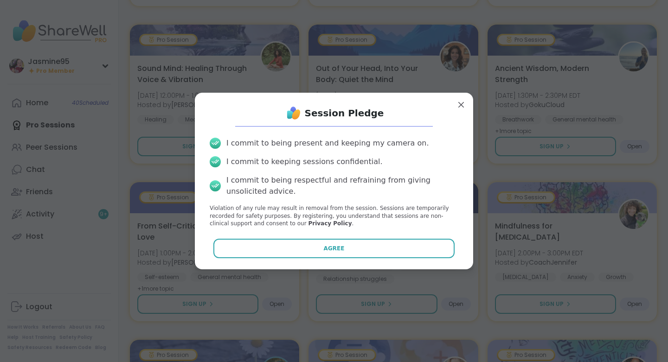
click at [332, 244] on button "Agree" at bounding box center [334, 248] width 242 height 19
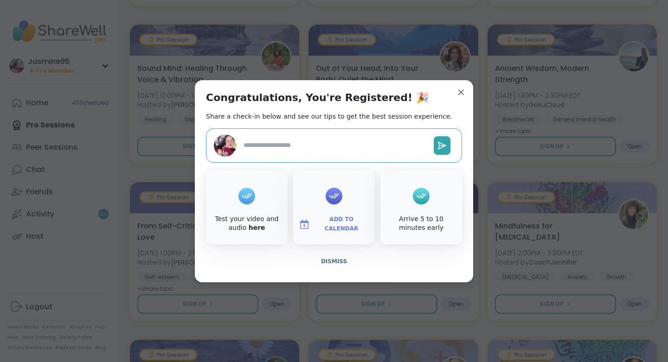
type textarea "*"
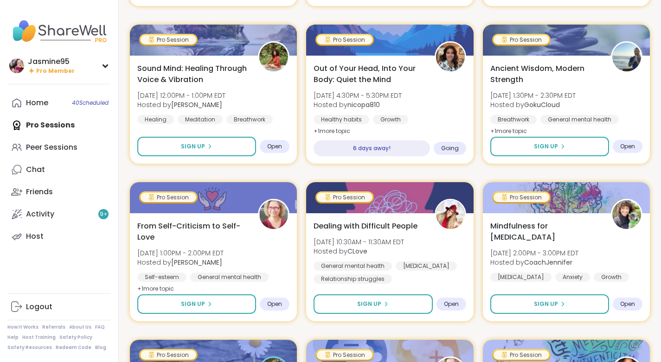
click at [63, 194] on link "Friends" at bounding box center [58, 192] width 103 height 22
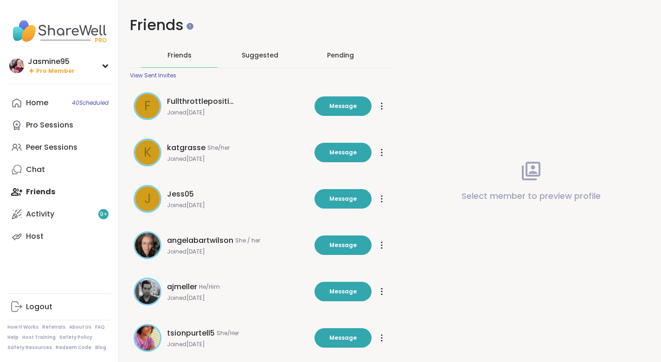
click at [252, 49] on div "Suggested" at bounding box center [260, 55] width 77 height 24
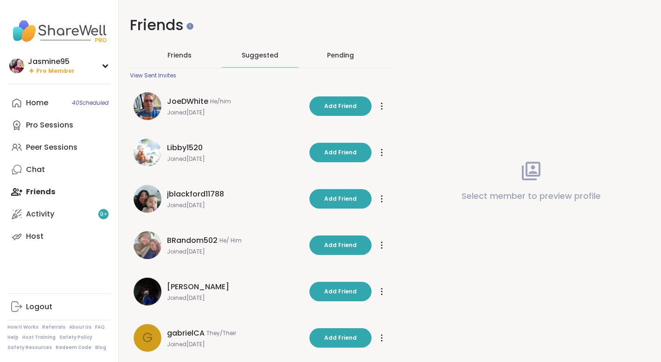
click at [68, 106] on link "Home 40 Scheduled" at bounding box center [58, 103] width 103 height 22
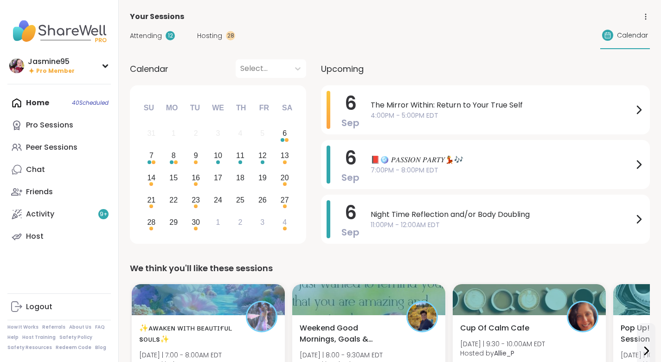
click at [79, 154] on link "Peer Sessions" at bounding box center [58, 147] width 103 height 22
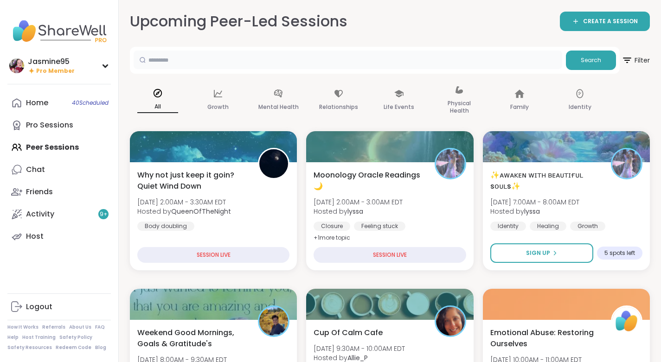
click at [181, 61] on input "text" at bounding box center [348, 60] width 429 height 19
type input "*********"
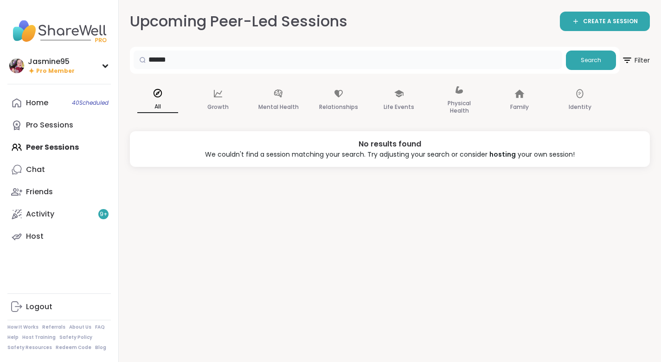
click at [155, 59] on input "******" at bounding box center [348, 60] width 429 height 19
type input "*******"
click at [82, 63] on div "Jasmine95 Pro Member" at bounding box center [58, 66] width 103 height 22
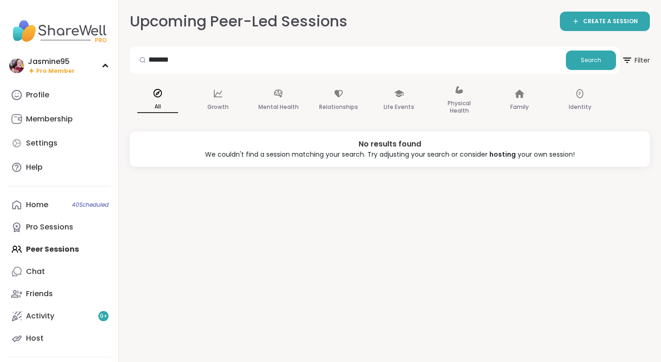
click at [56, 142] on div "Settings" at bounding box center [42, 143] width 32 height 10
select select "**"
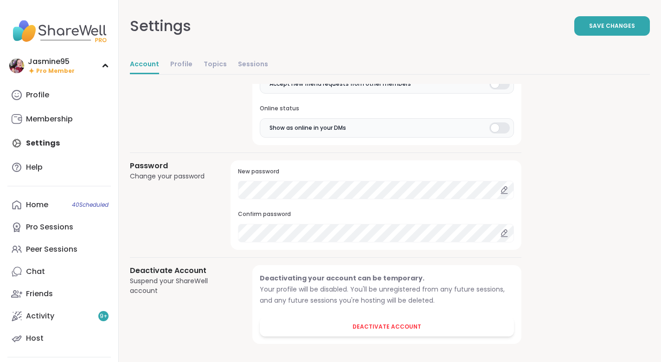
scroll to position [771, 0]
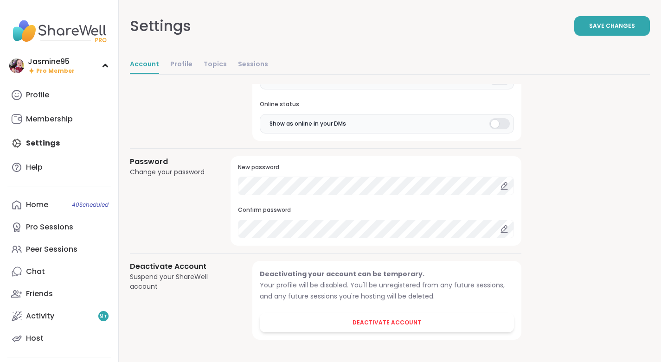
click at [183, 70] on link "Profile" at bounding box center [181, 65] width 22 height 19
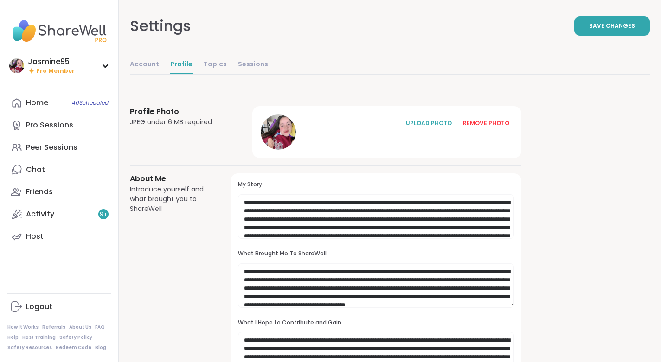
click at [78, 68] on div "Jasmine95 Pro Member" at bounding box center [58, 66] width 103 height 22
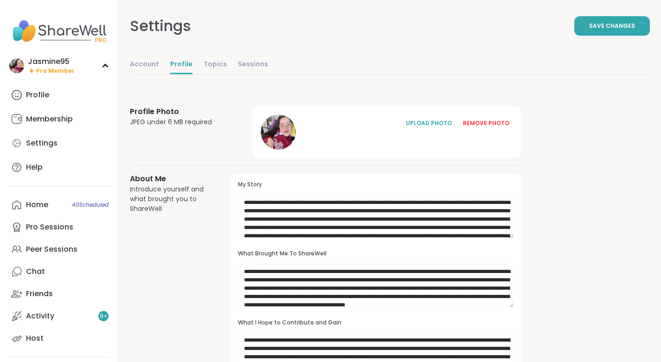
click at [78, 90] on link "Profile" at bounding box center [58, 95] width 103 height 22
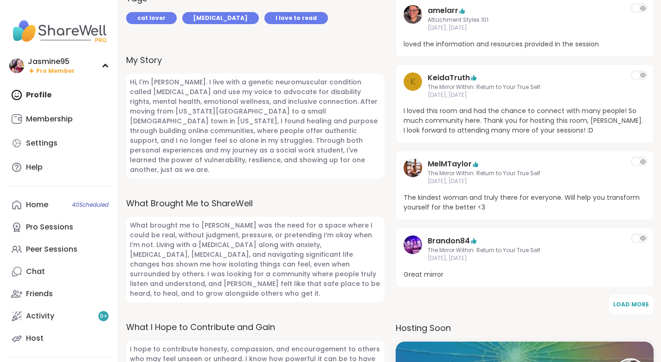
scroll to position [365, 0]
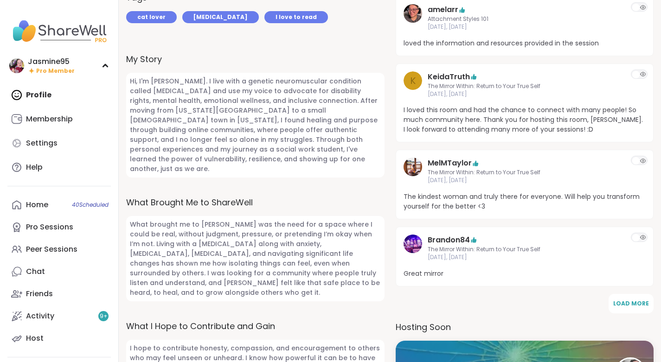
click at [622, 300] on span "Load More" at bounding box center [631, 304] width 36 height 8
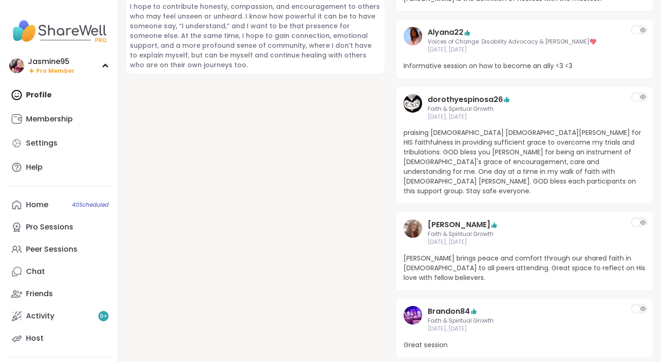
scroll to position [708, 0]
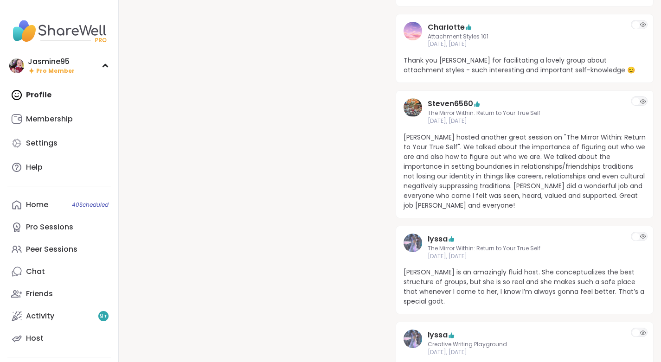
scroll to position [1063, 0]
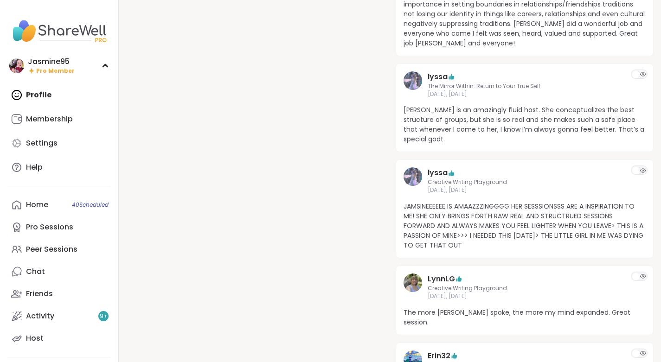
scroll to position [1220, 0]
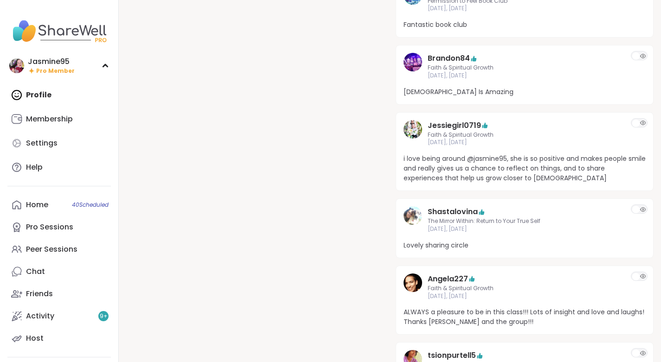
scroll to position [1589, 0]
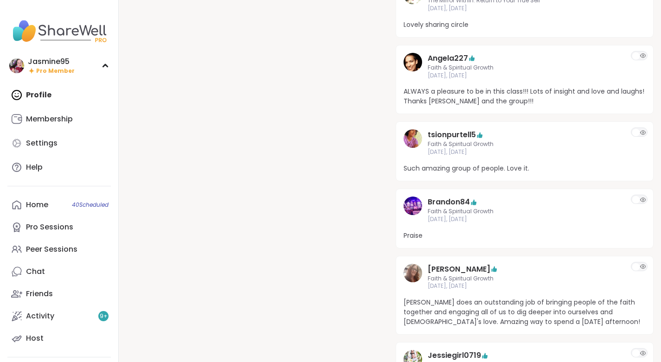
scroll to position [1808, 0]
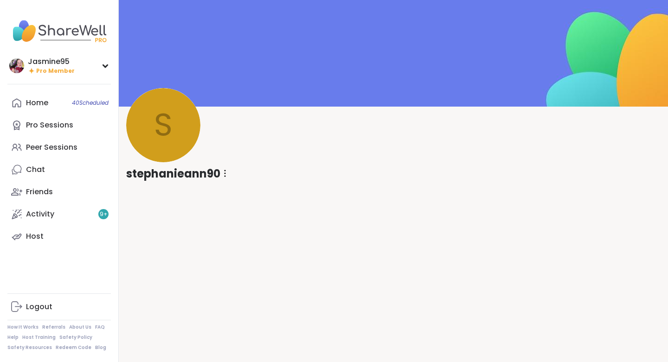
click at [227, 169] on div at bounding box center [224, 174] width 9 height 16
click at [293, 221] on div "Unrestrict Member" at bounding box center [276, 217] width 104 height 21
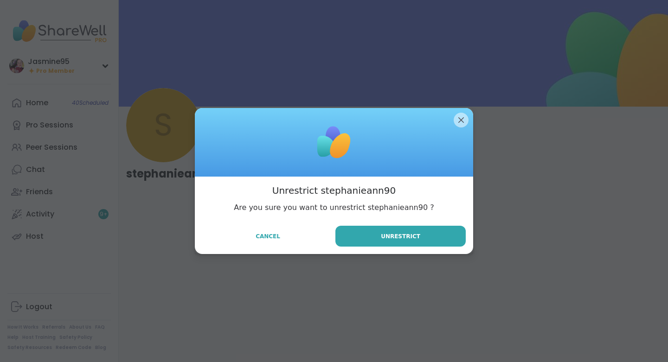
click at [383, 235] on span "Unrestrict" at bounding box center [400, 236] width 39 height 8
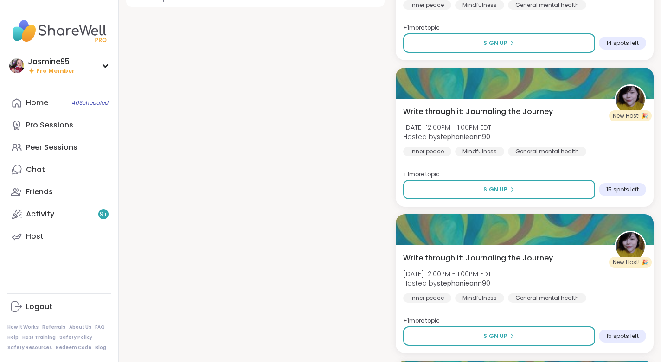
scroll to position [414, 0]
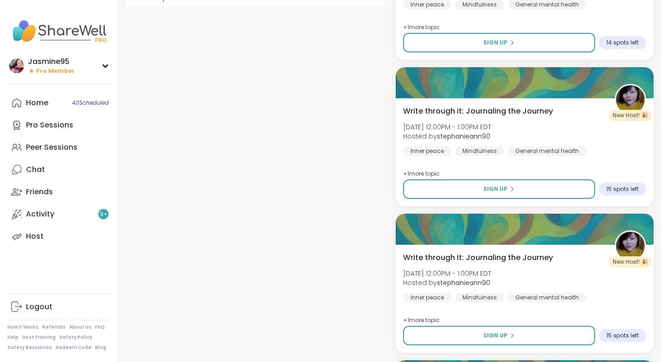
click at [78, 153] on link "Peer Sessions" at bounding box center [58, 147] width 103 height 22
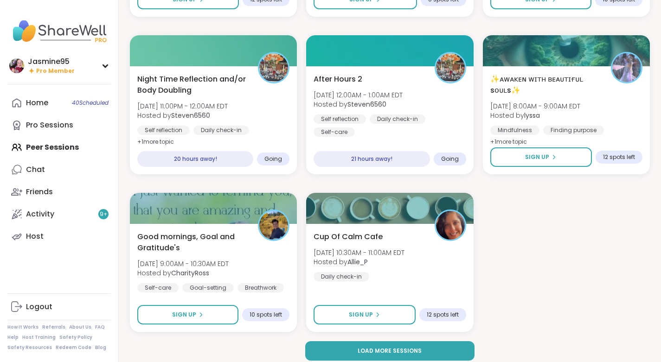
scroll to position [1681, 0]
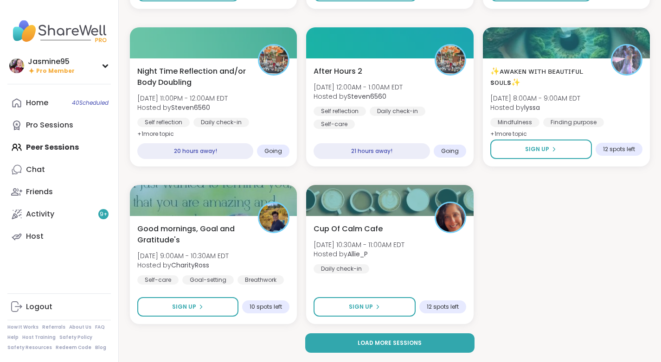
click at [370, 344] on span "Load more sessions" at bounding box center [390, 343] width 64 height 8
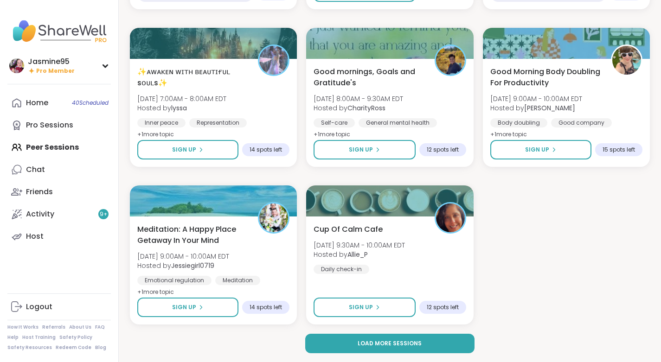
scroll to position [3574, 0]
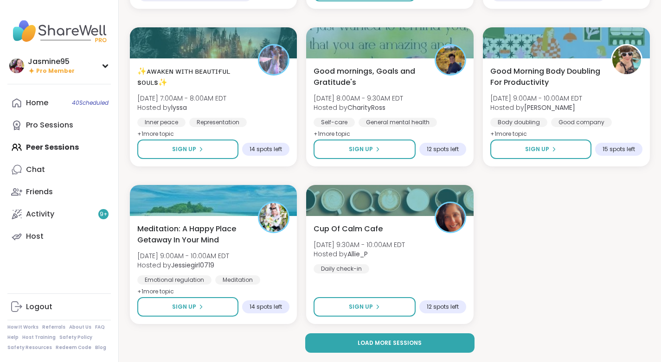
click at [398, 341] on span "Load more sessions" at bounding box center [390, 343] width 64 height 8
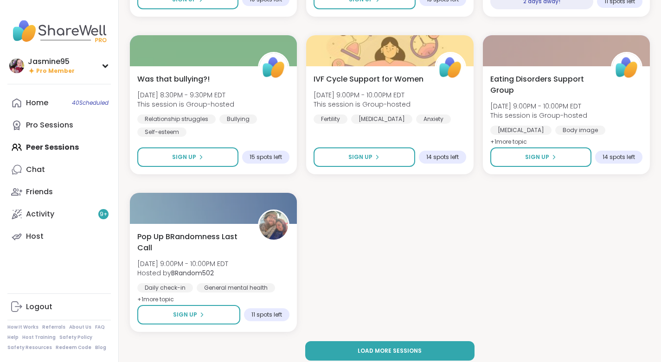
scroll to position [5308, 0]
